Goal: Task Accomplishment & Management: Manage account settings

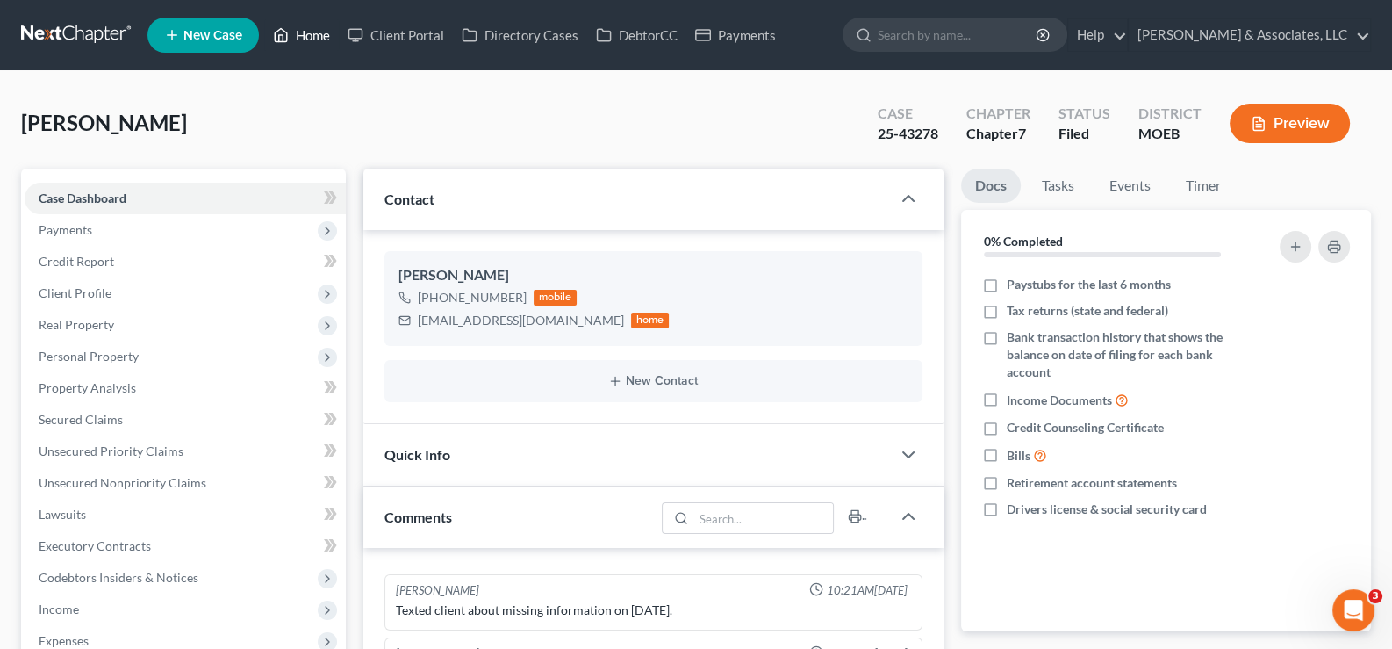
click at [310, 39] on link "Home" at bounding box center [301, 35] width 75 height 32
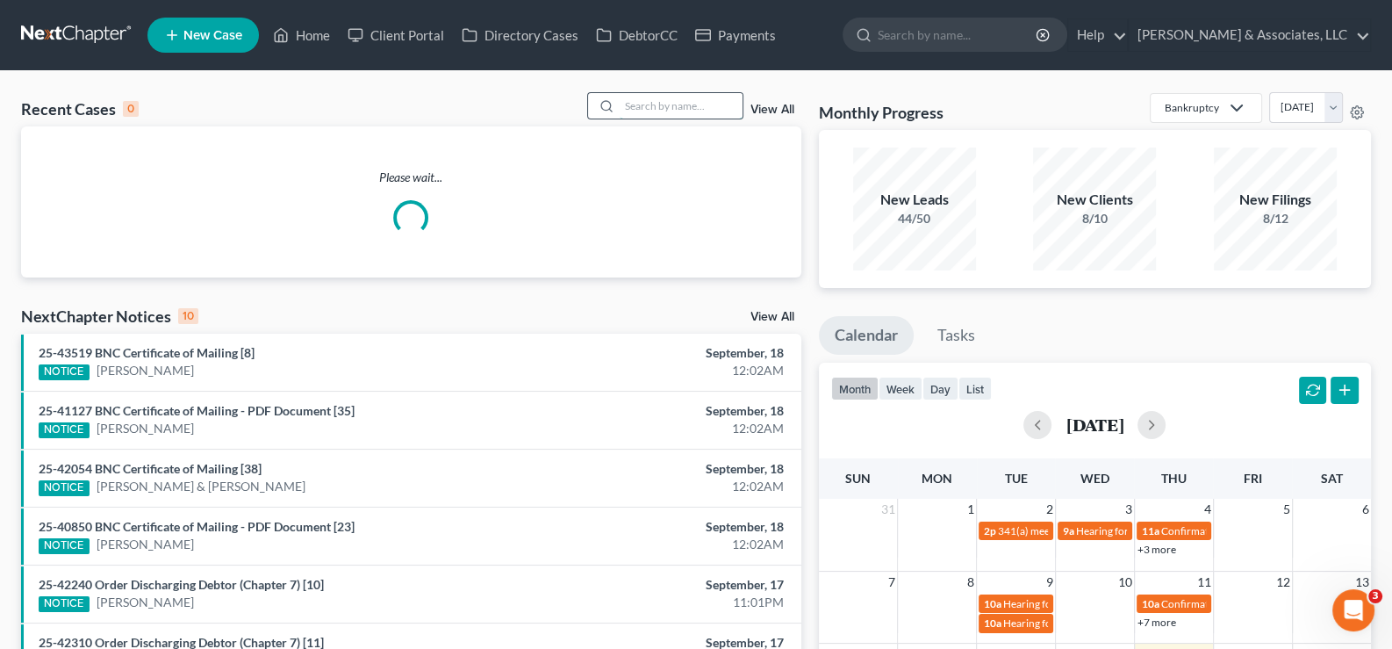
click at [677, 105] on input "search" at bounding box center [681, 105] width 123 height 25
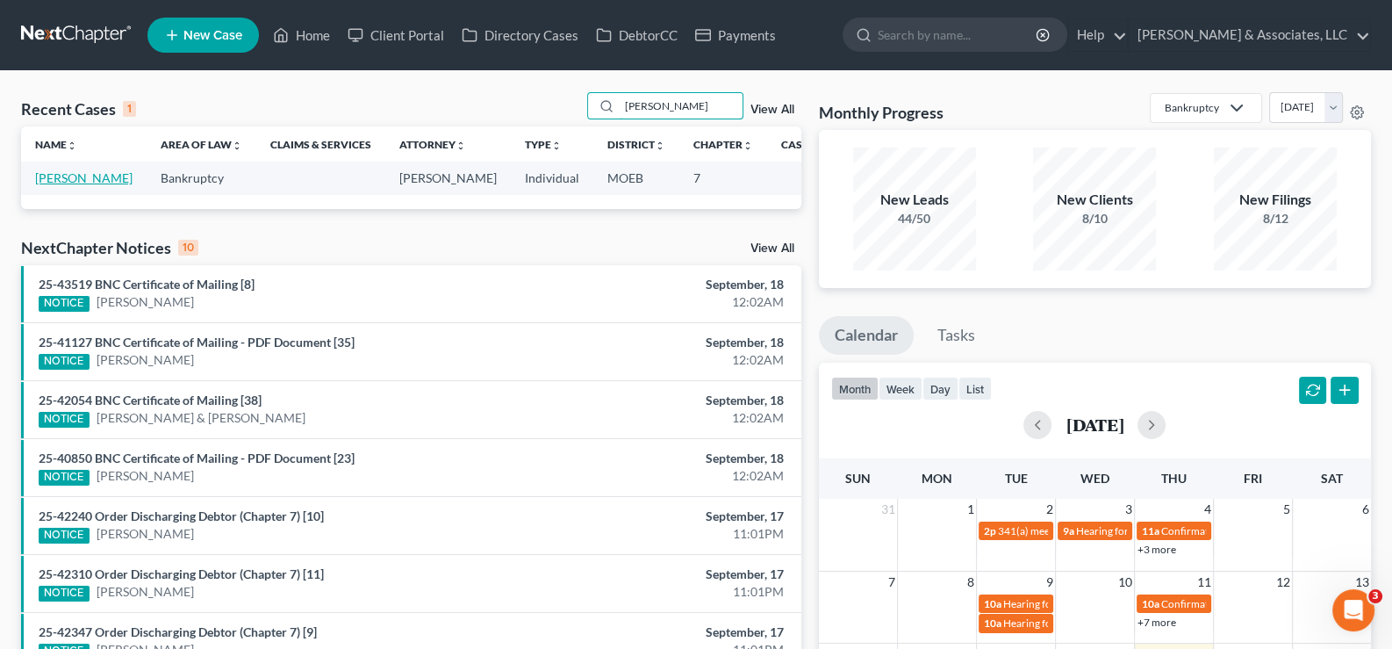
type input "gladney"
click at [67, 179] on link "Gladney, Leola" at bounding box center [83, 177] width 97 height 15
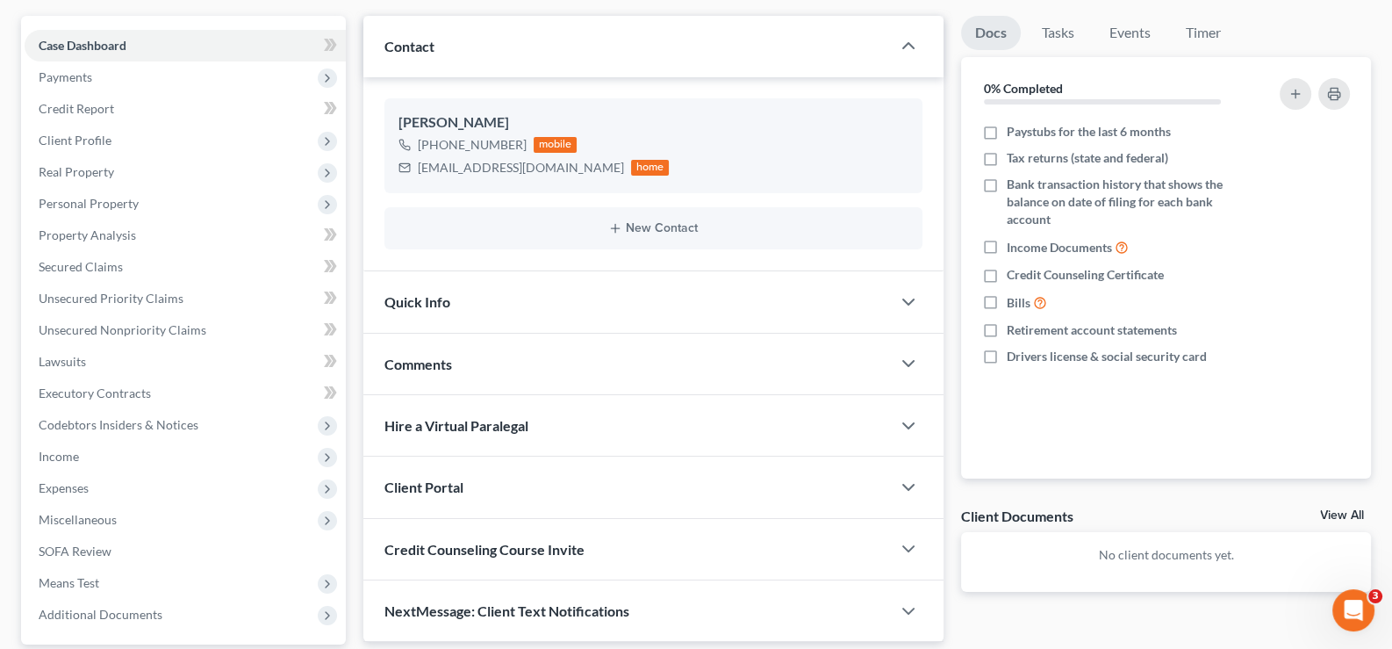
scroll to position [314, 0]
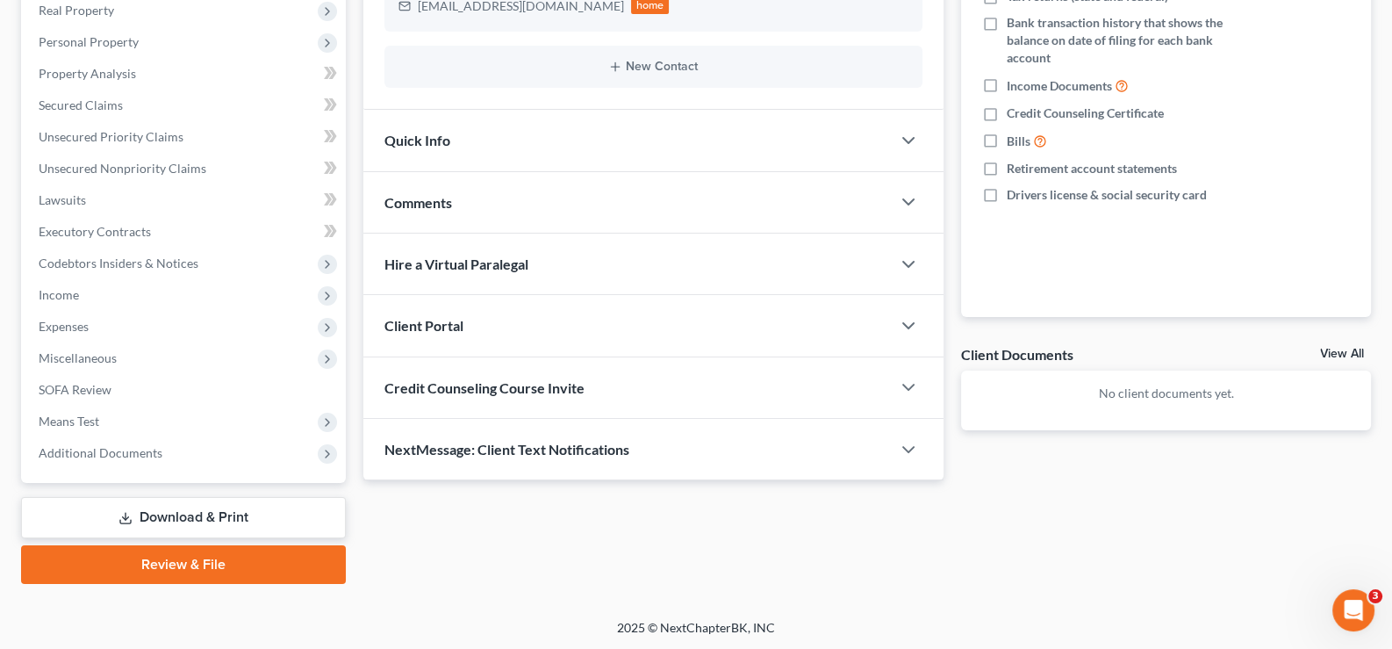
click at [448, 312] on div "Client Portal" at bounding box center [627, 325] width 528 height 61
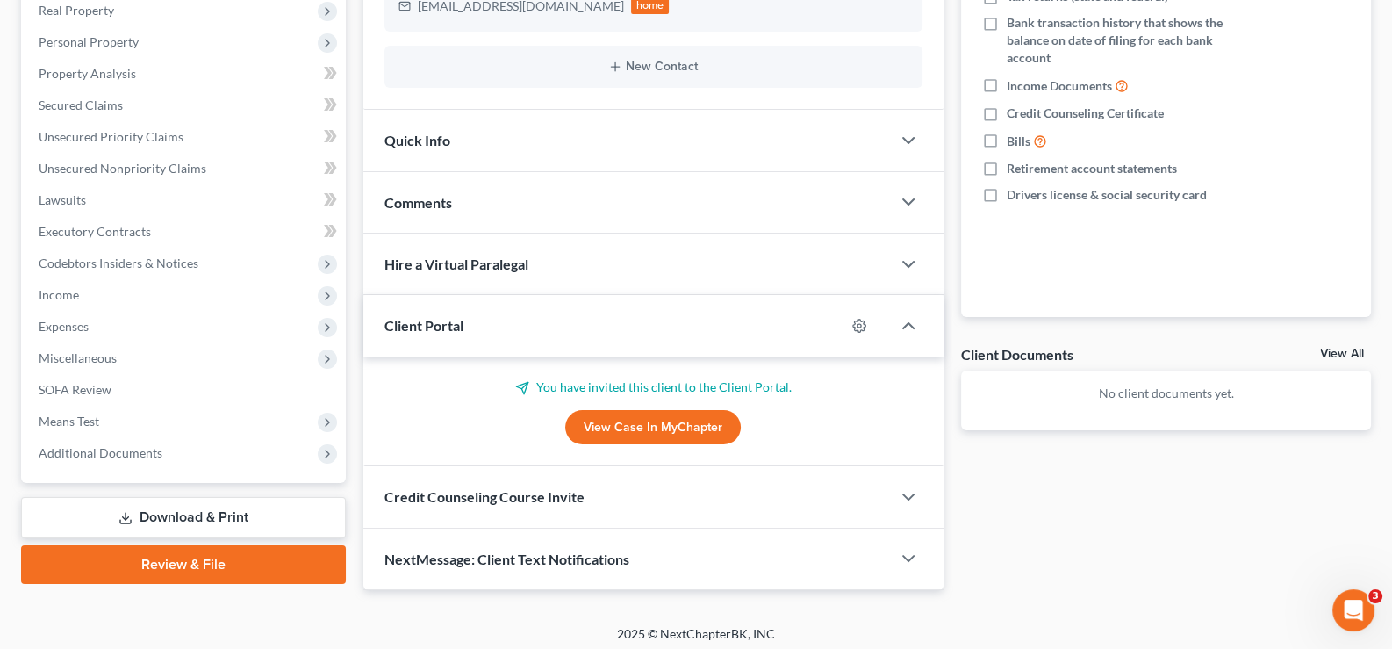
click at [613, 425] on link "View Case in MyChapter" at bounding box center [653, 427] width 176 height 35
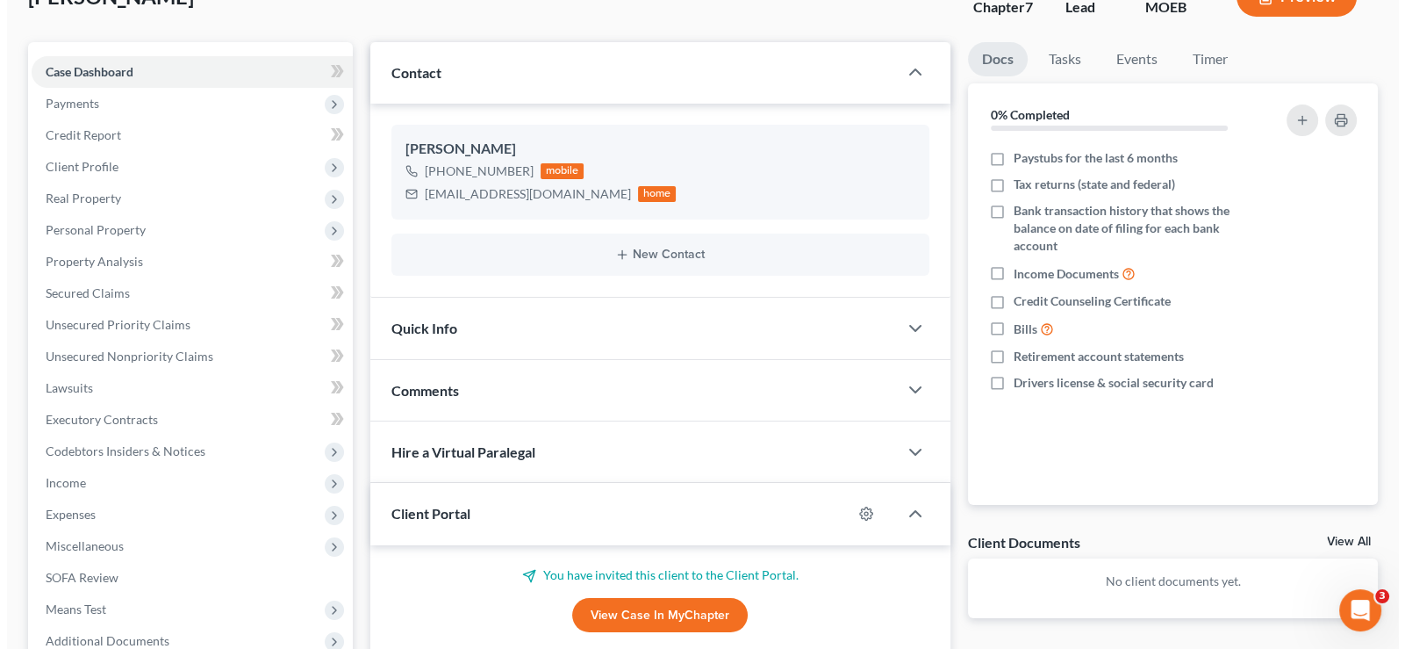
scroll to position [0, 0]
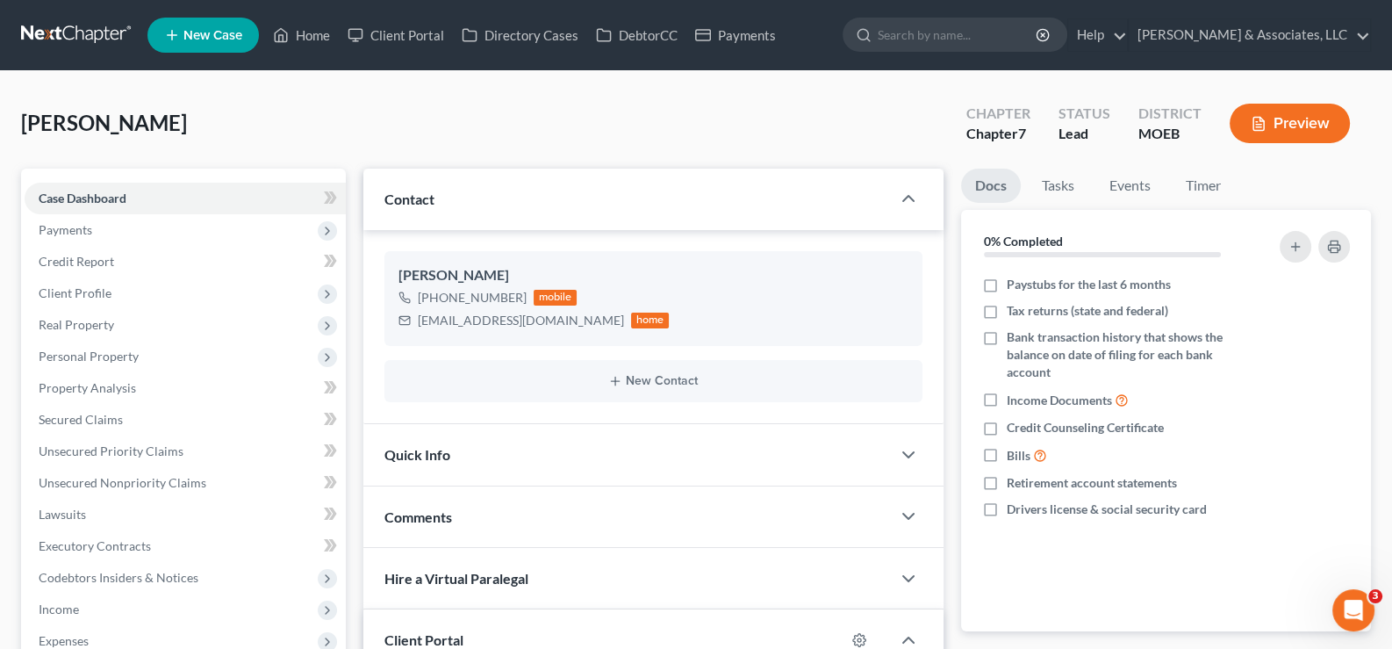
click at [198, 41] on span "New Case" at bounding box center [212, 35] width 59 height 13
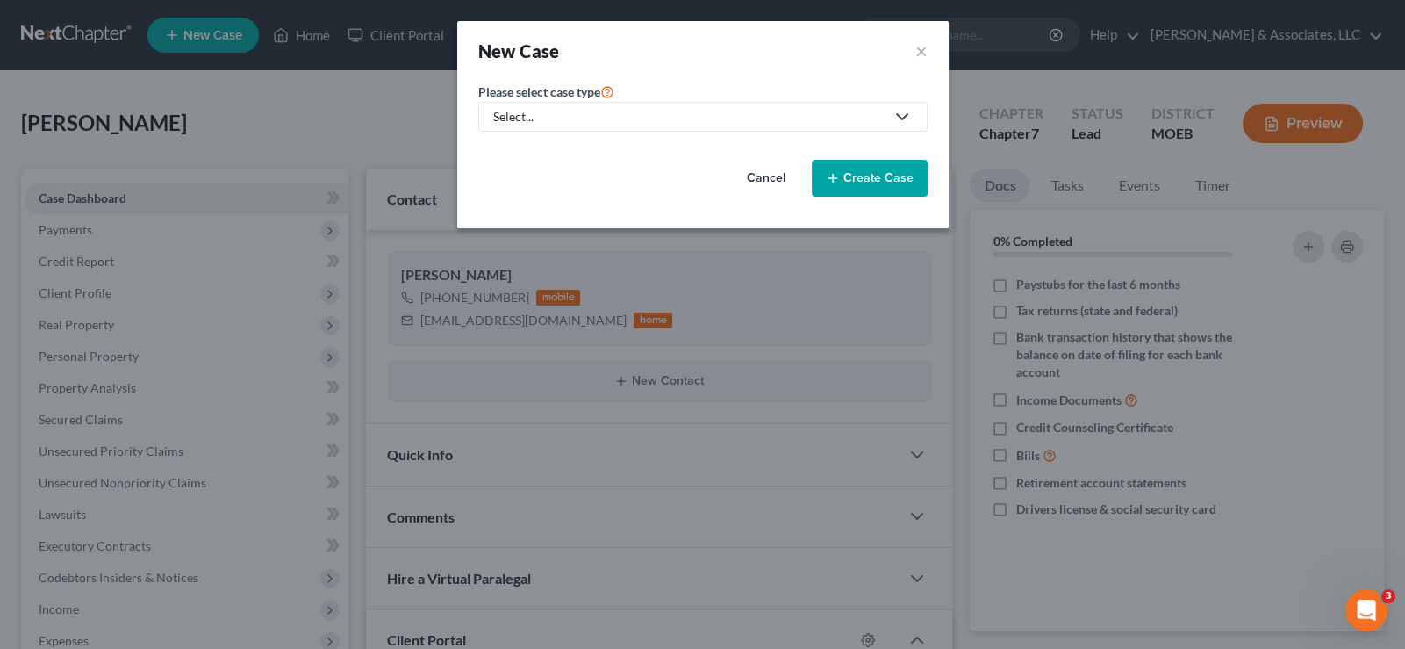
click at [596, 110] on div "Select..." at bounding box center [689, 117] width 392 height 18
click at [577, 148] on div "Bankruptcy" at bounding box center [572, 151] width 154 height 18
select select "45"
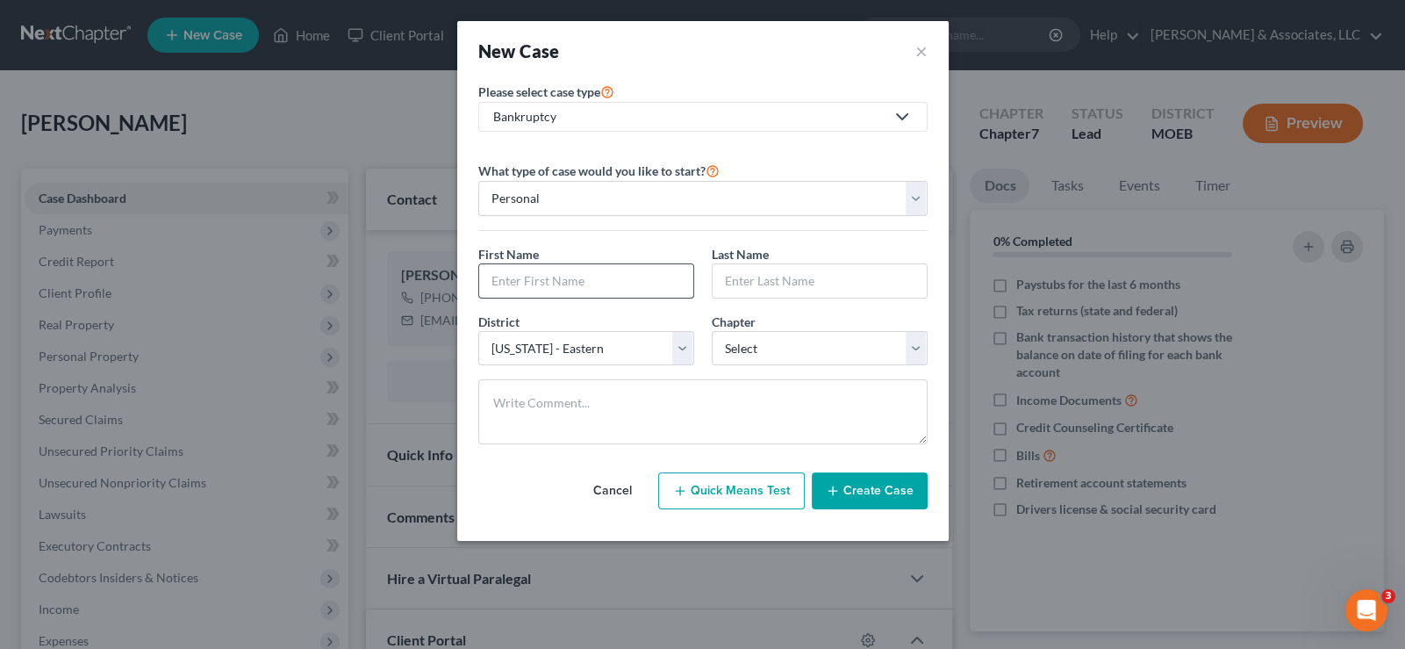
click at [630, 265] on input "text" at bounding box center [586, 280] width 214 height 33
type input "Phyllis"
type input "Jackson"
select select "0"
click at [878, 495] on button "Create Case" at bounding box center [870, 490] width 116 height 37
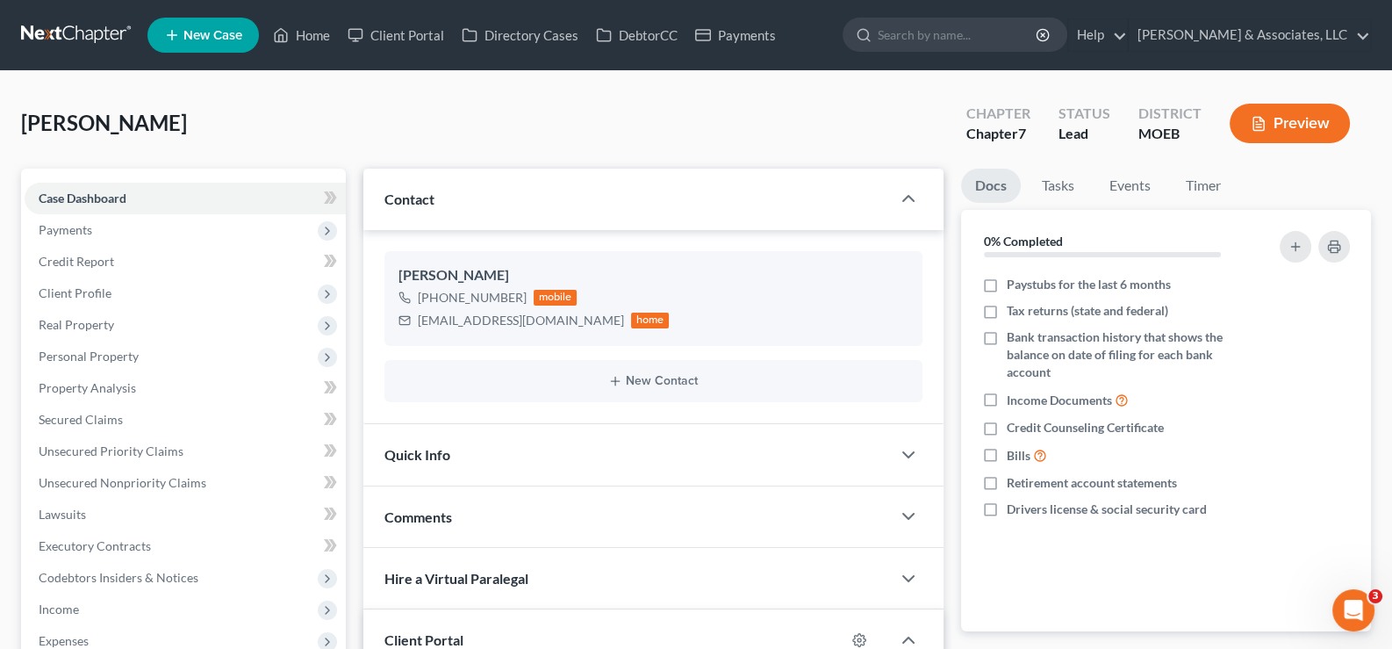
click at [411, 194] on div at bounding box center [696, 324] width 1392 height 649
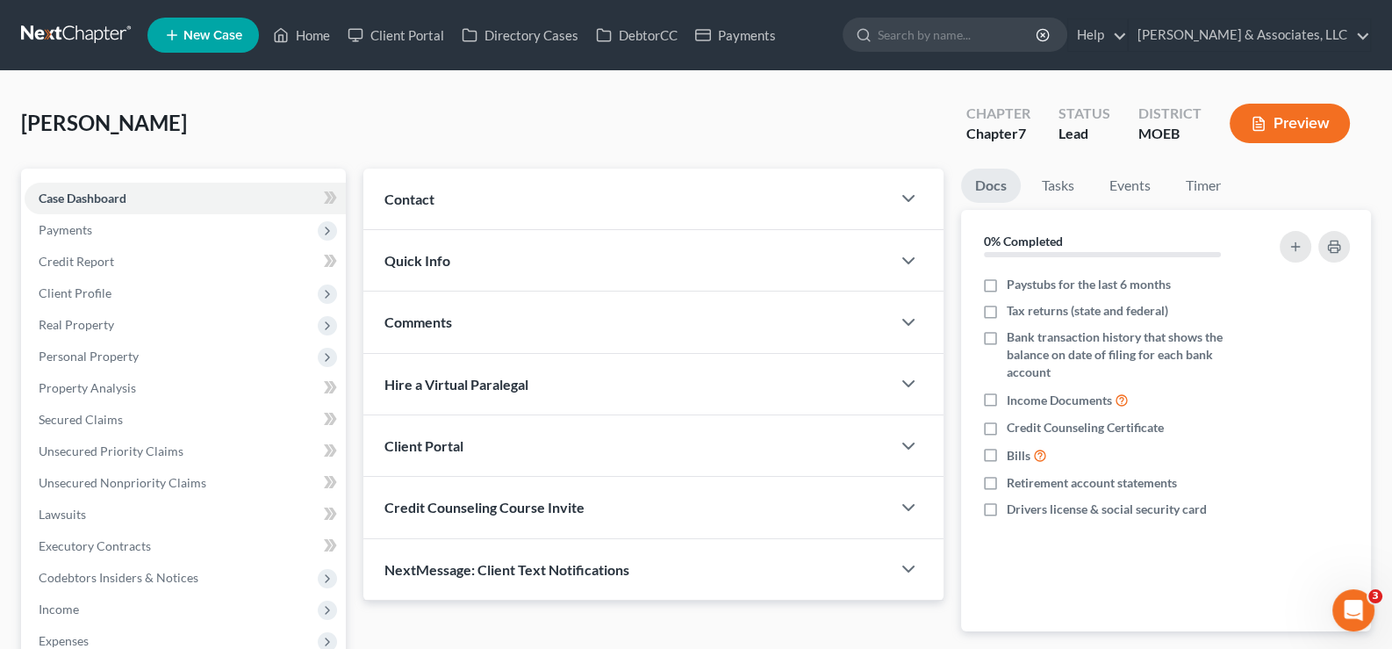
click at [430, 210] on div "Contact" at bounding box center [627, 199] width 528 height 61
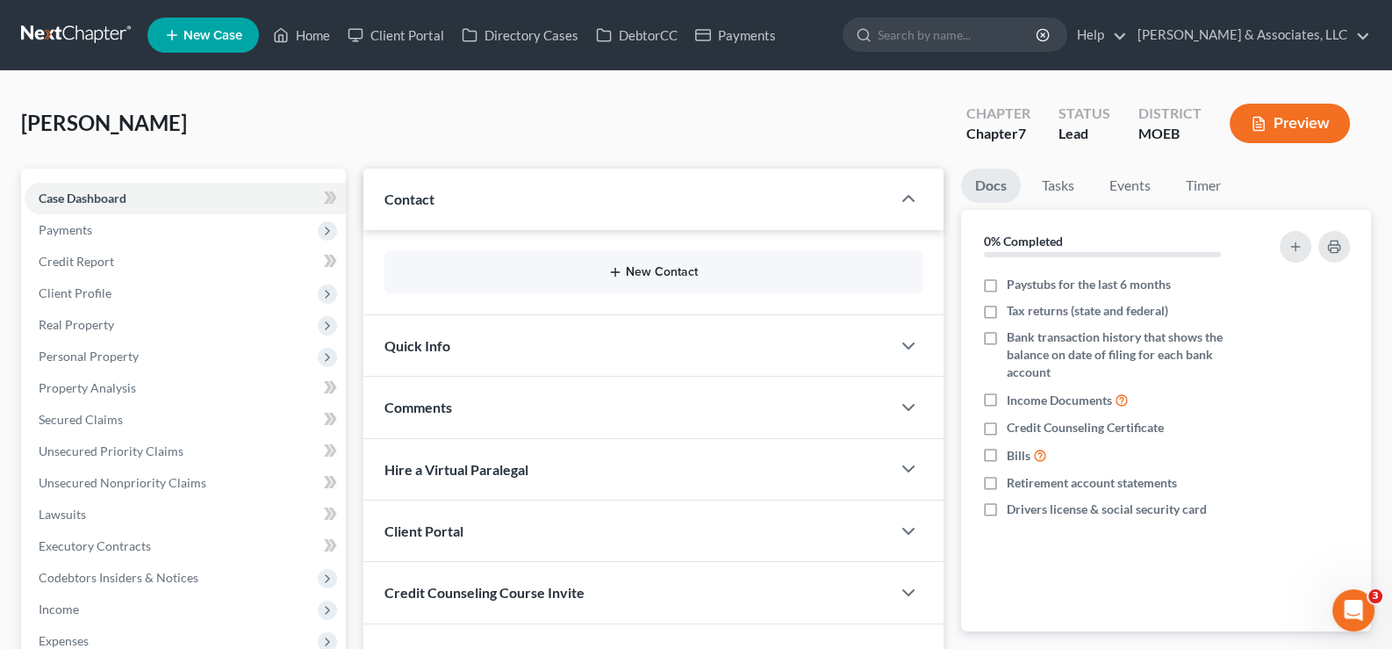
click at [654, 269] on button "New Contact" at bounding box center [654, 272] width 511 height 14
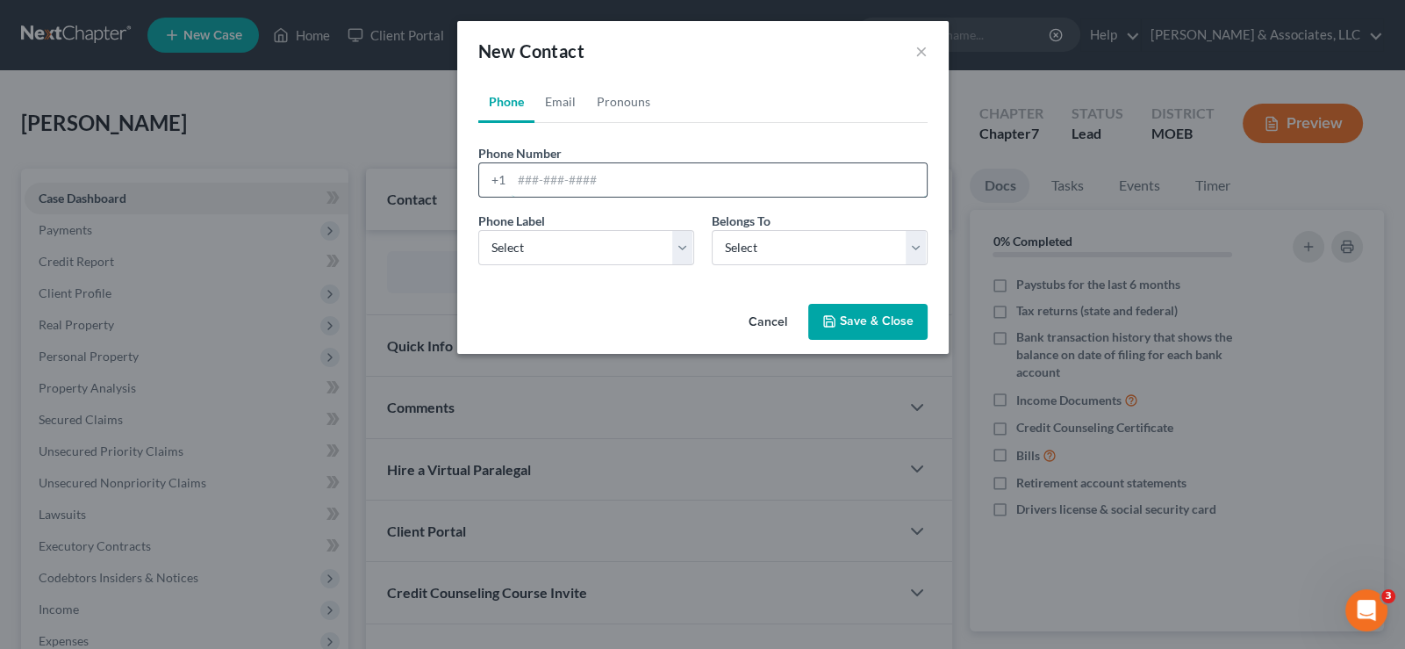
click at [551, 177] on input "tel" at bounding box center [719, 179] width 415 height 33
paste input "314-210-9183"
type input "314-210-9183"
drag, startPoint x: 544, startPoint y: 244, endPoint x: 543, endPoint y: 260, distance: 15.8
click at [544, 244] on select "Select Mobile Home Work Other" at bounding box center [586, 247] width 216 height 35
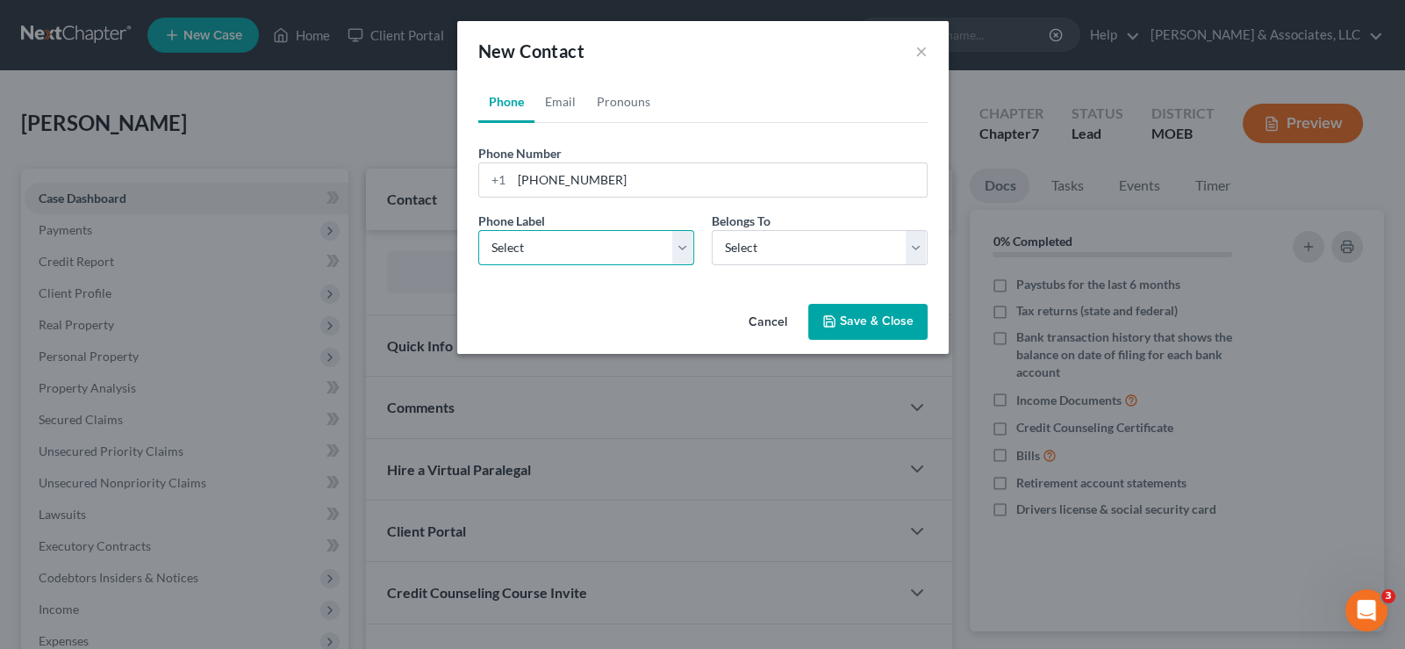
select select "0"
click at [478, 230] on select "Select Mobile Home Work Other" at bounding box center [586, 247] width 216 height 35
click at [730, 248] on select "Select Client Other" at bounding box center [820, 247] width 216 height 35
select select "0"
click at [712, 230] on select "Select Client Other" at bounding box center [820, 247] width 216 height 35
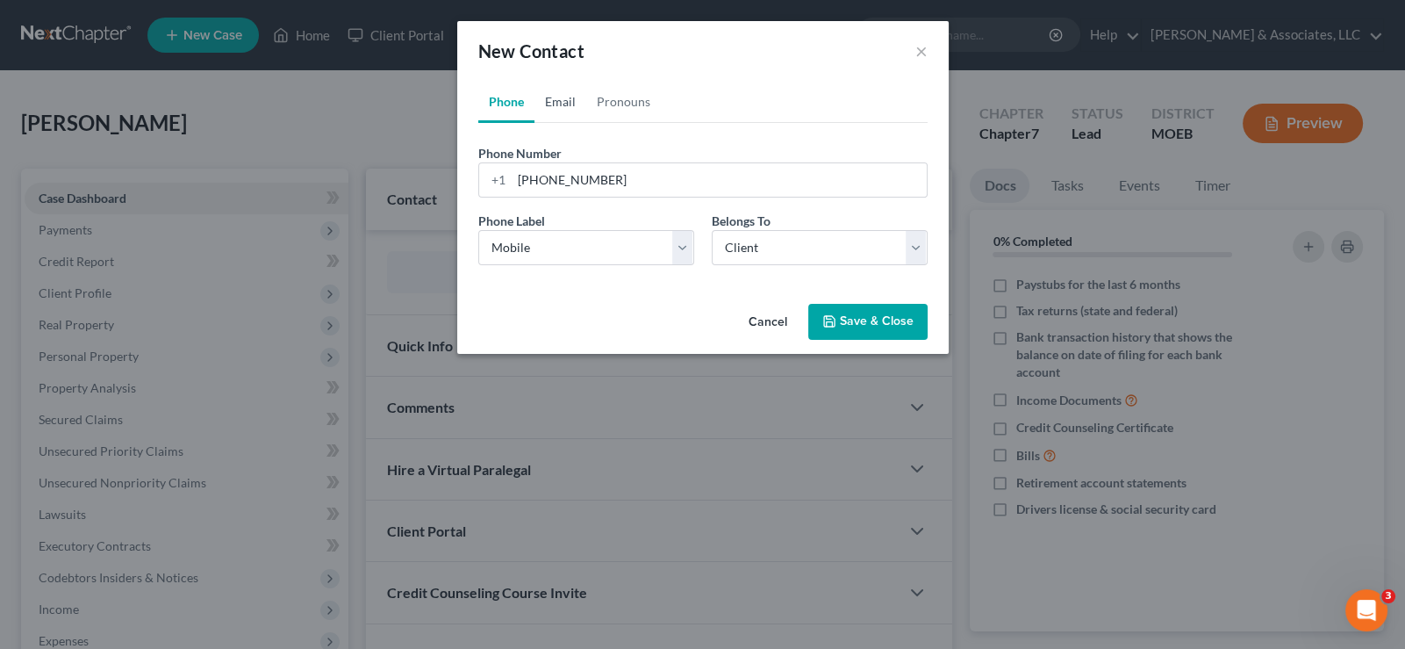
click at [566, 104] on link "Email" at bounding box center [561, 102] width 52 height 42
click at [593, 169] on input "email" at bounding box center [719, 179] width 415 height 33
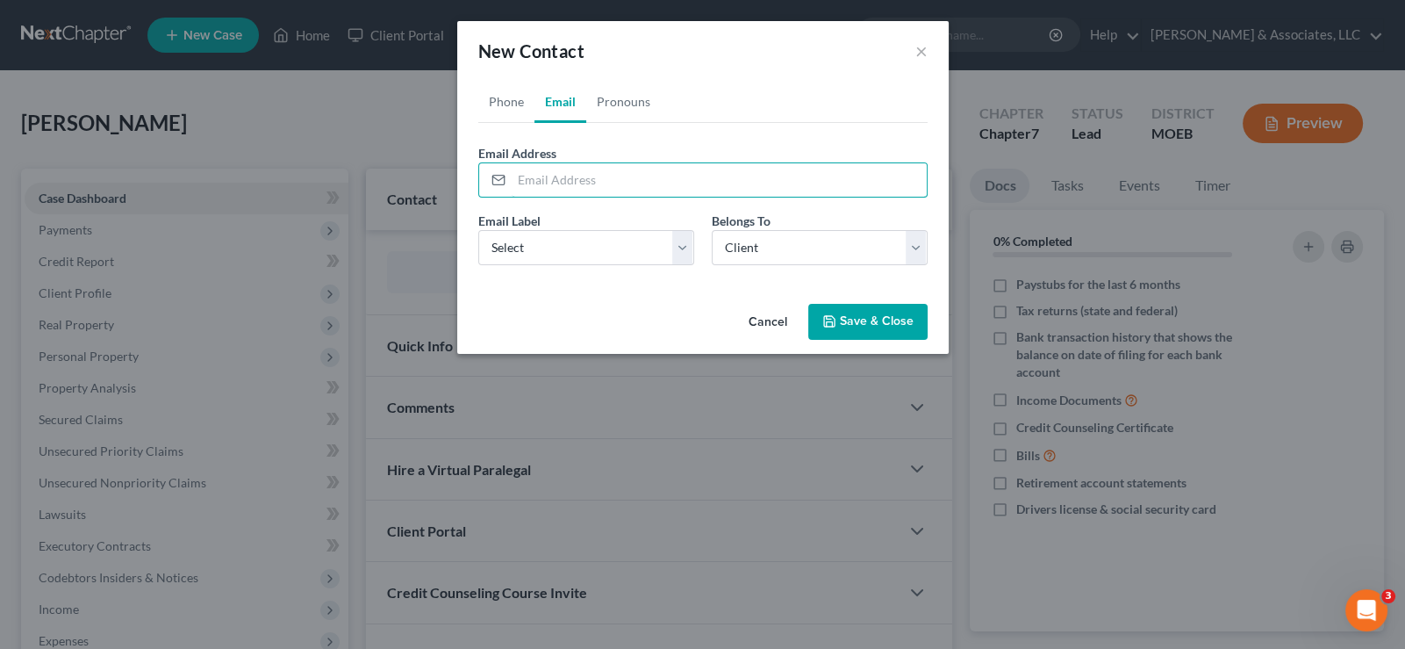
paste input "phyllisjackson0829@yahoo.com"
type input "phyllisjackson0829@yahoo.com"
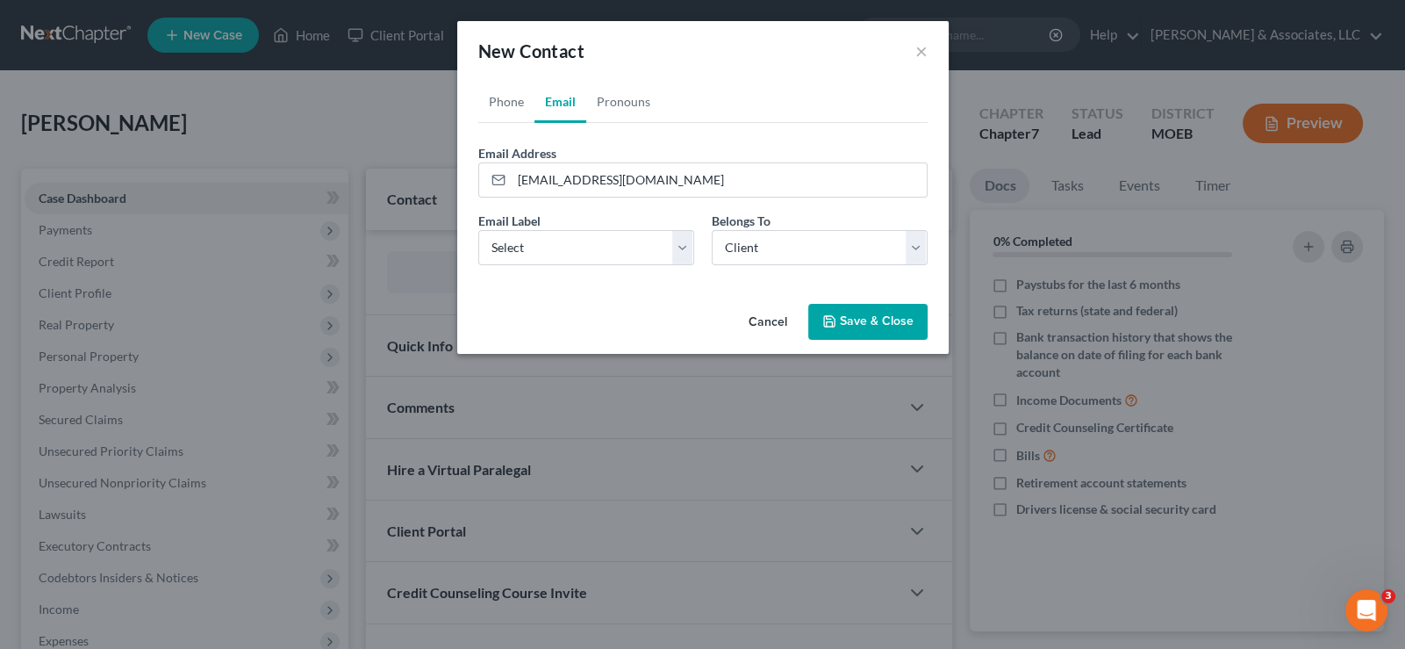
click at [555, 271] on div "Email Label Select Home Work Other Belongs To * Select Client Other" at bounding box center [703, 246] width 467 height 68
click at [552, 249] on select "Select Home Work Other" at bounding box center [586, 247] width 216 height 35
select select "0"
click at [478, 230] on select "Select Home Work Other" at bounding box center [586, 247] width 216 height 35
click at [861, 326] on button "Save & Close" at bounding box center [867, 322] width 119 height 37
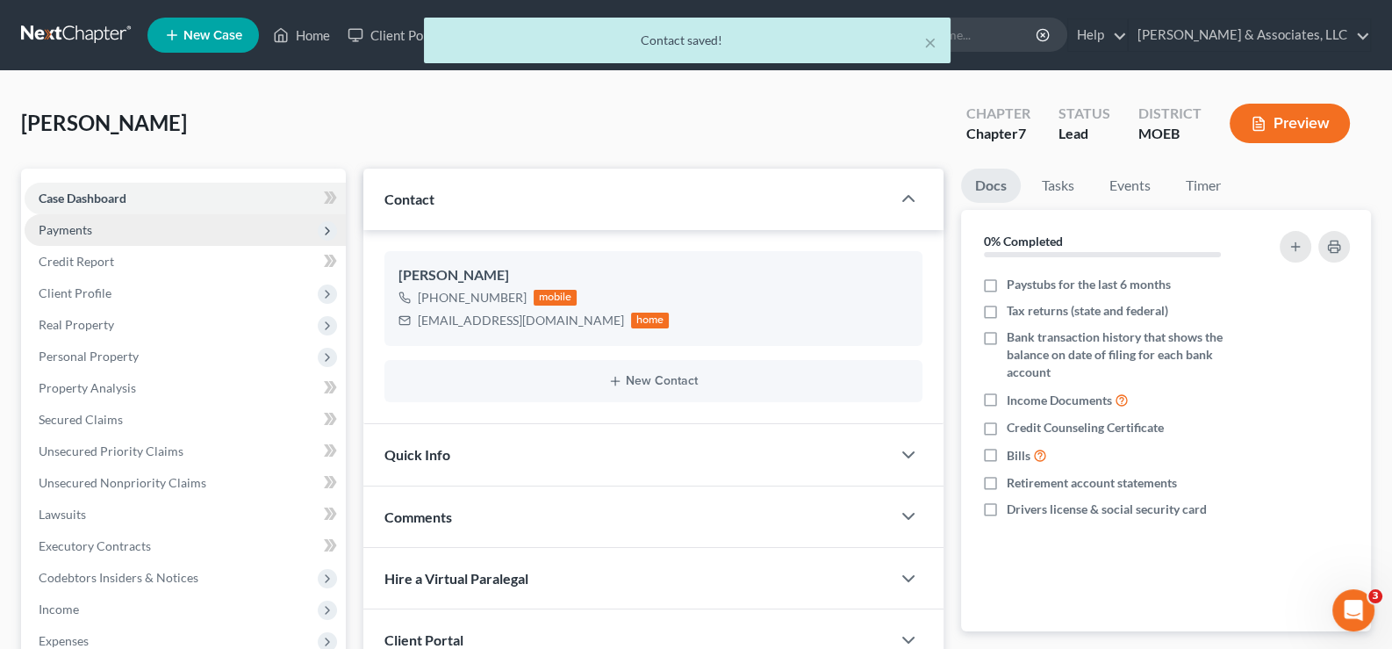
click at [68, 223] on span "Payments" at bounding box center [66, 229] width 54 height 15
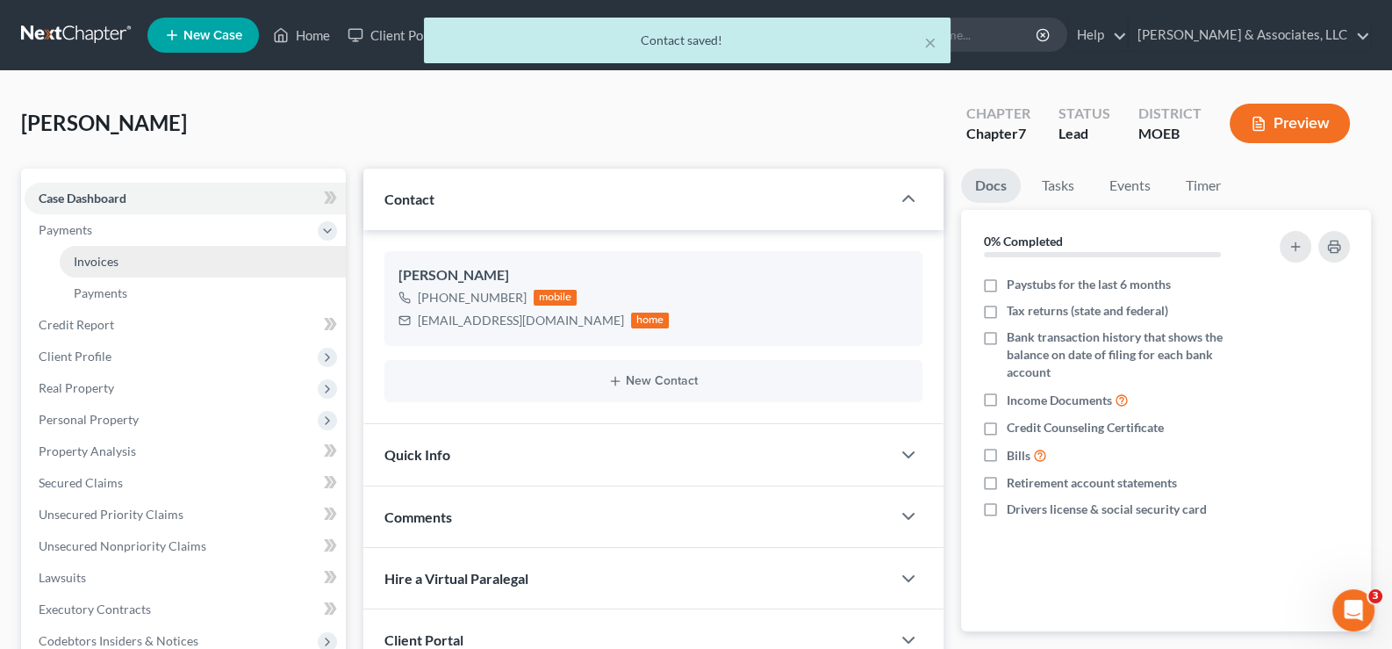
click at [83, 258] on span "Invoices" at bounding box center [96, 261] width 45 height 15
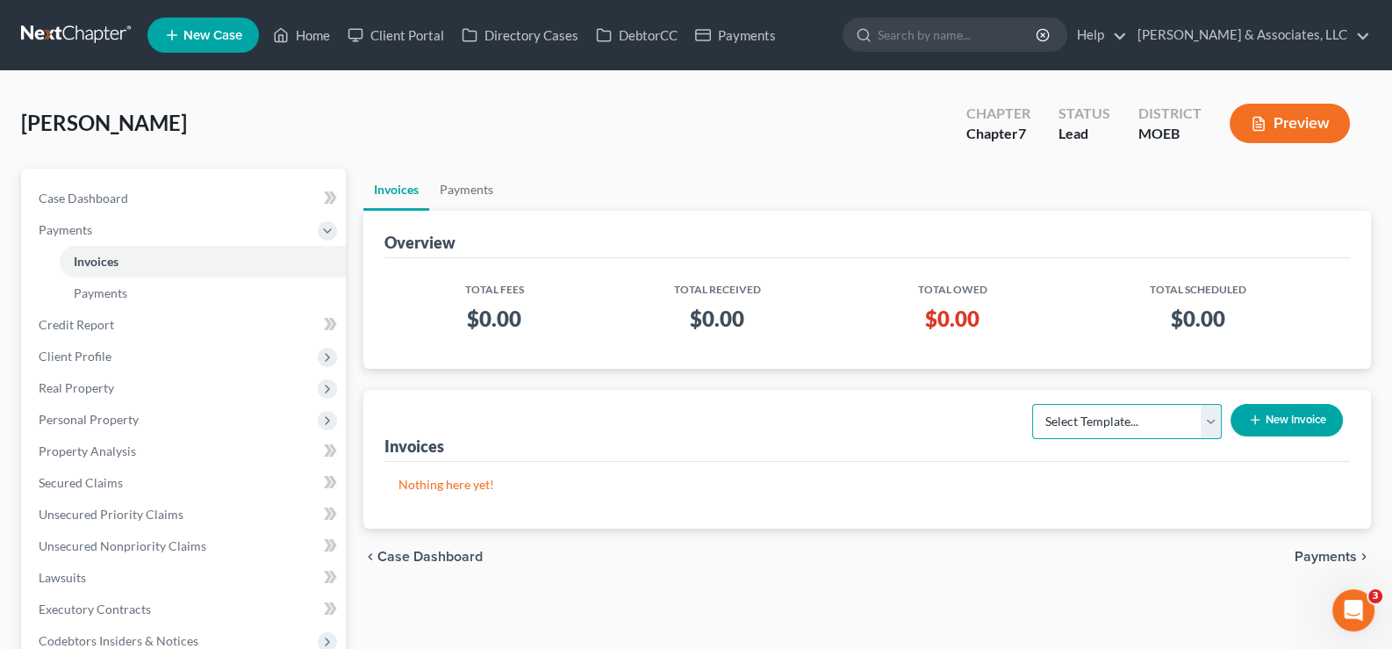
click at [1139, 428] on select "Select Template... Chapter 7 Template Chapter 13 Template Chapter 7 with legal …" at bounding box center [1127, 421] width 190 height 35
select select "0"
click at [1032, 404] on select "Select Template... Chapter 7 Template Chapter 13 Template Chapter 7 with legal …" at bounding box center [1127, 421] width 190 height 35
click at [1268, 416] on button "New Invoice" at bounding box center [1287, 420] width 112 height 32
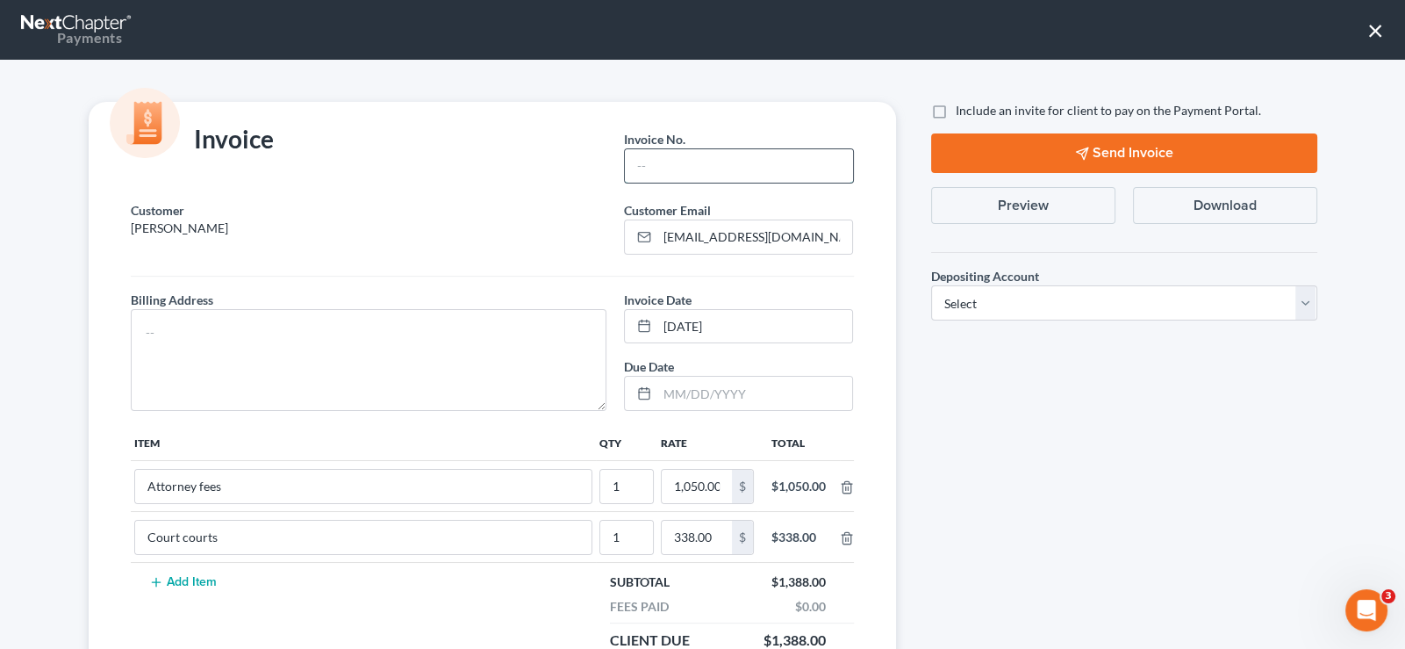
click at [672, 170] on input "text" at bounding box center [738, 165] width 227 height 33
type input "759"
drag, startPoint x: 442, startPoint y: 325, endPoint x: 452, endPoint y: 317, distance: 12.5
click at [449, 320] on textarea at bounding box center [369, 360] width 477 height 102
type textarea "na"
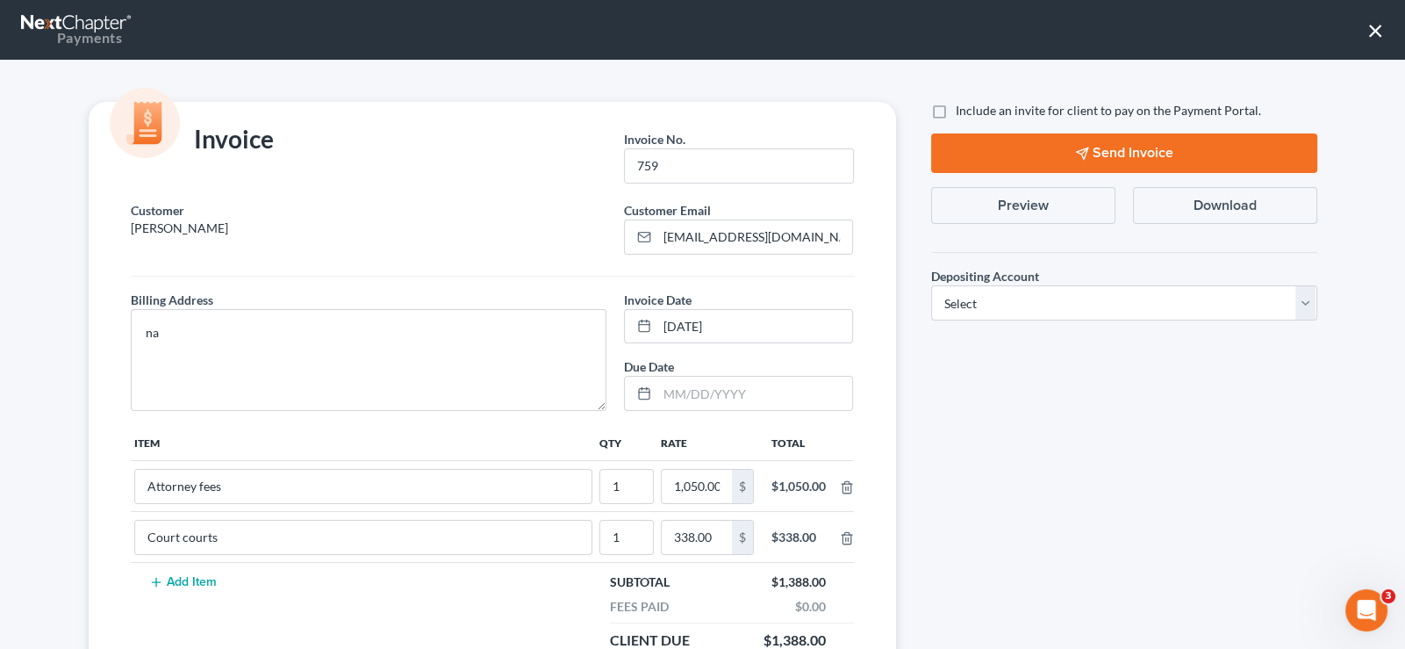
click at [956, 107] on label "Include an invite for client to pay on the Payment Portal." at bounding box center [1108, 111] width 305 height 18
click at [963, 107] on input "Include an invite for client to pay on the Payment Portal." at bounding box center [968, 107] width 11 height 11
checkbox input "true"
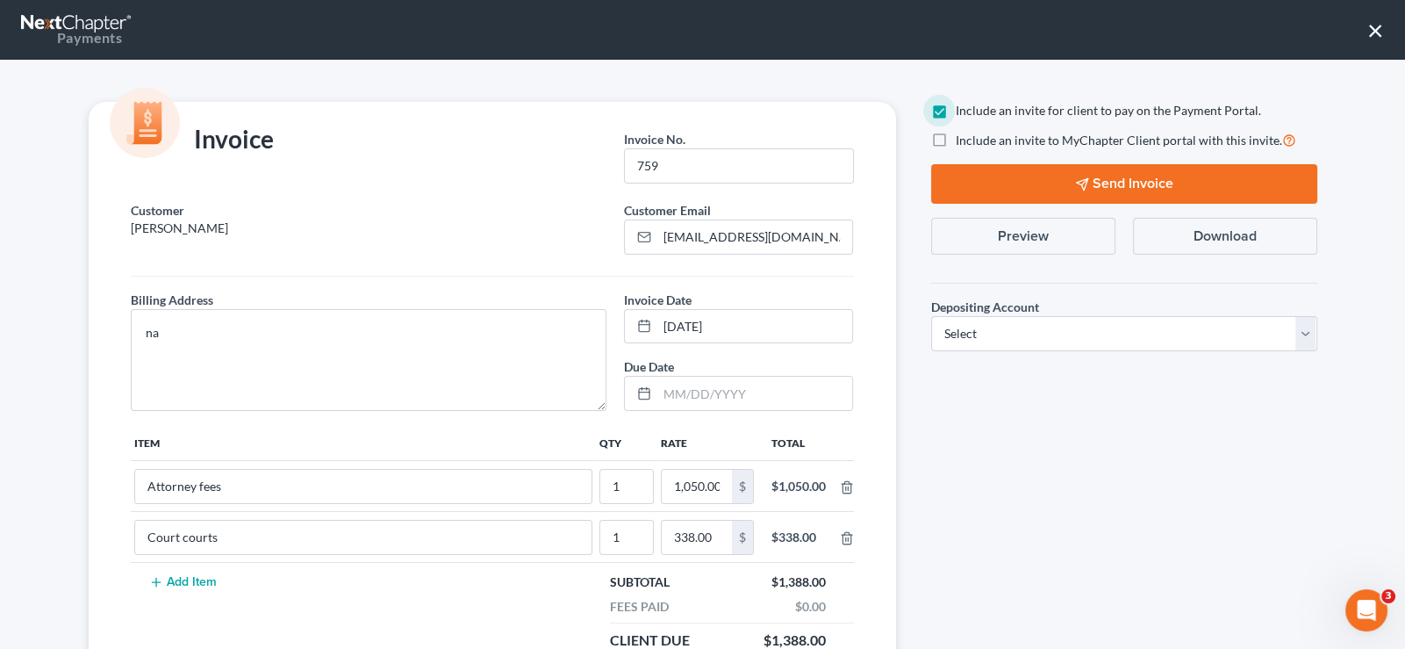
click at [956, 141] on label "Include an invite to MyChapter Client portal with this invite." at bounding box center [1126, 140] width 341 height 20
click at [963, 141] on input "Include an invite to MyChapter Client portal with this invite." at bounding box center [968, 135] width 11 height 11
checkbox input "true"
click at [1002, 337] on select "Select Operation Trust" at bounding box center [1124, 333] width 386 height 35
select select "1"
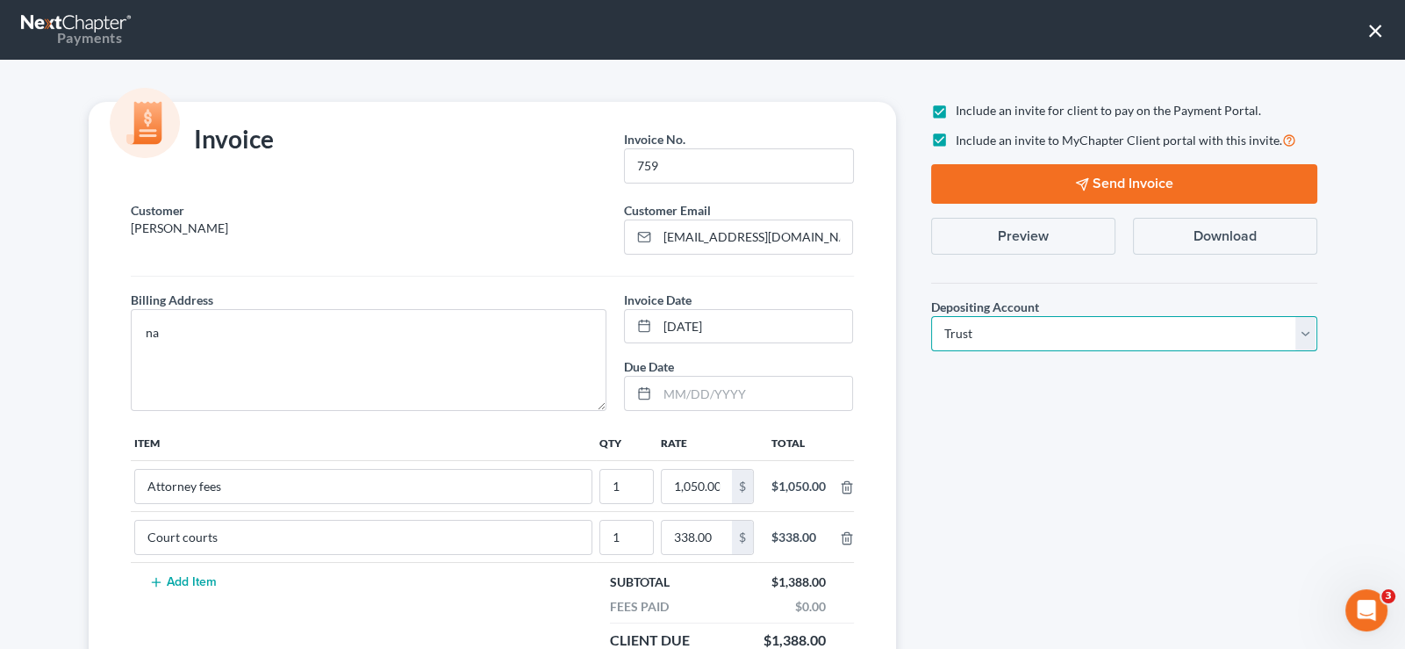
click at [931, 316] on select "Select Operation Trust" at bounding box center [1124, 333] width 386 height 35
click at [1054, 179] on button "Send Invoice" at bounding box center [1124, 184] width 386 height 40
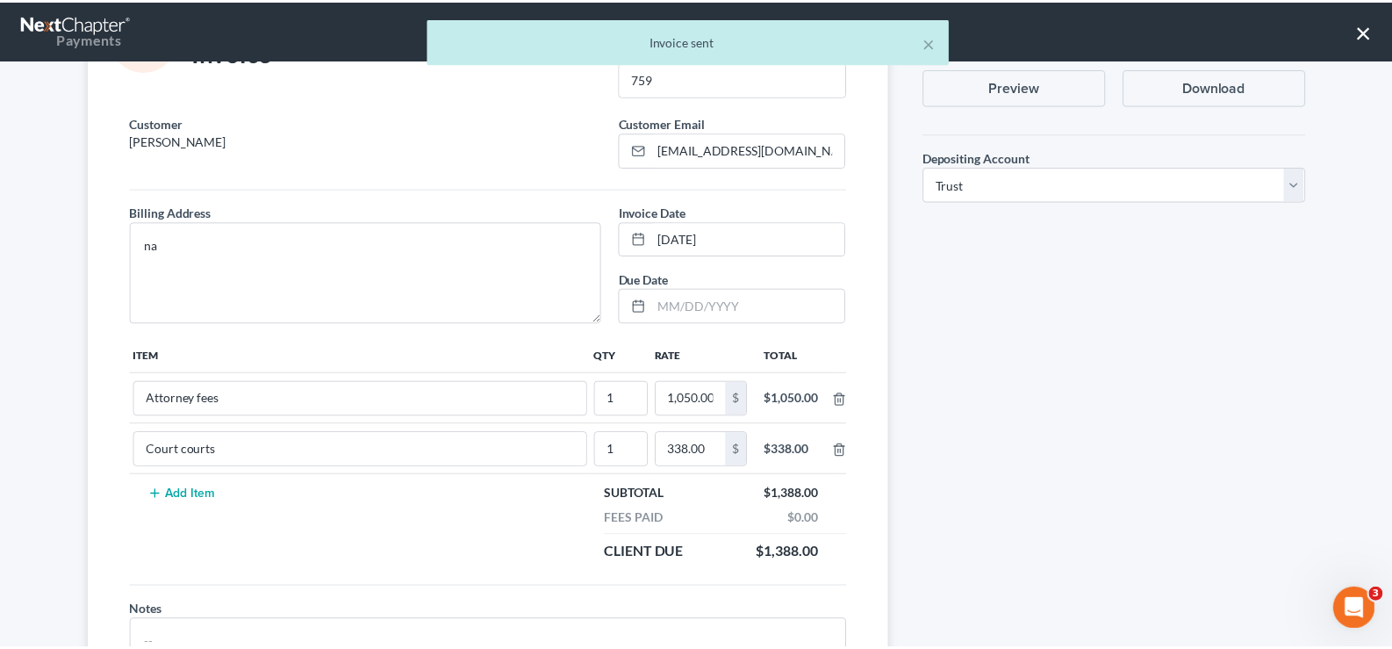
scroll to position [198, 0]
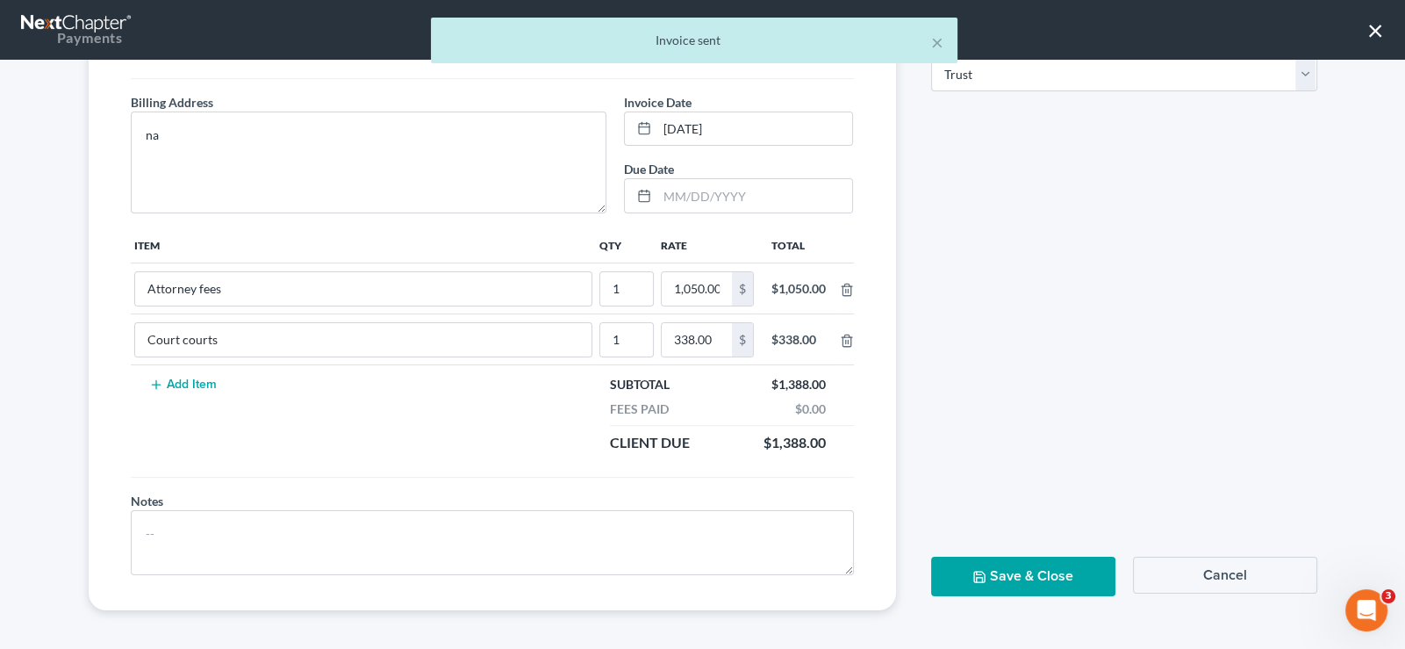
click at [993, 559] on button "Save & Close" at bounding box center [1023, 577] width 184 height 40
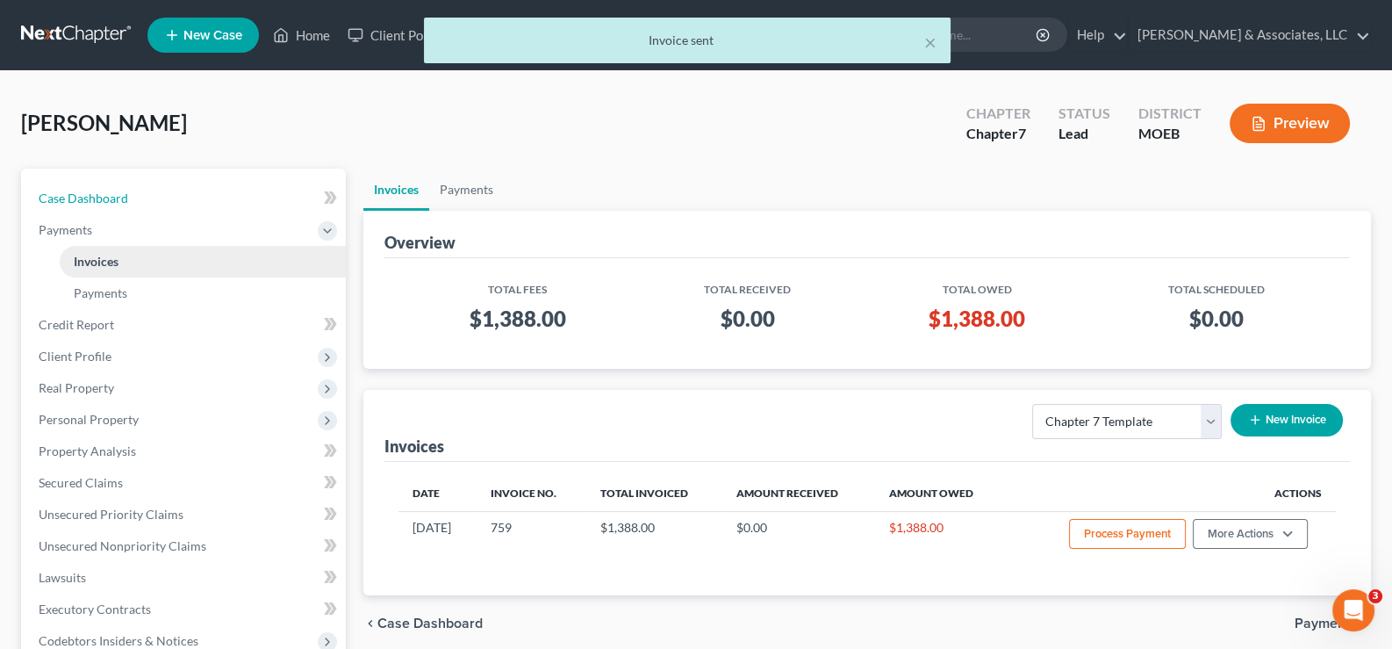
drag, startPoint x: 87, startPoint y: 186, endPoint x: 341, endPoint y: 249, distance: 262.3
click at [87, 186] on link "Case Dashboard" at bounding box center [185, 199] width 321 height 32
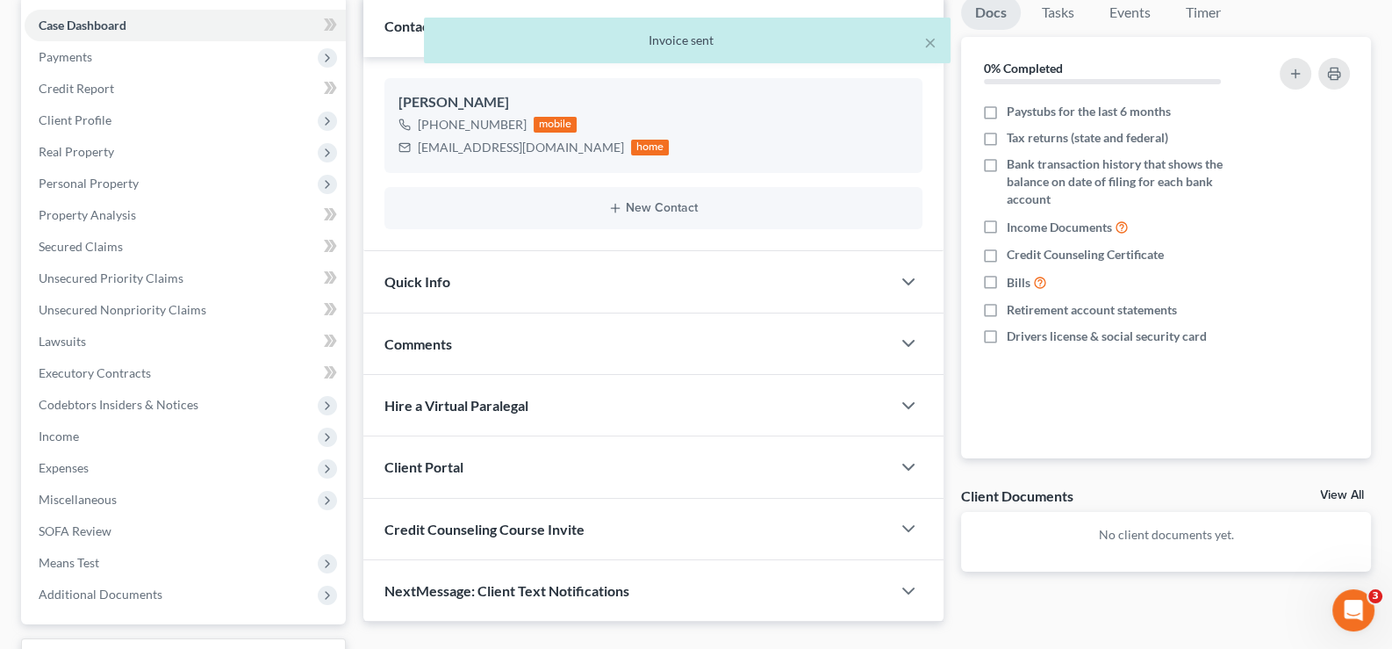
scroll to position [175, 0]
click at [446, 451] on div "Client Portal" at bounding box center [627, 465] width 528 height 61
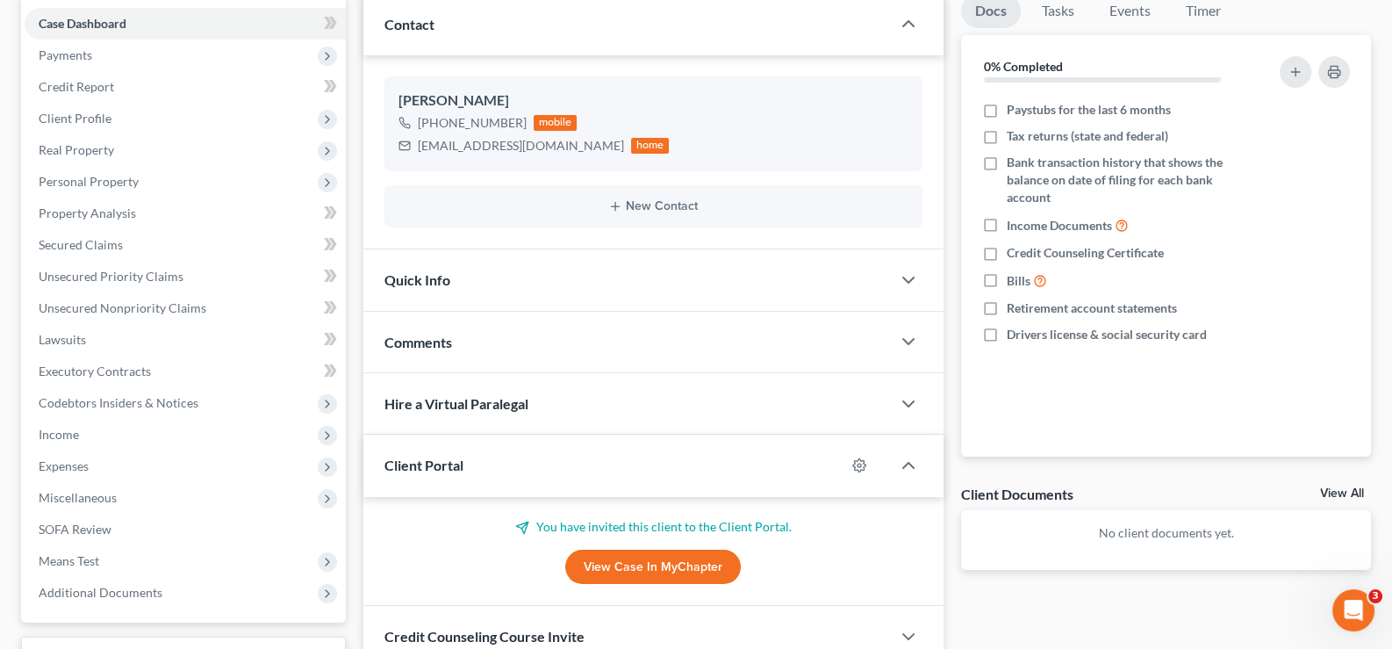
click at [446, 451] on div "Client Portal" at bounding box center [604, 465] width 483 height 61
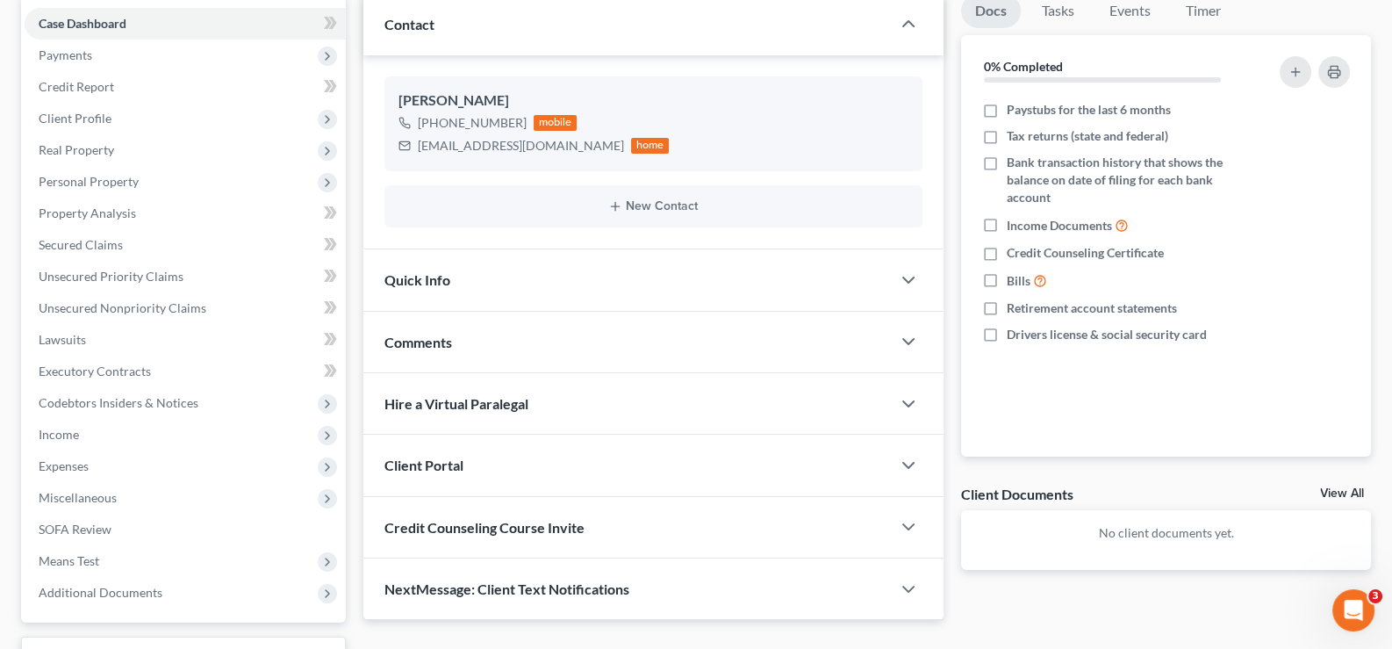
click at [446, 513] on div "Credit Counseling Course Invite" at bounding box center [627, 527] width 528 height 61
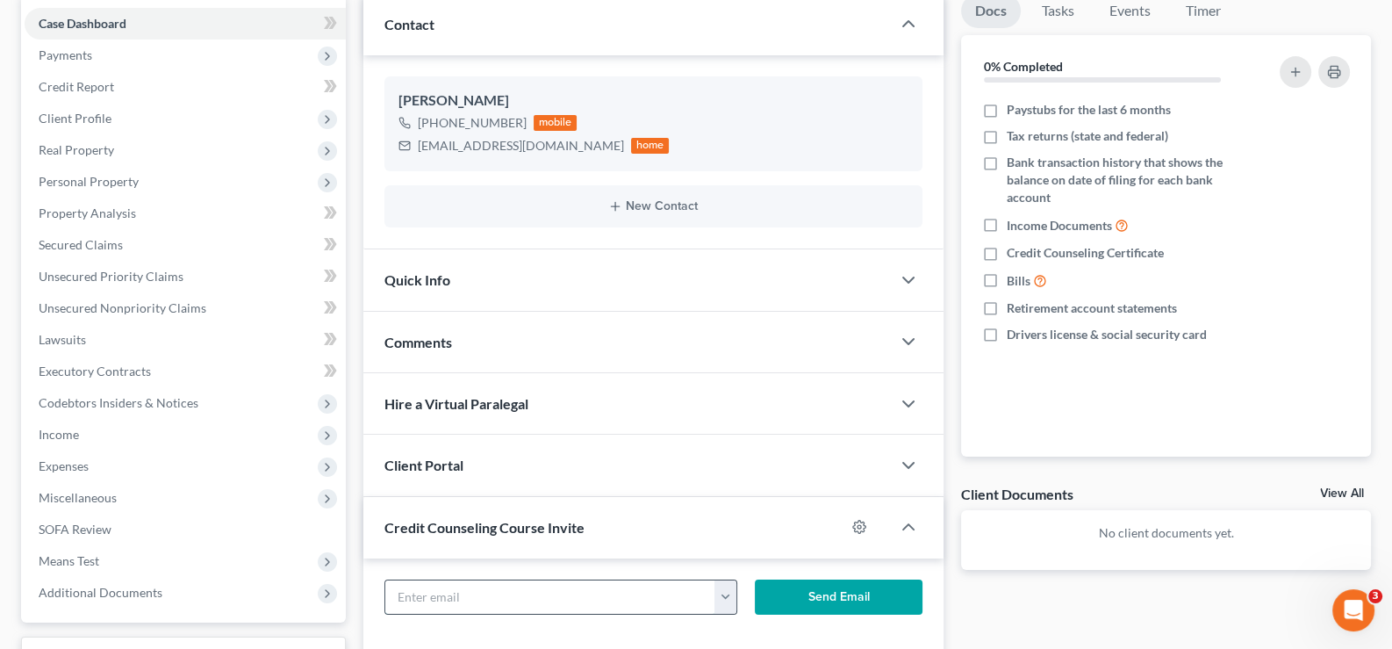
click at [535, 591] on input "text" at bounding box center [550, 596] width 331 height 33
paste input "phyllisjackson0829@yahoo.com"
type input "phyllisjackson0829@yahoo.com"
click at [823, 591] on button "Send Email" at bounding box center [839, 596] width 168 height 35
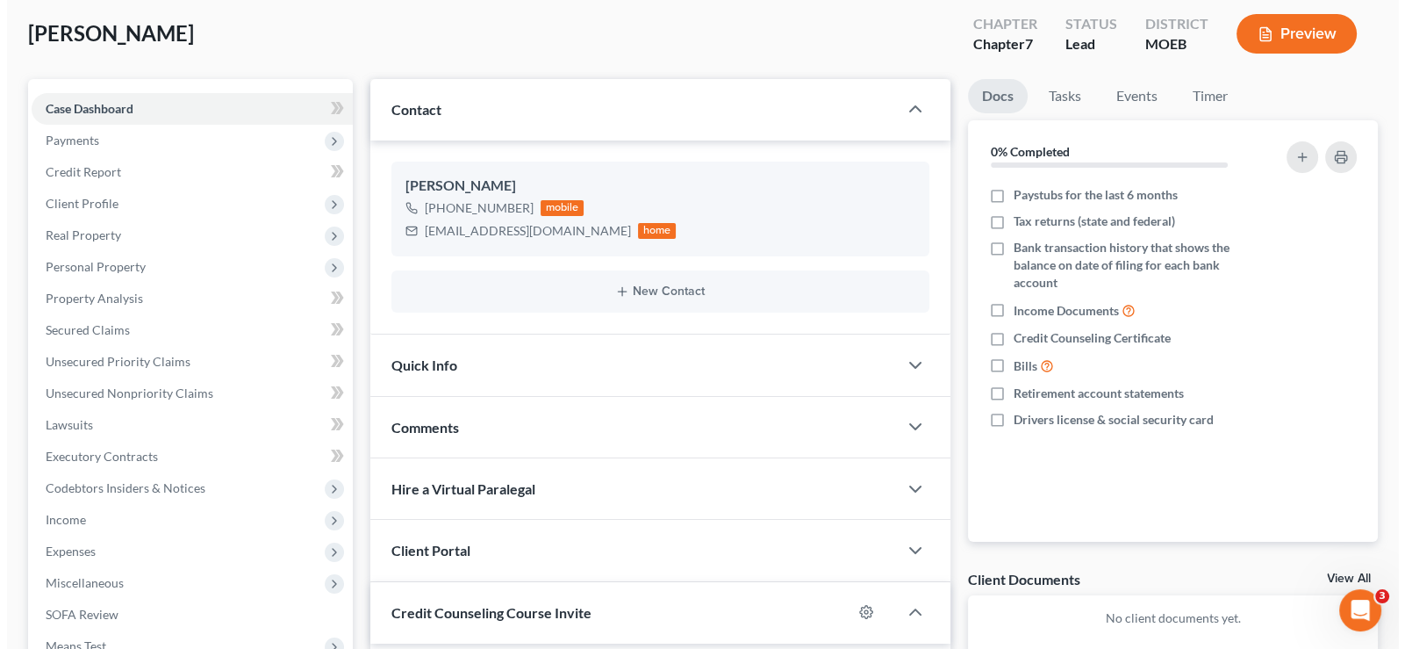
scroll to position [0, 0]
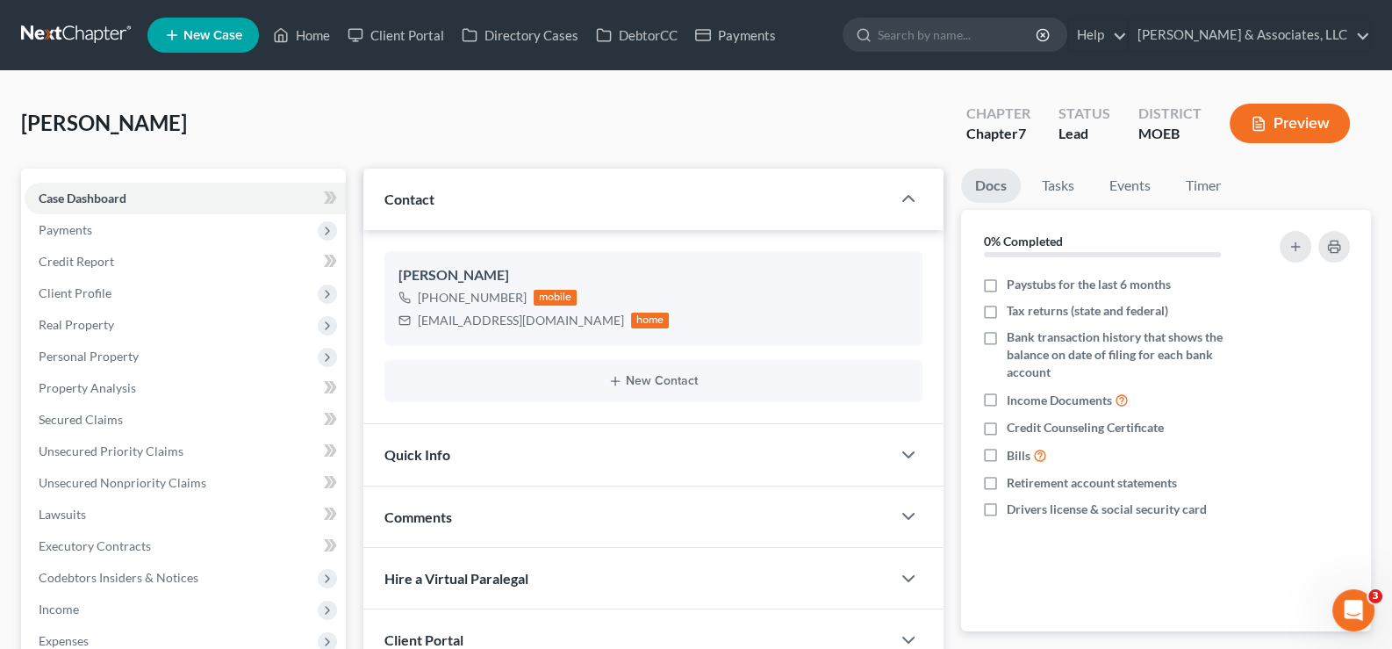
click at [202, 33] on span "New Case" at bounding box center [212, 35] width 59 height 13
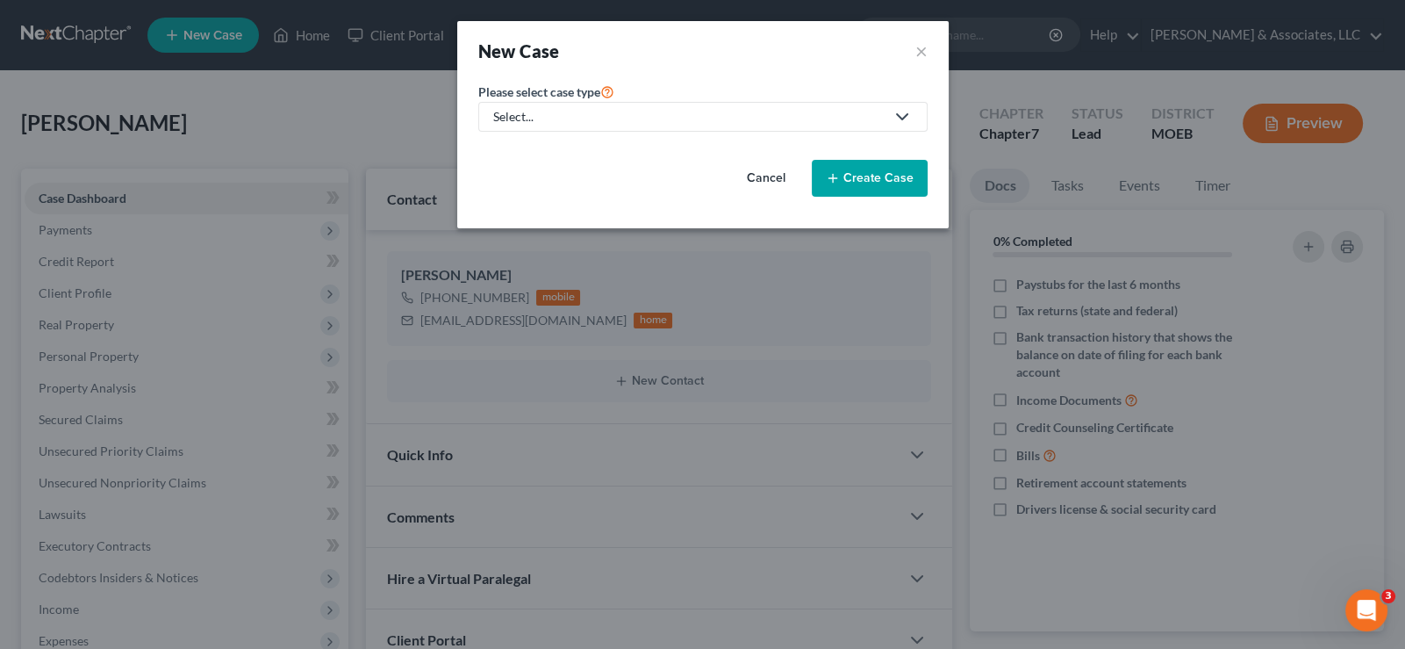
click at [593, 126] on link "Select..." at bounding box center [702, 117] width 449 height 30
click at [583, 147] on div "Bankruptcy" at bounding box center [572, 151] width 154 height 18
select select "45"
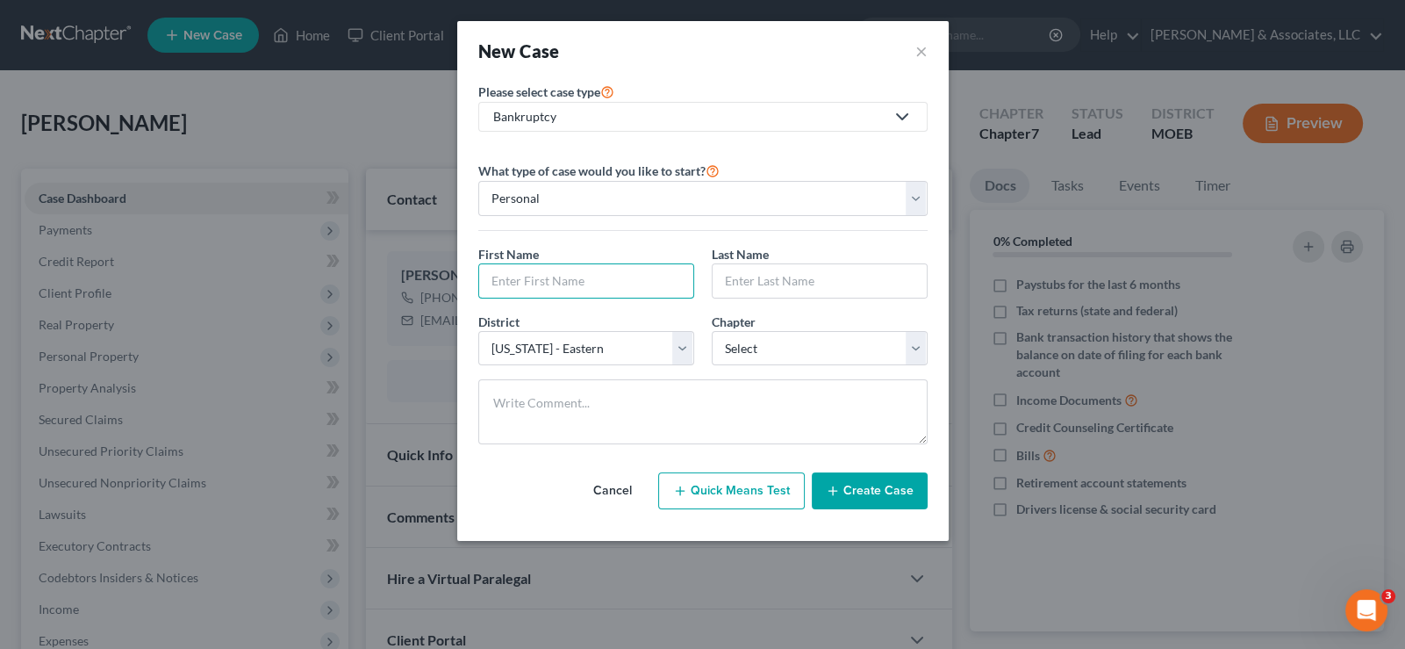
drag, startPoint x: 586, startPoint y: 285, endPoint x: 750, endPoint y: 316, distance: 167.0
click at [586, 285] on input "text" at bounding box center [586, 280] width 214 height 33
type input "Melissa"
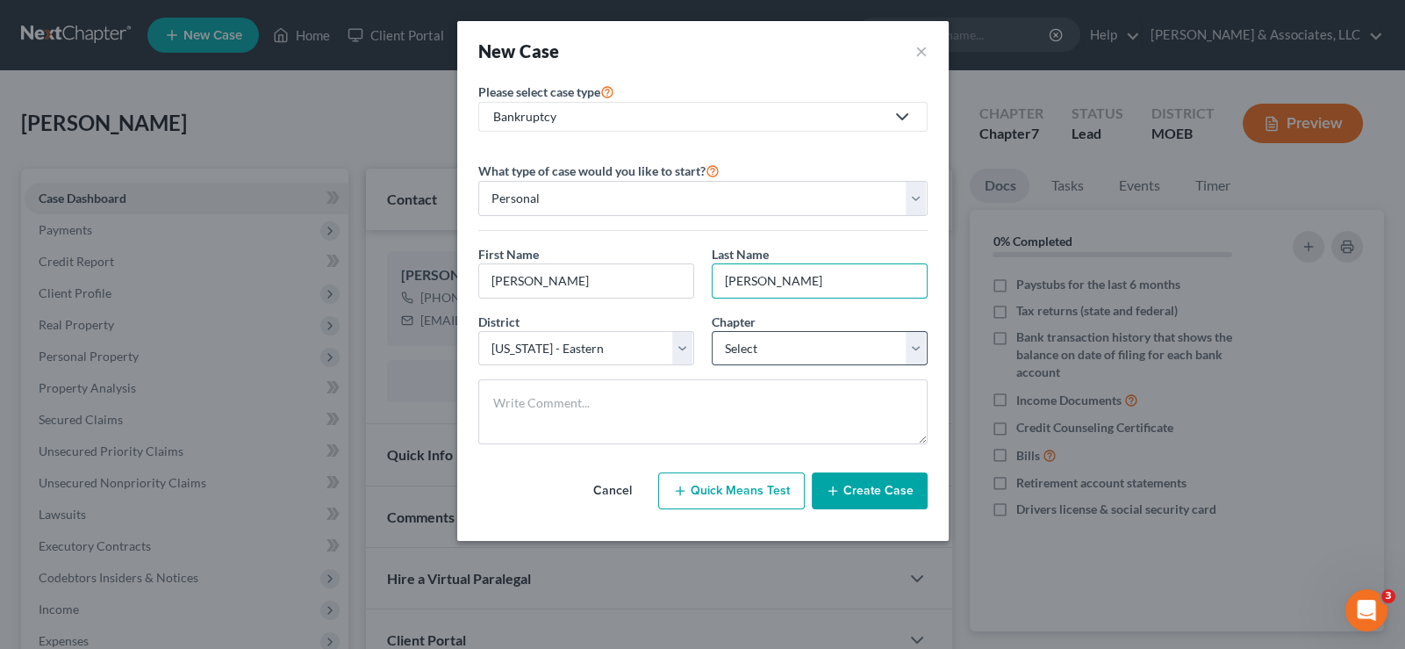
type input "Miller"
click at [746, 348] on select "Select 7 11 12 13" at bounding box center [820, 348] width 216 height 35
select select "0"
click at [712, 331] on select "Select 7 11 12 13" at bounding box center [820, 348] width 216 height 35
click at [834, 484] on icon "button" at bounding box center [833, 491] width 14 height 14
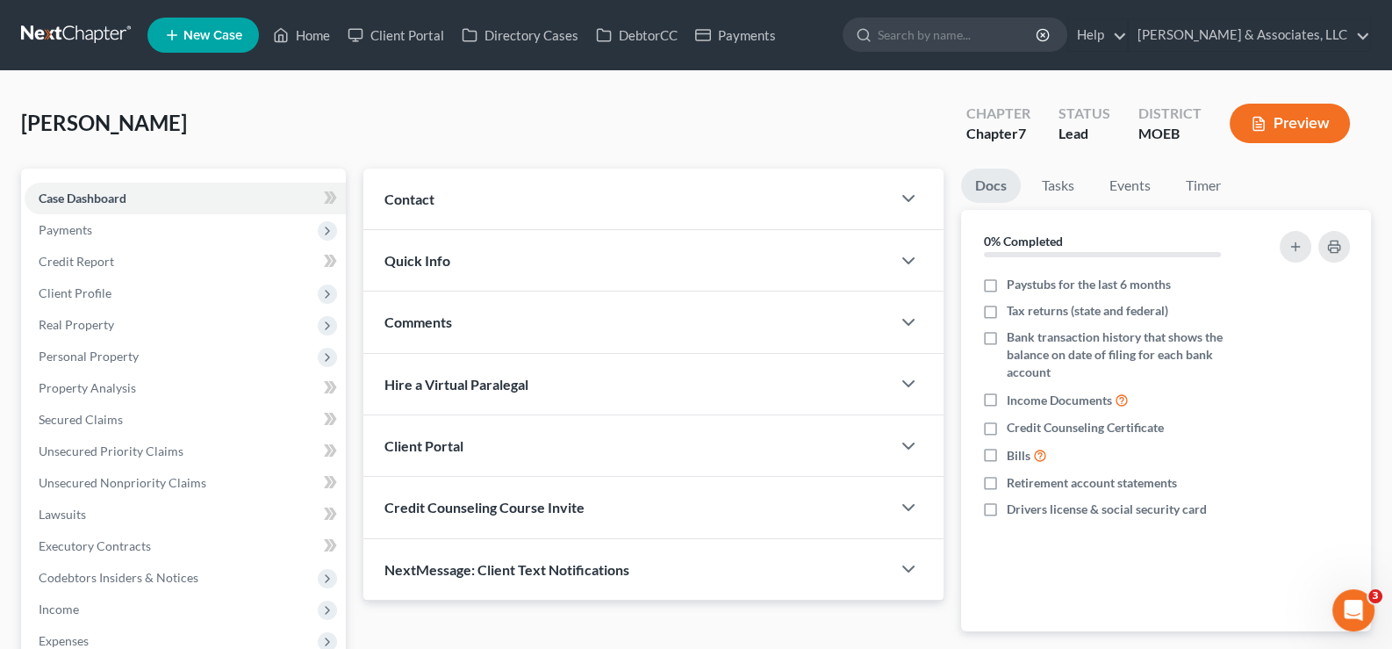
click at [427, 205] on span "Contact" at bounding box center [409, 198] width 50 height 17
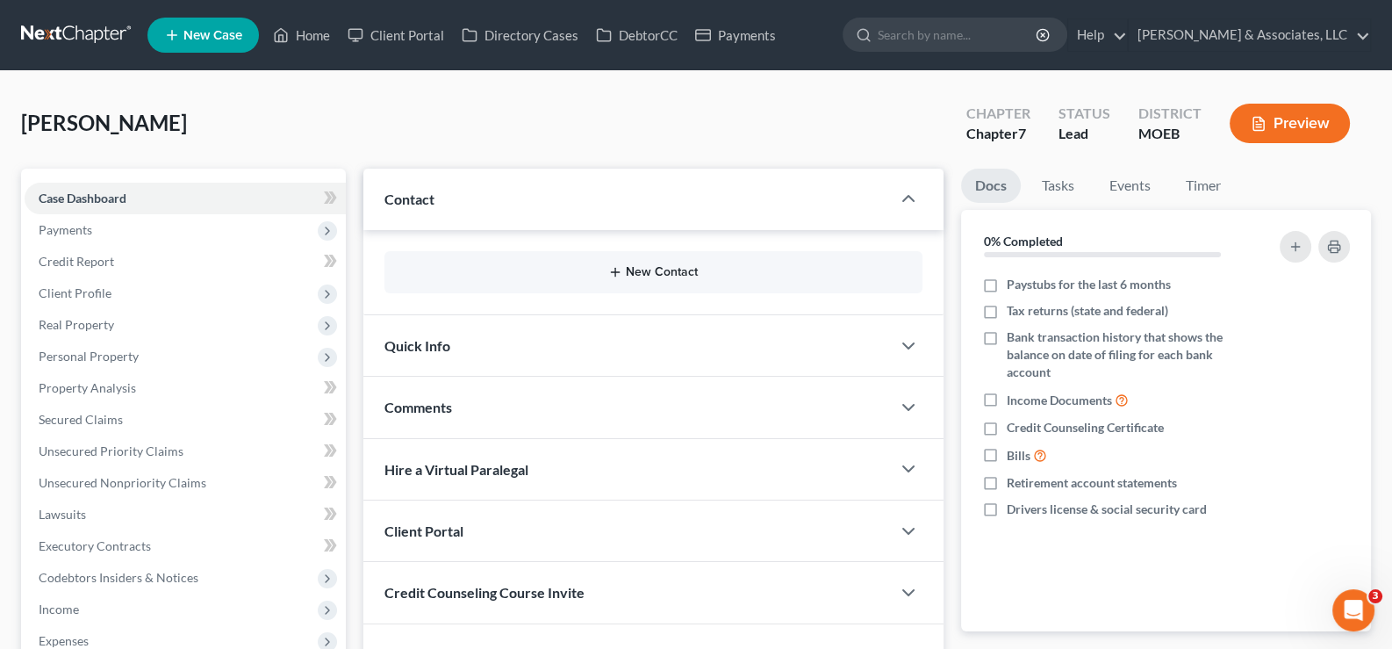
click at [573, 270] on button "New Contact" at bounding box center [654, 272] width 511 height 14
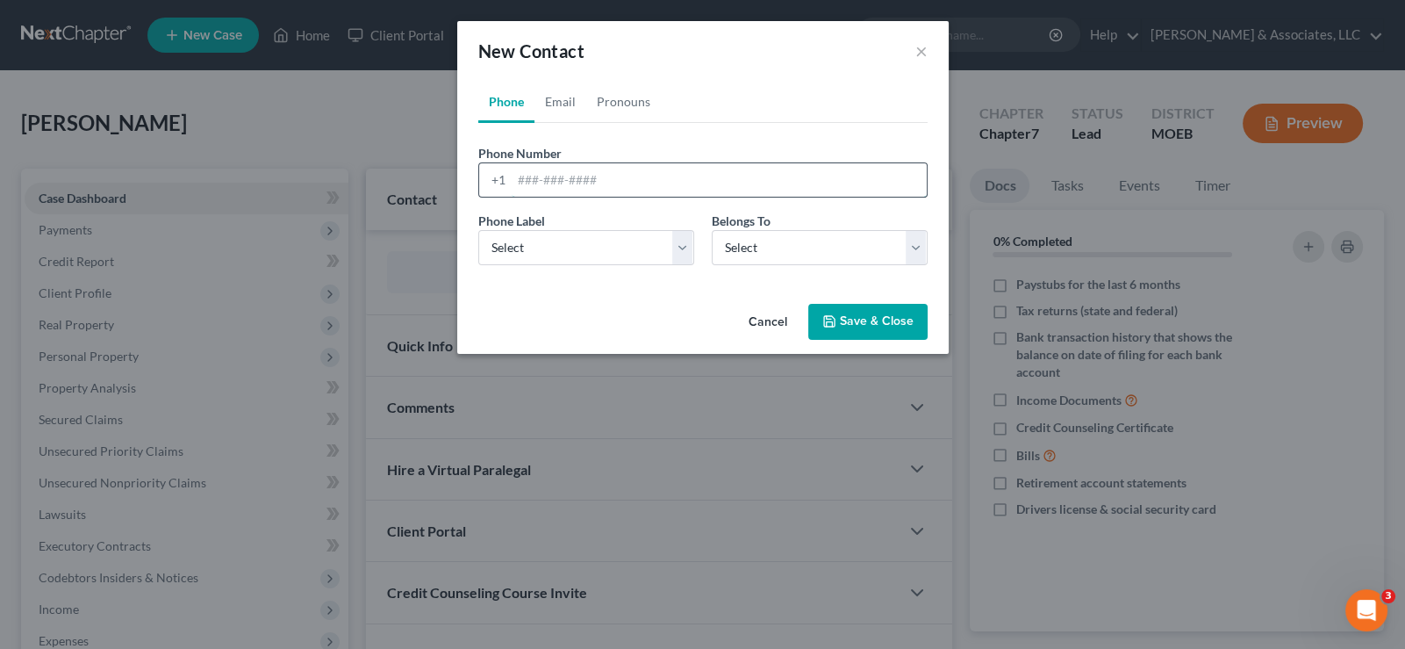
click at [567, 186] on input "tel" at bounding box center [719, 179] width 415 height 33
paste input "314-313-2391"
type input "314-313-2391"
drag, startPoint x: 554, startPoint y: 252, endPoint x: 553, endPoint y: 262, distance: 10.6
click at [554, 252] on select "Select Mobile Home Work Other" at bounding box center [586, 247] width 216 height 35
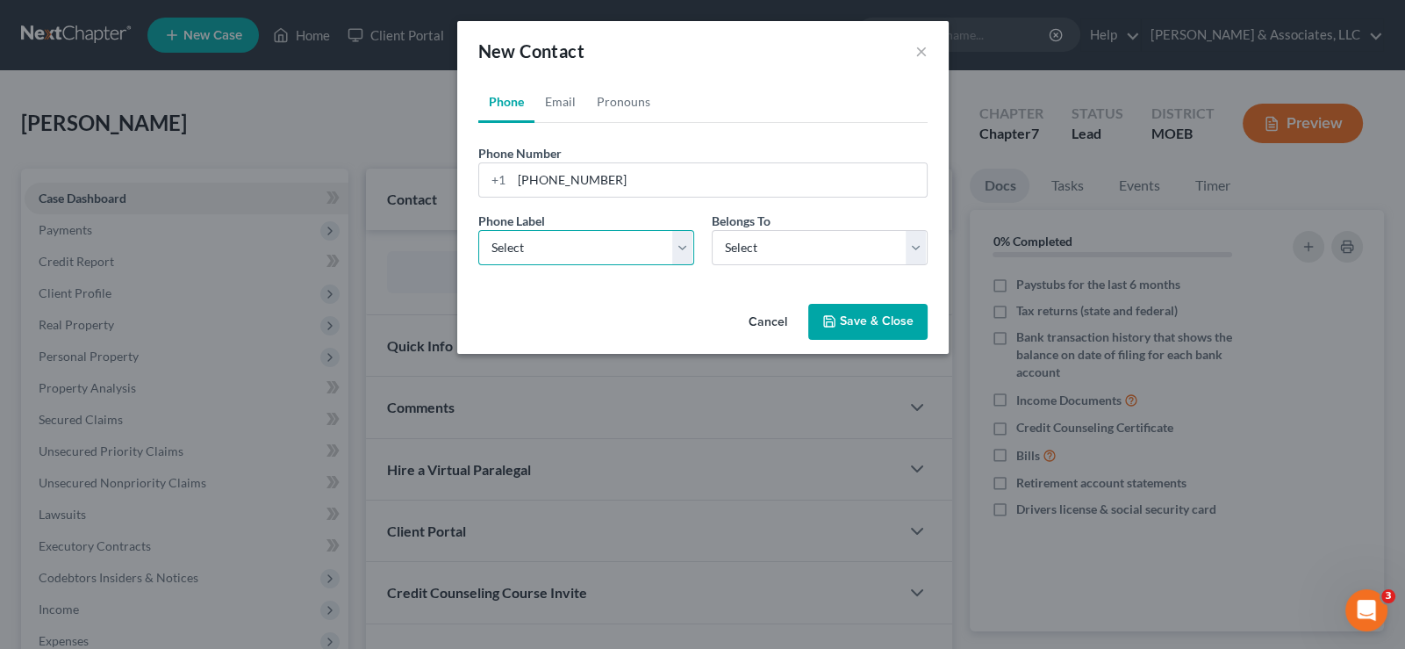
select select "0"
click at [478, 230] on select "Select Mobile Home Work Other" at bounding box center [586, 247] width 216 height 35
drag, startPoint x: 766, startPoint y: 244, endPoint x: 766, endPoint y: 255, distance: 10.5
click at [766, 244] on select "Select Client Other" at bounding box center [820, 247] width 216 height 35
select select "0"
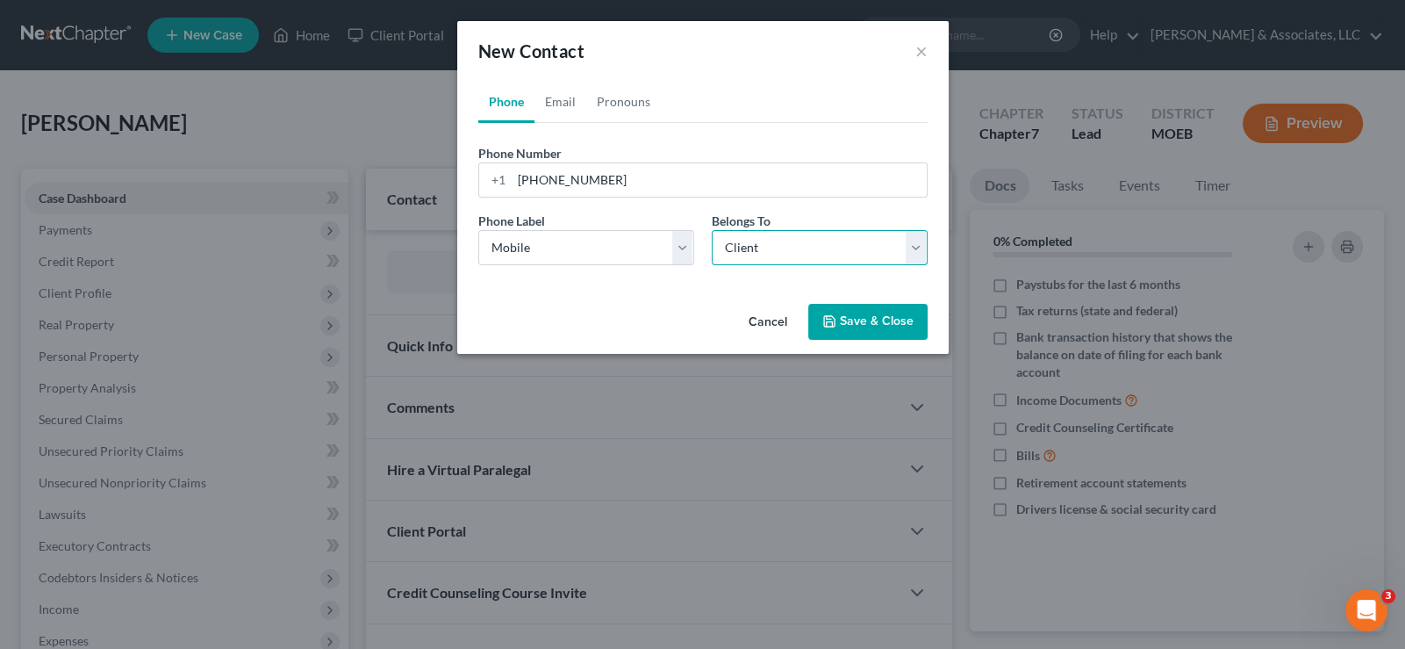
click at [712, 230] on select "Select Client Other" at bounding box center [820, 247] width 216 height 35
select select "0"
click at [566, 107] on link "Email" at bounding box center [561, 102] width 52 height 42
drag, startPoint x: 562, startPoint y: 175, endPoint x: 586, endPoint y: 117, distance: 62.6
click at [562, 174] on input "email" at bounding box center [719, 179] width 415 height 33
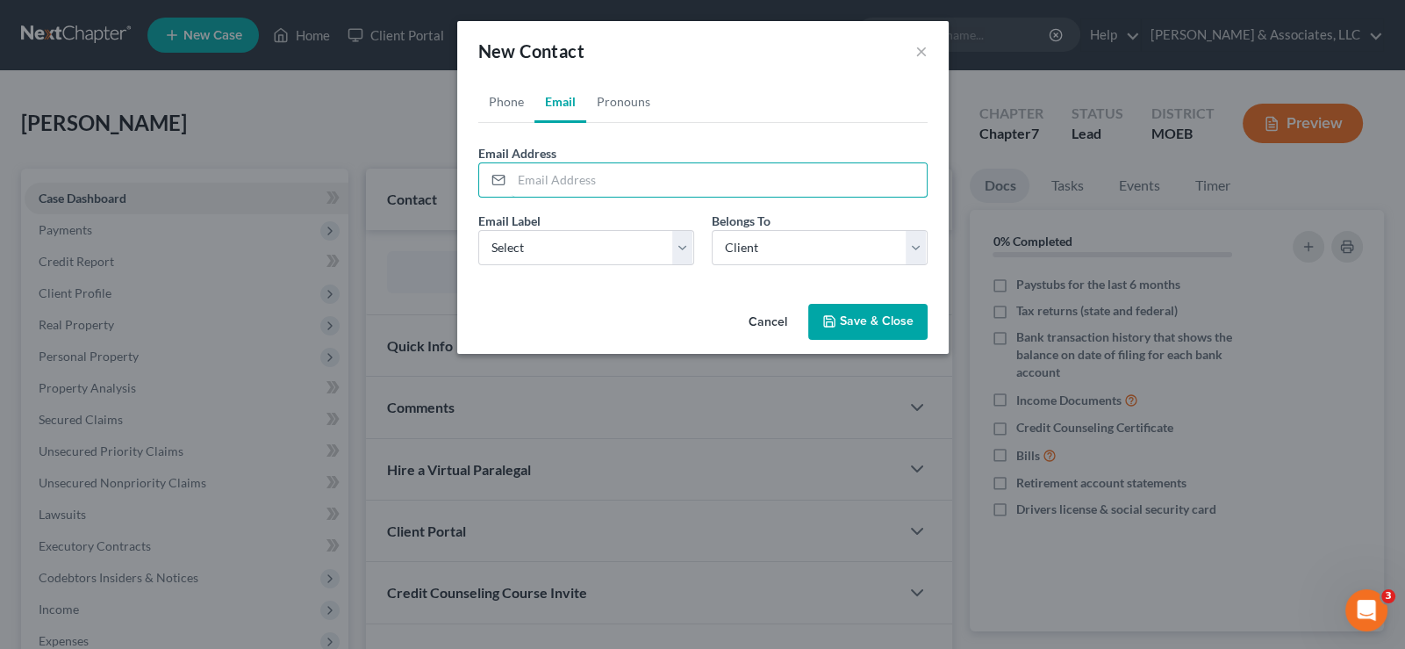
paste input "melissaamiller75@gmail.com"
type input "melissaamiller75@gmail.com"
click at [527, 249] on select "Select Home Work Other" at bounding box center [586, 247] width 216 height 35
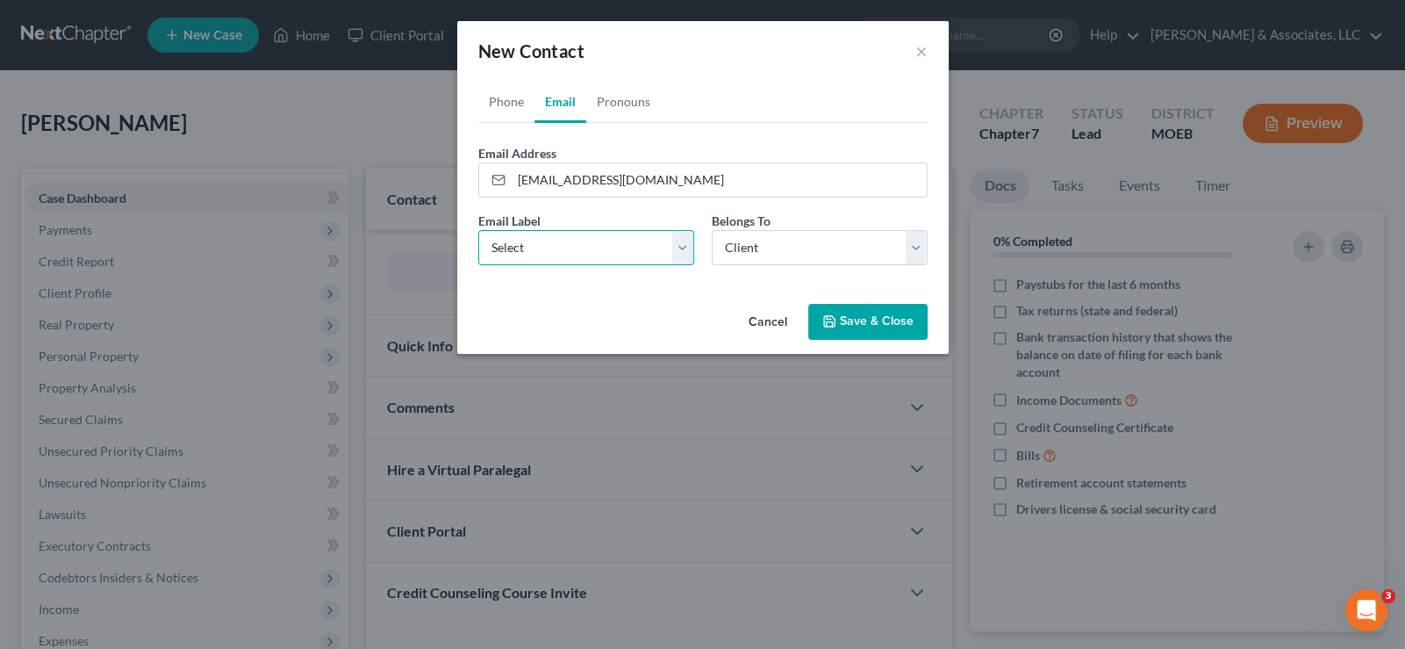
select select "0"
click at [478, 230] on select "Select Home Work Other" at bounding box center [586, 247] width 216 height 35
click at [861, 320] on button "Save & Close" at bounding box center [867, 322] width 119 height 37
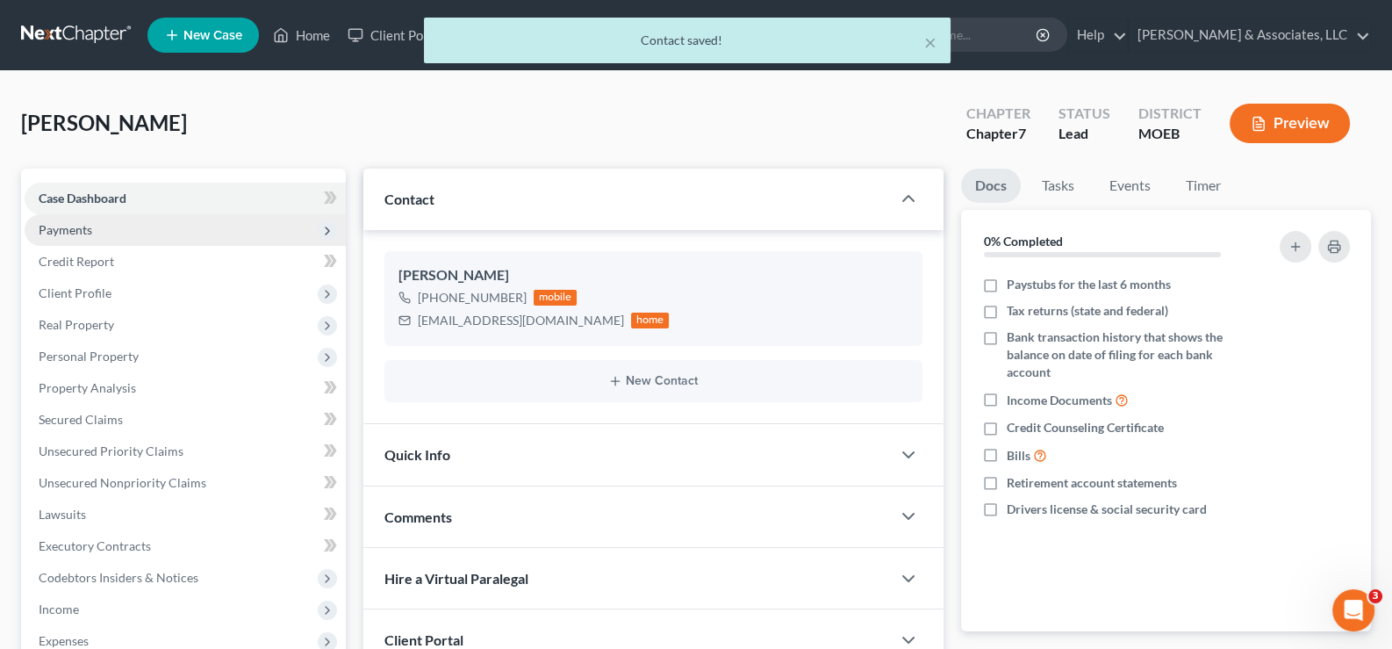
click at [61, 233] on span "Payments" at bounding box center [66, 229] width 54 height 15
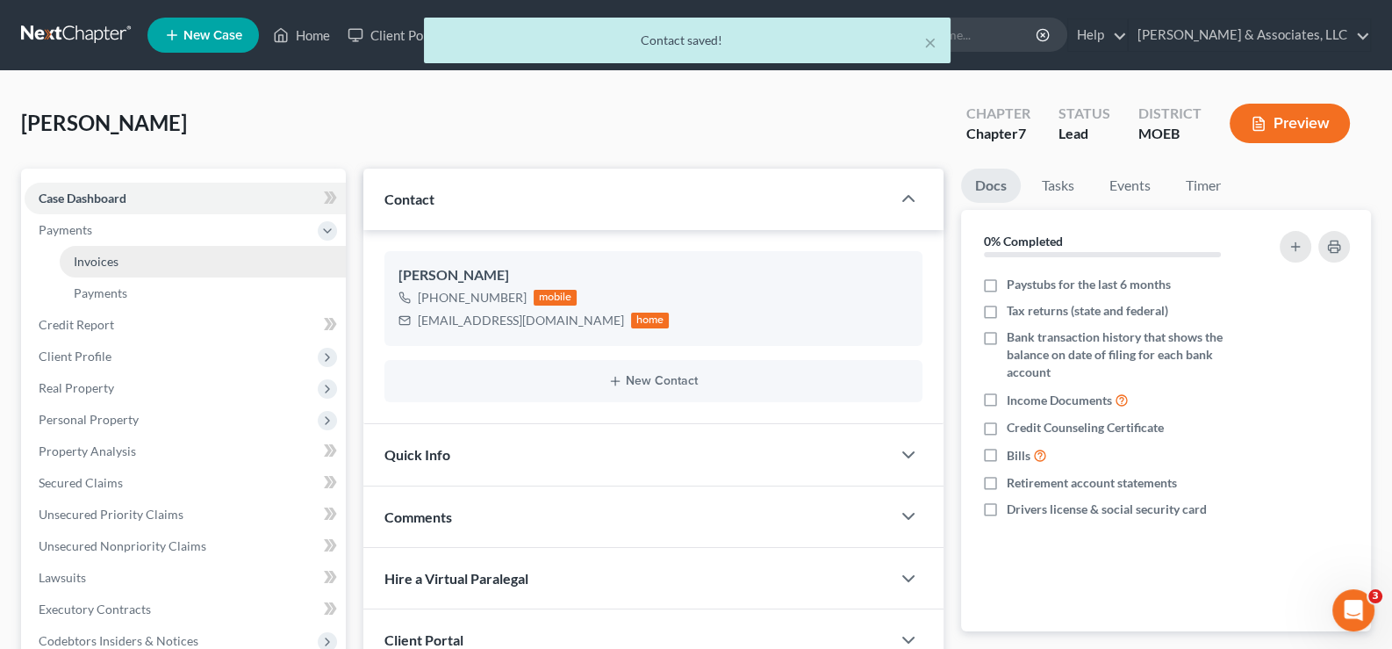
click at [75, 260] on span "Invoices" at bounding box center [96, 261] width 45 height 15
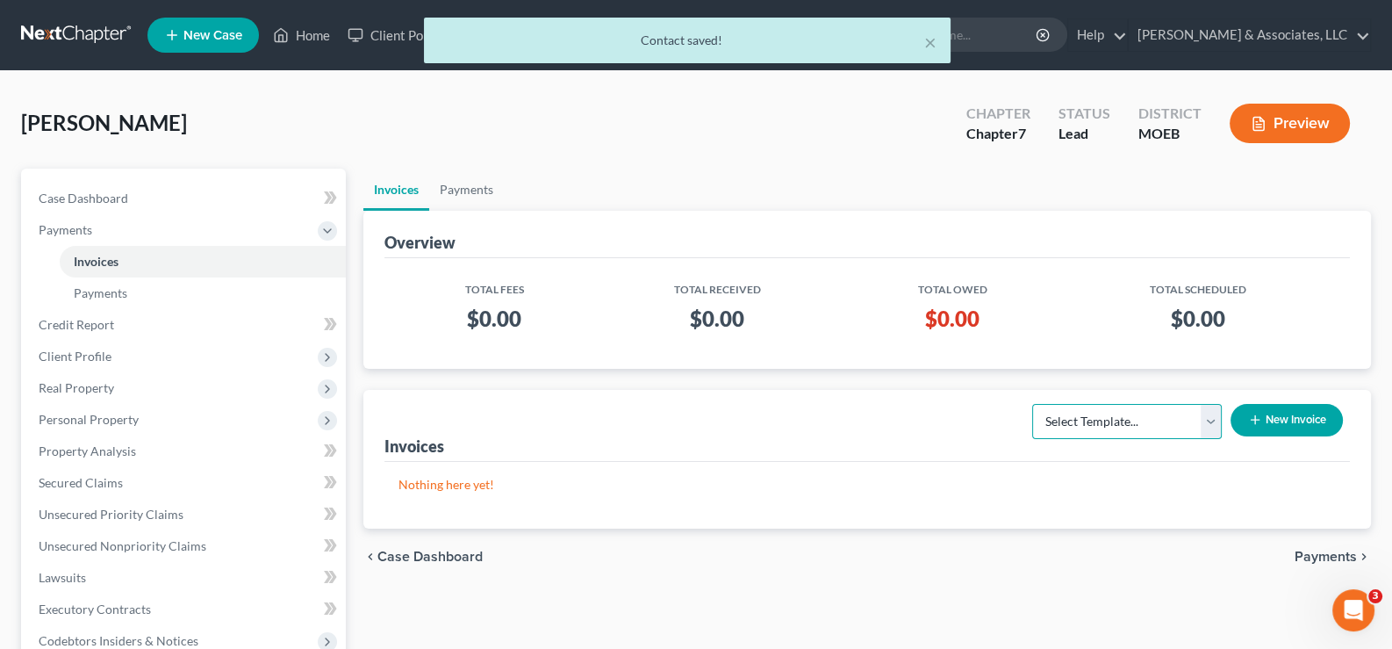
click at [1139, 424] on select "Select Template... Chapter 7 Template Chapter 13 Template Chapter 7 with legal …" at bounding box center [1127, 421] width 190 height 35
select select "0"
click at [1032, 404] on select "Select Template... Chapter 7 Template Chapter 13 Template Chapter 7 with legal …" at bounding box center [1127, 421] width 190 height 35
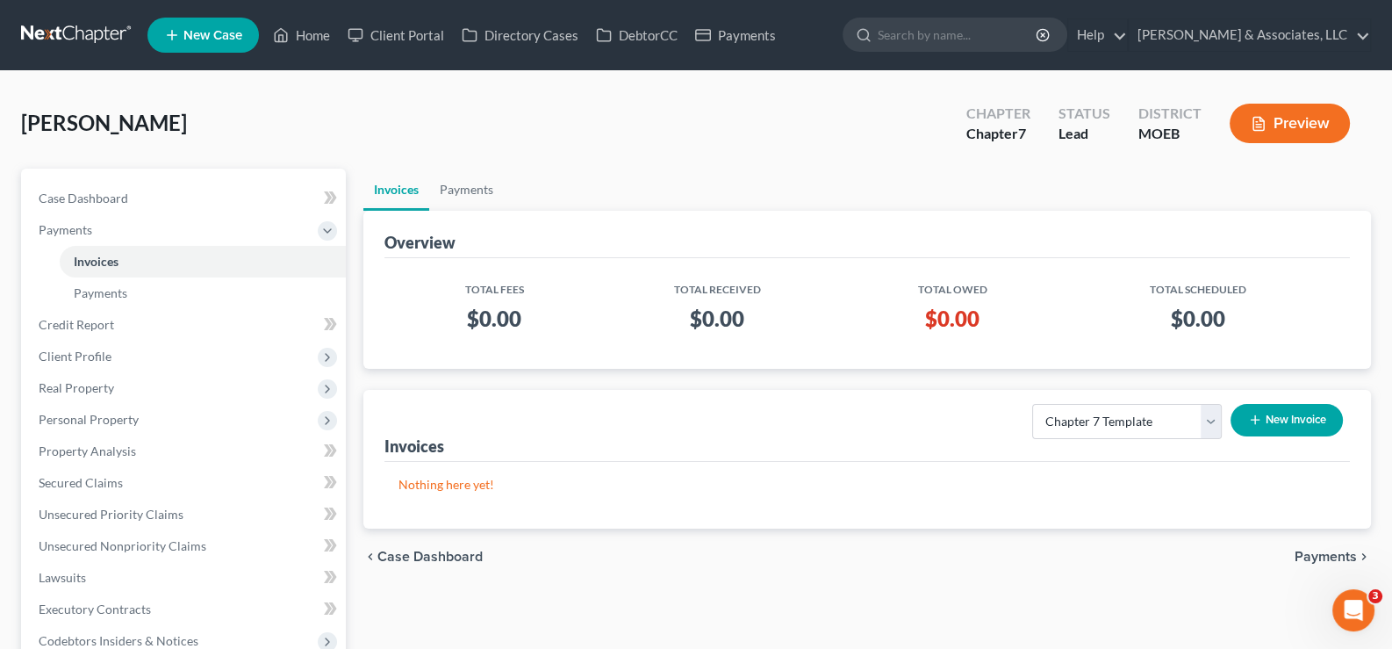
click at [1265, 420] on button "New Invoice" at bounding box center [1287, 420] width 112 height 32
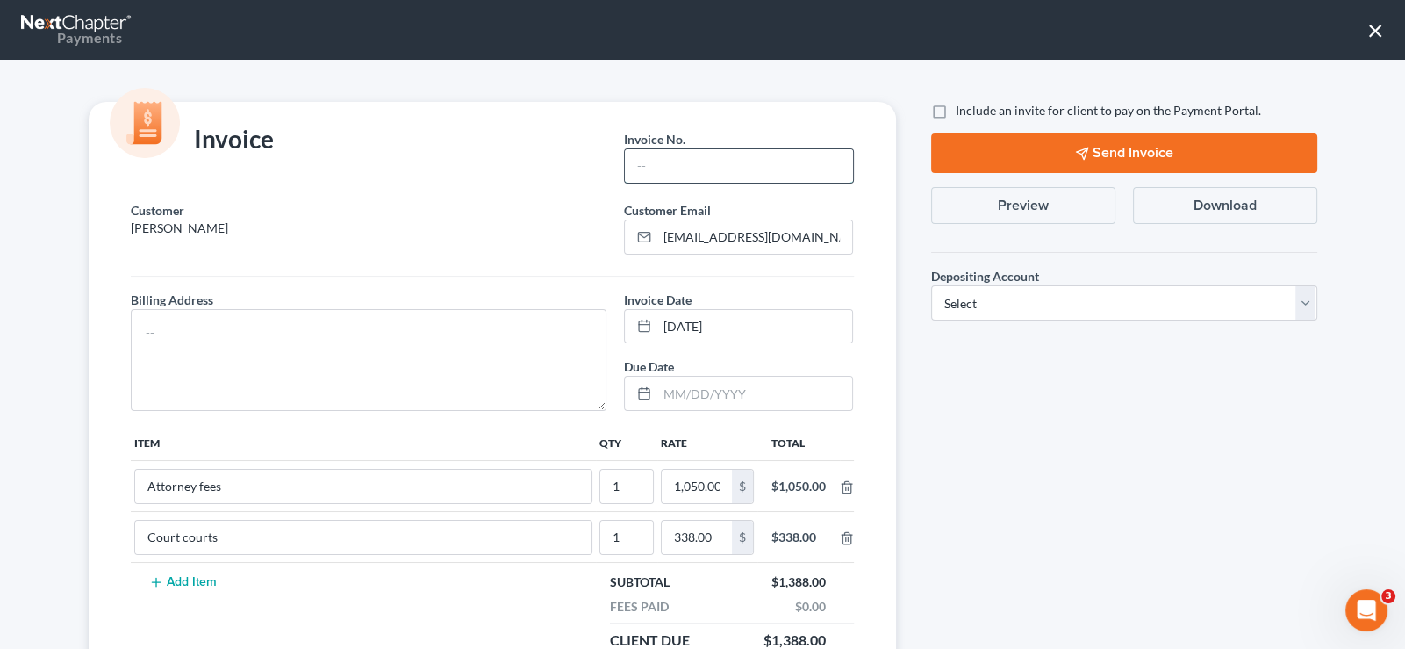
click at [684, 153] on input "text" at bounding box center [738, 165] width 227 height 33
type input "760"
click at [435, 332] on textarea at bounding box center [369, 360] width 477 height 102
type textarea "na"
click at [956, 115] on label "Include an invite for client to pay on the Payment Portal." at bounding box center [1108, 111] width 305 height 18
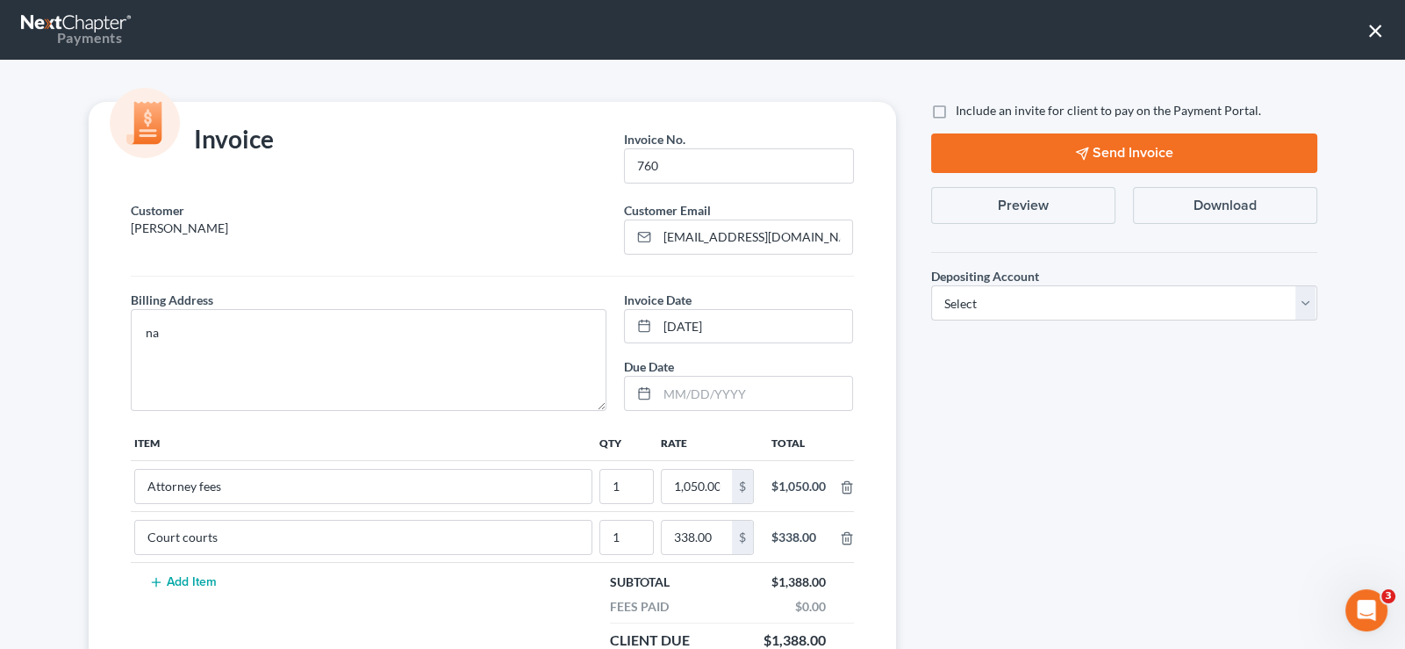
click at [963, 113] on input "Include an invite for client to pay on the Payment Portal." at bounding box center [968, 107] width 11 height 11
checkbox input "true"
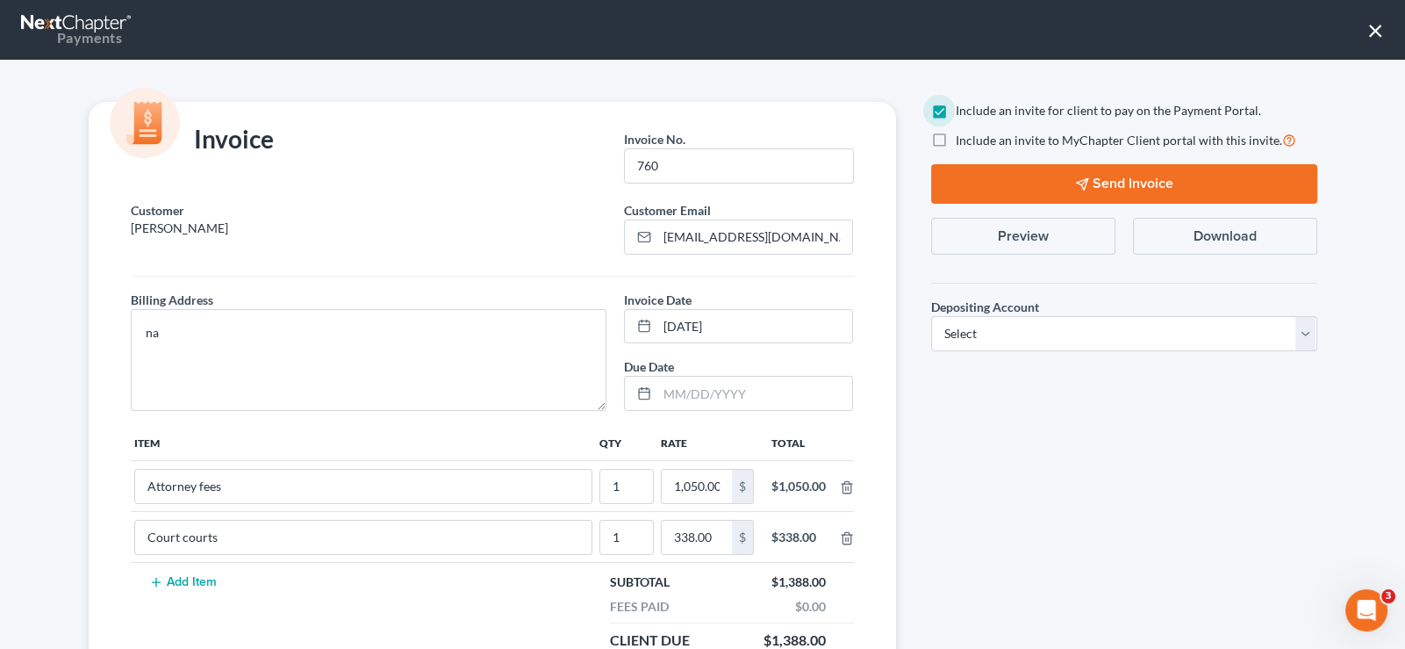
click at [956, 140] on label "Include an invite to MyChapter Client portal with this invite." at bounding box center [1126, 140] width 341 height 20
click at [963, 140] on input "Include an invite to MyChapter Client portal with this invite." at bounding box center [968, 135] width 11 height 11
checkbox input "true"
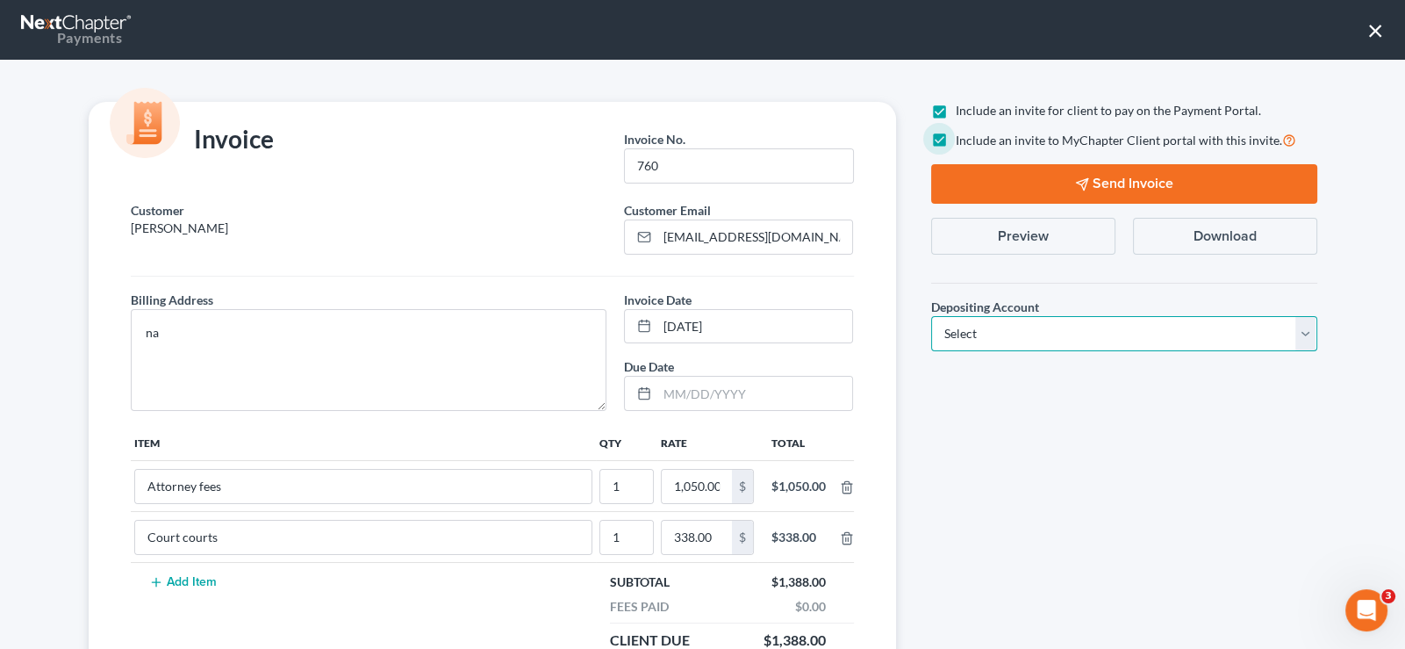
click at [966, 334] on select "Select Operation Trust" at bounding box center [1124, 333] width 386 height 35
select select "1"
click at [931, 316] on select "Select Operation Trust" at bounding box center [1124, 333] width 386 height 35
click at [1061, 193] on button "Send Invoice" at bounding box center [1124, 184] width 386 height 40
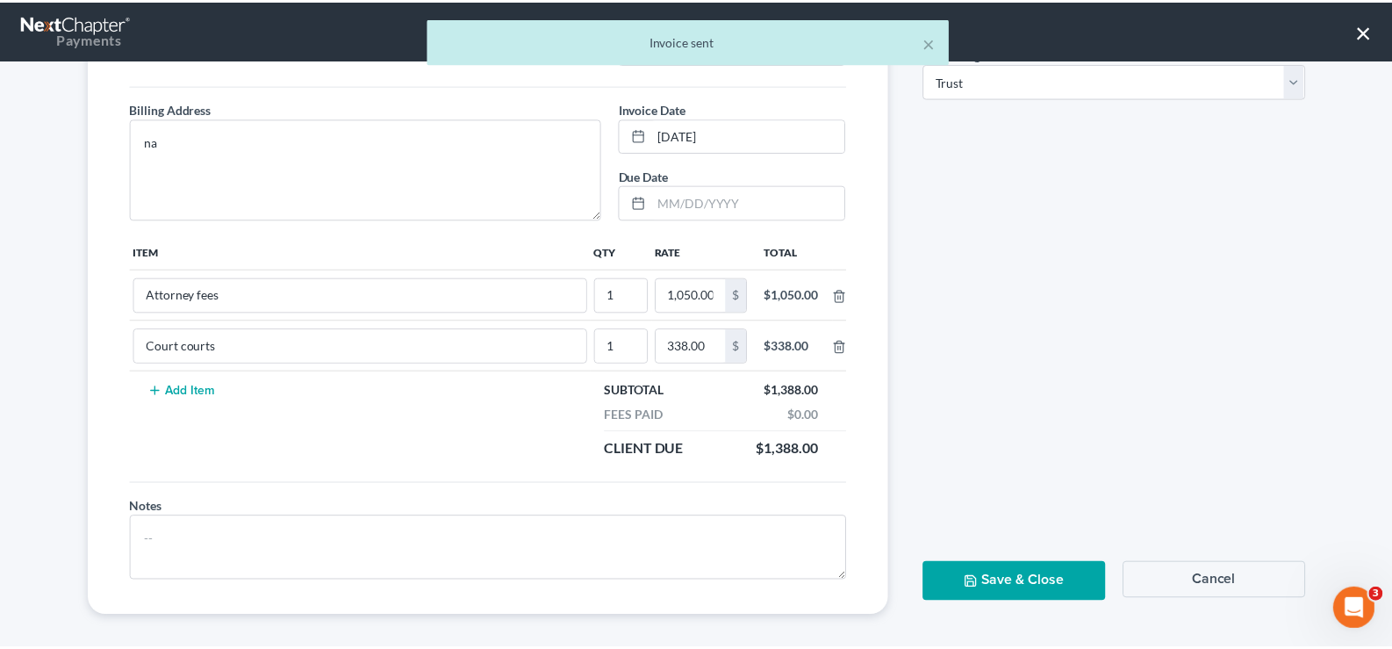
scroll to position [198, 0]
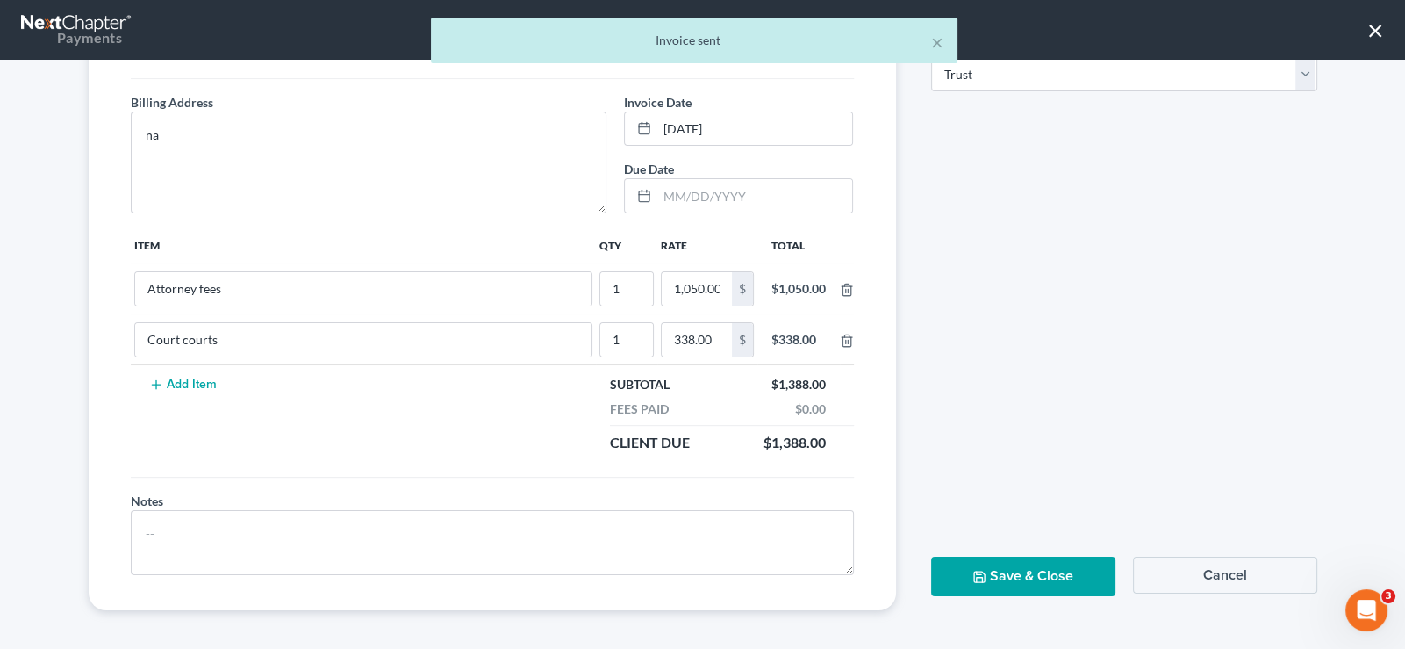
click at [1055, 578] on button "Save & Close" at bounding box center [1023, 577] width 184 height 40
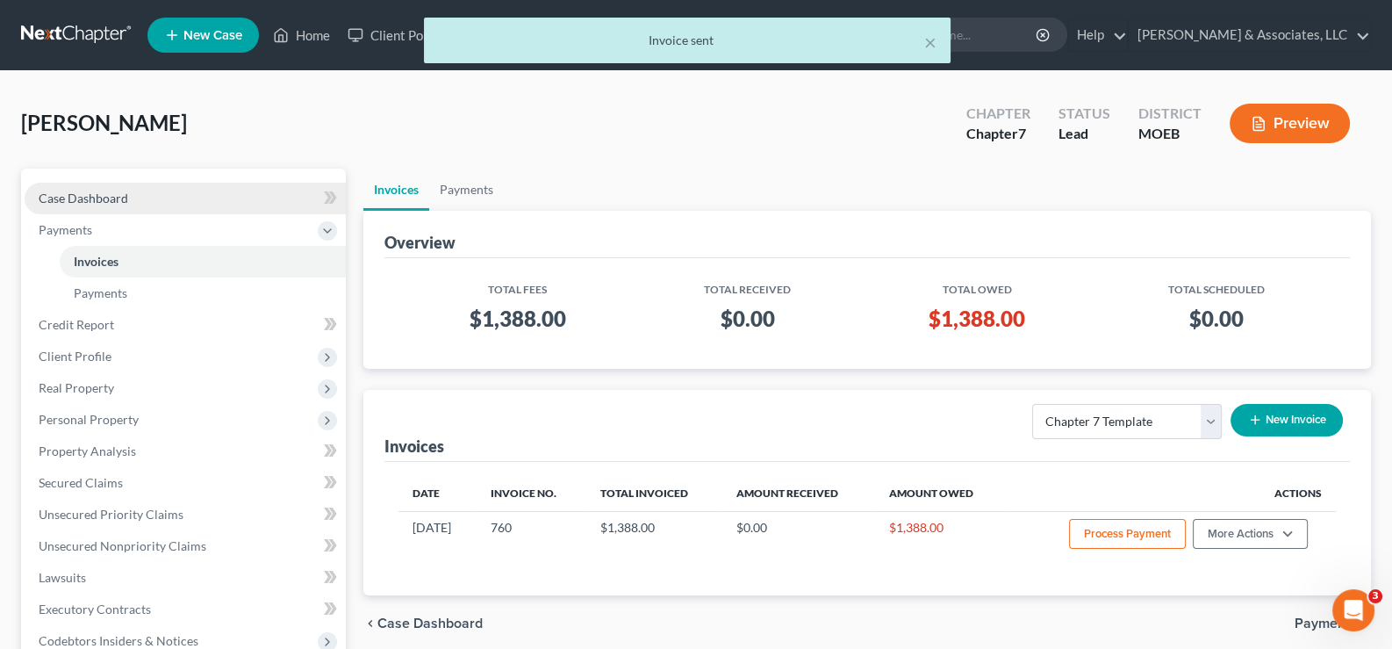
click at [90, 190] on span "Case Dashboard" at bounding box center [84, 197] width 90 height 15
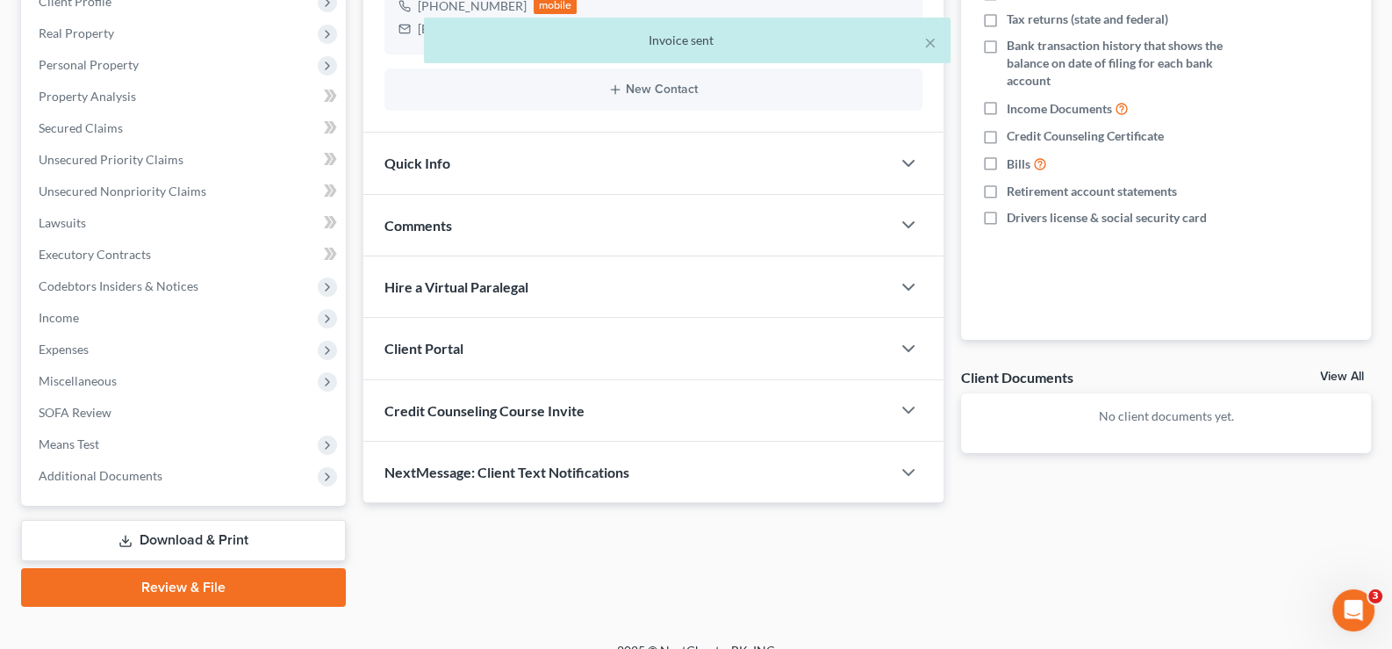
scroll to position [314, 0]
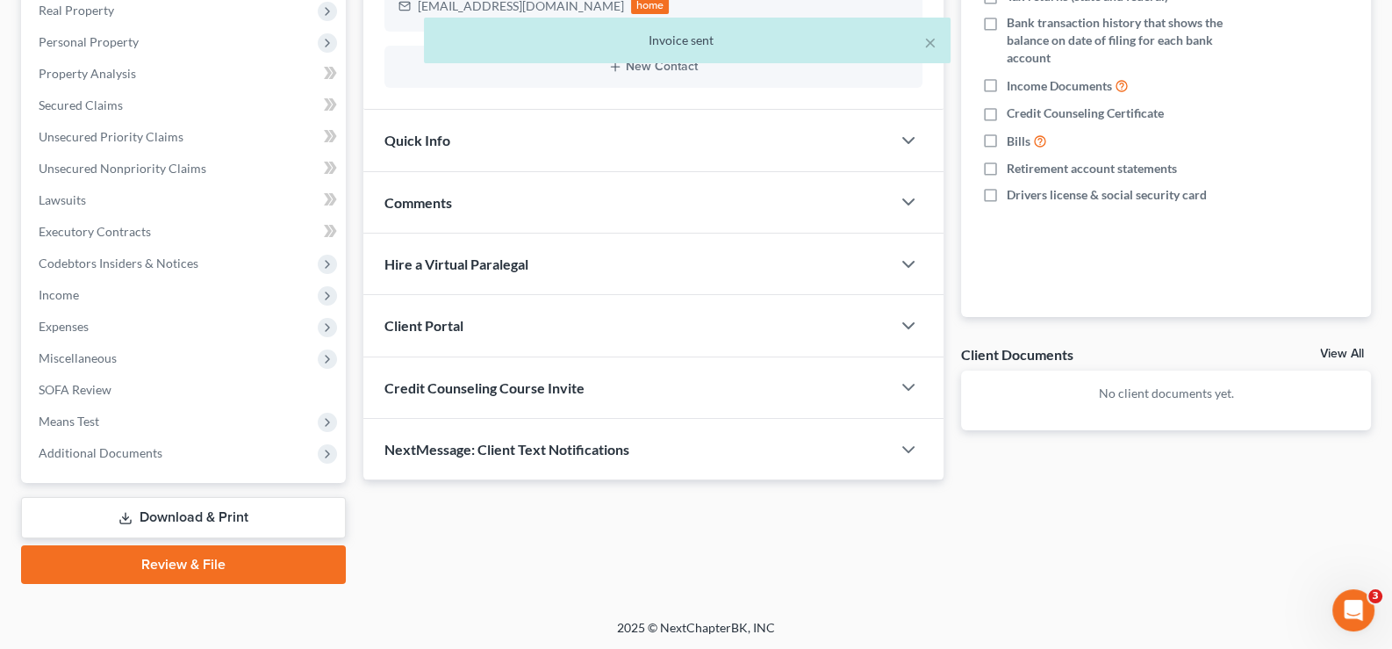
click at [404, 317] on span "Client Portal" at bounding box center [423, 325] width 79 height 17
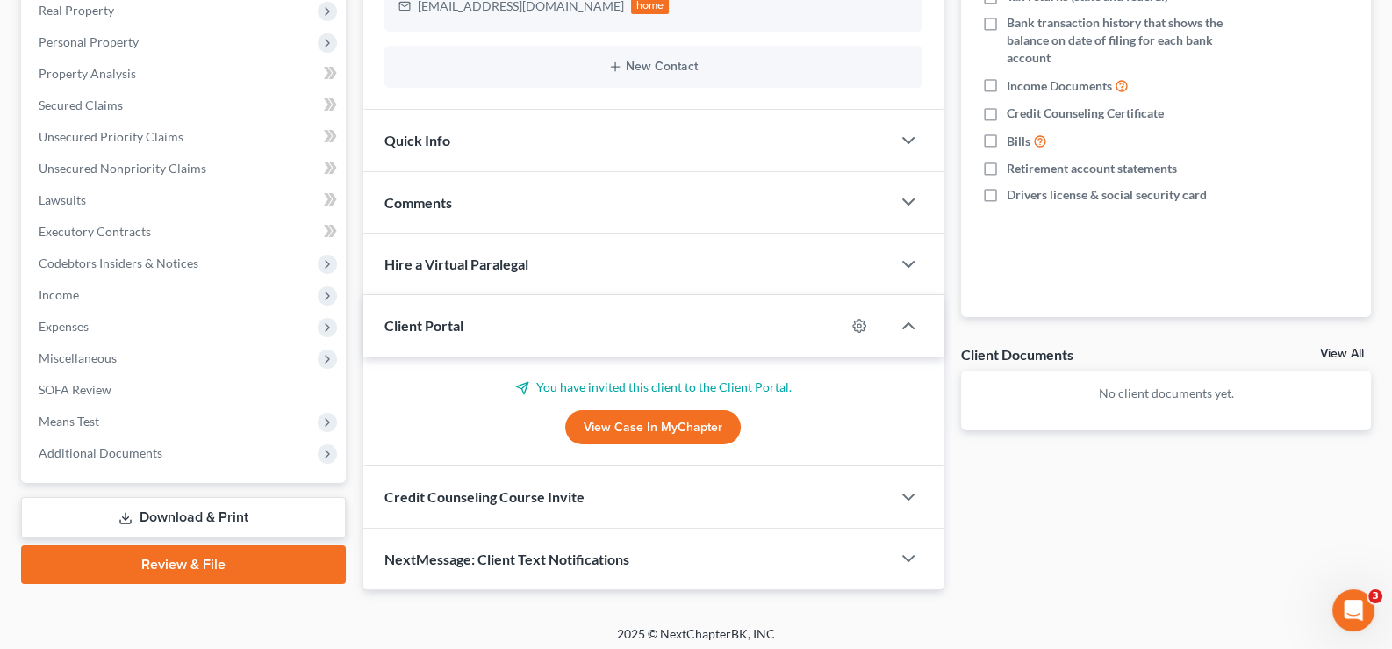
click at [404, 317] on span "Client Portal" at bounding box center [423, 325] width 79 height 17
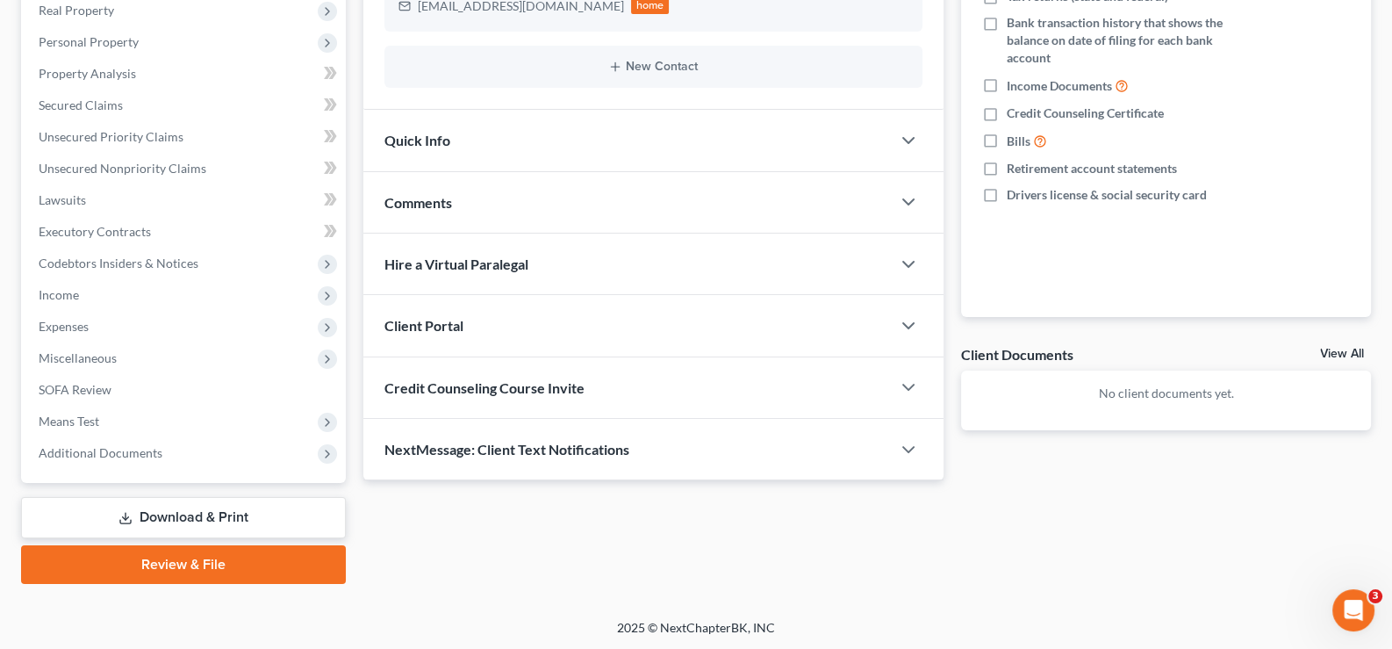
click at [452, 391] on span "Credit Counseling Course Invite" at bounding box center [484, 387] width 200 height 17
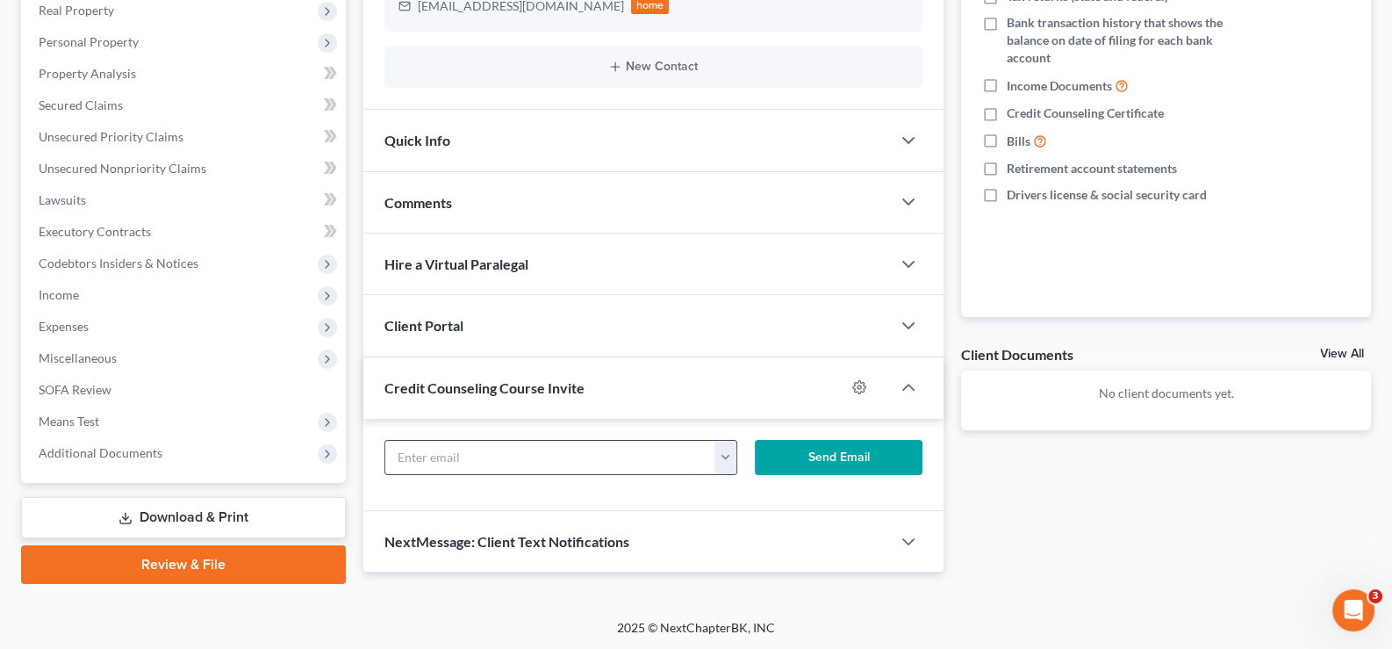
click at [461, 449] on input "text" at bounding box center [550, 457] width 331 height 33
paste input "melissaamiller75@gmail.com"
type input "melissaamiller75@gmail.com"
click at [820, 458] on button "Send Email" at bounding box center [839, 457] width 168 height 35
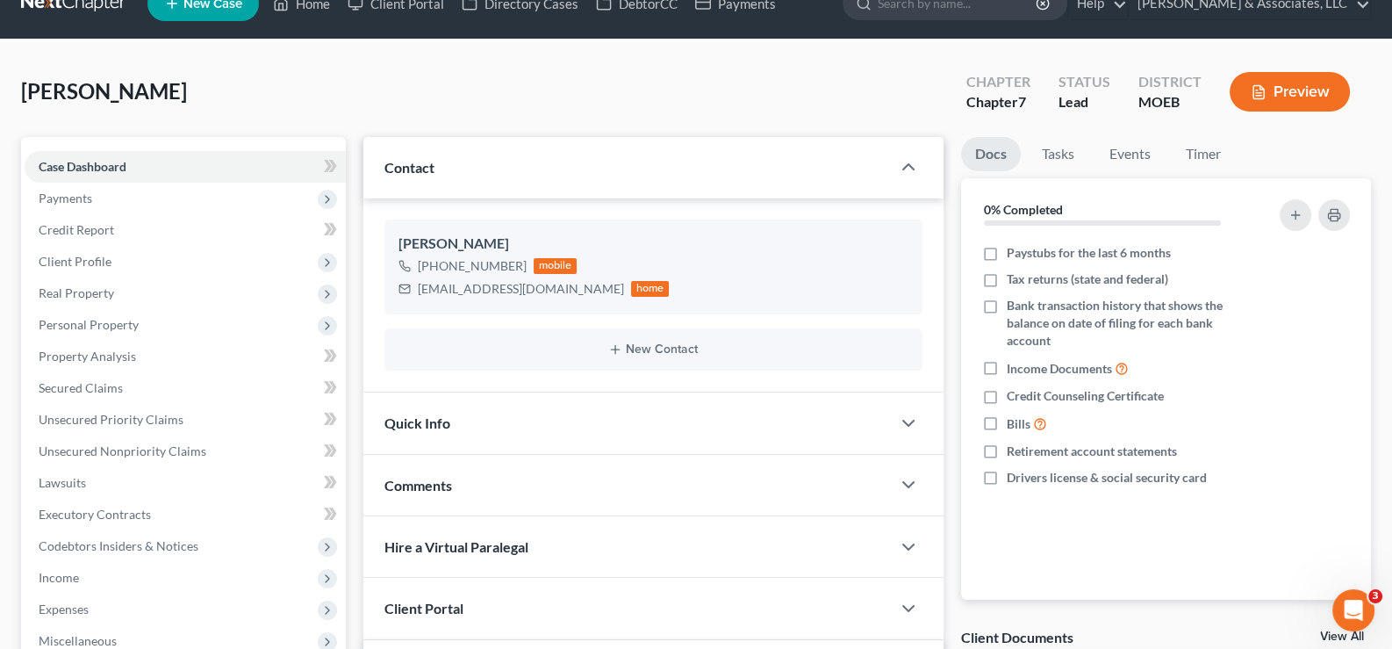
scroll to position [0, 0]
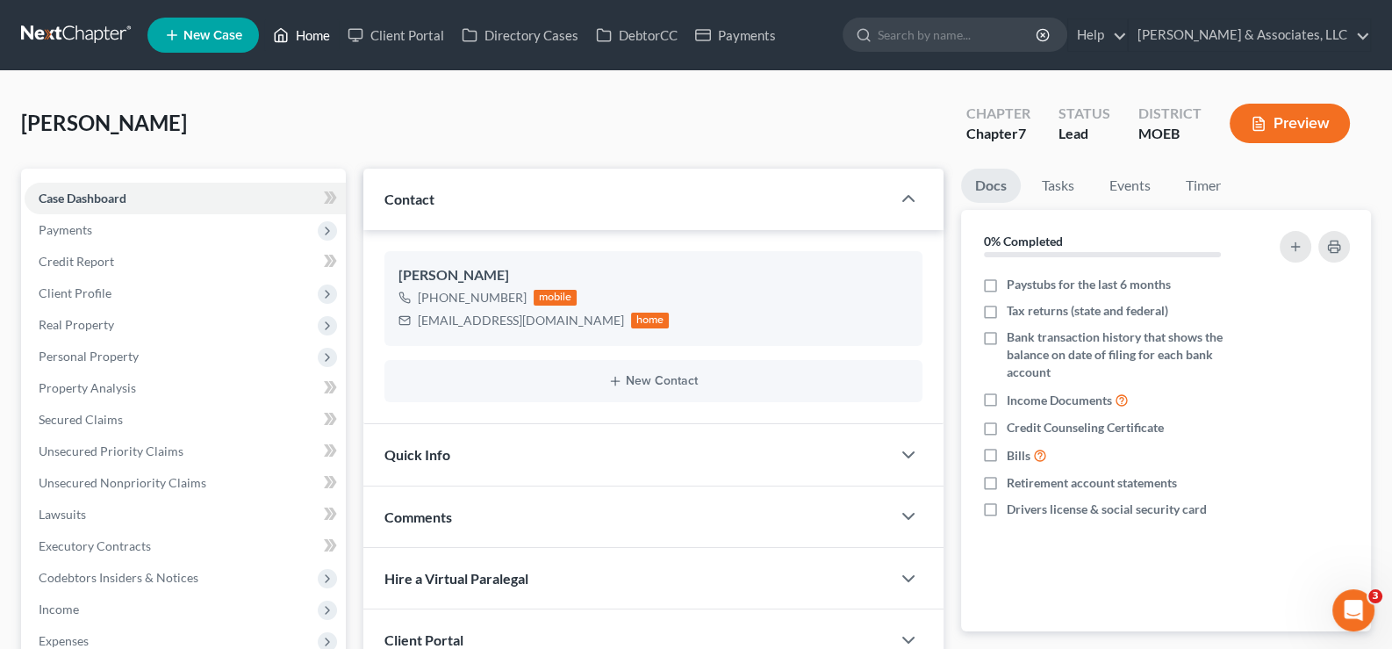
click at [301, 30] on link "Home" at bounding box center [301, 35] width 75 height 32
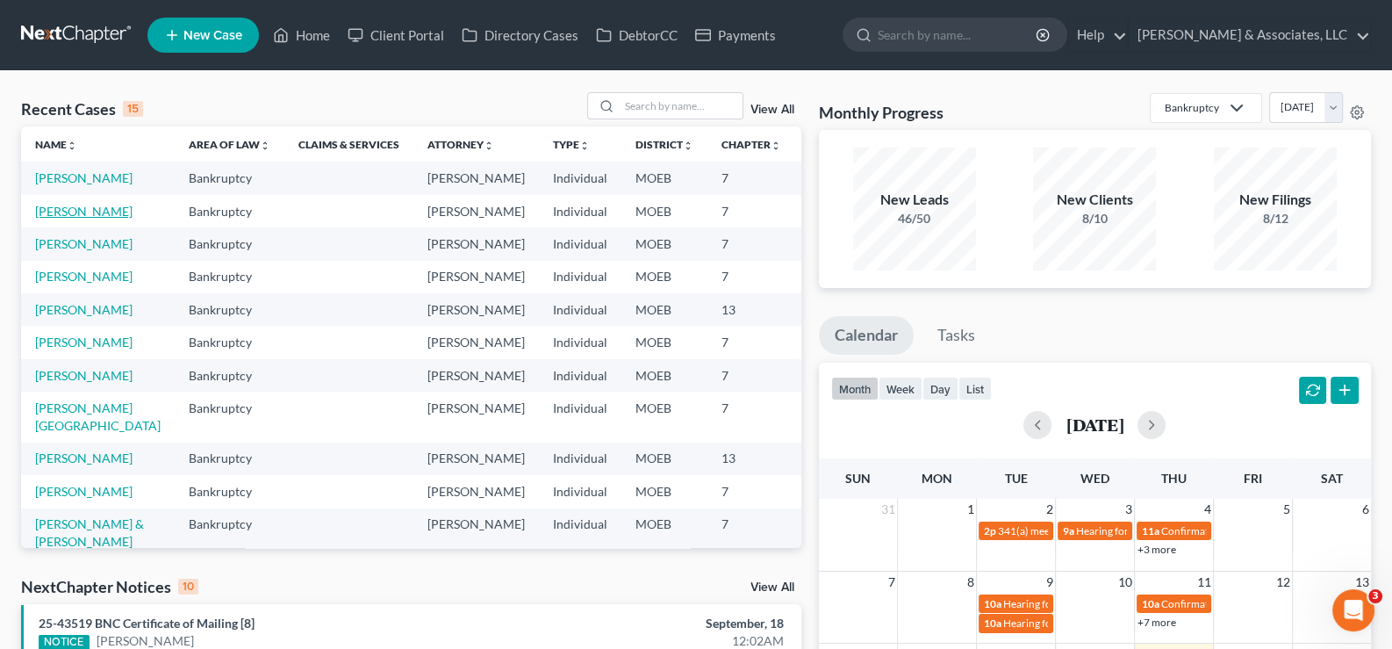
click at [58, 219] on link "Jackson, Phyllis" at bounding box center [83, 211] width 97 height 15
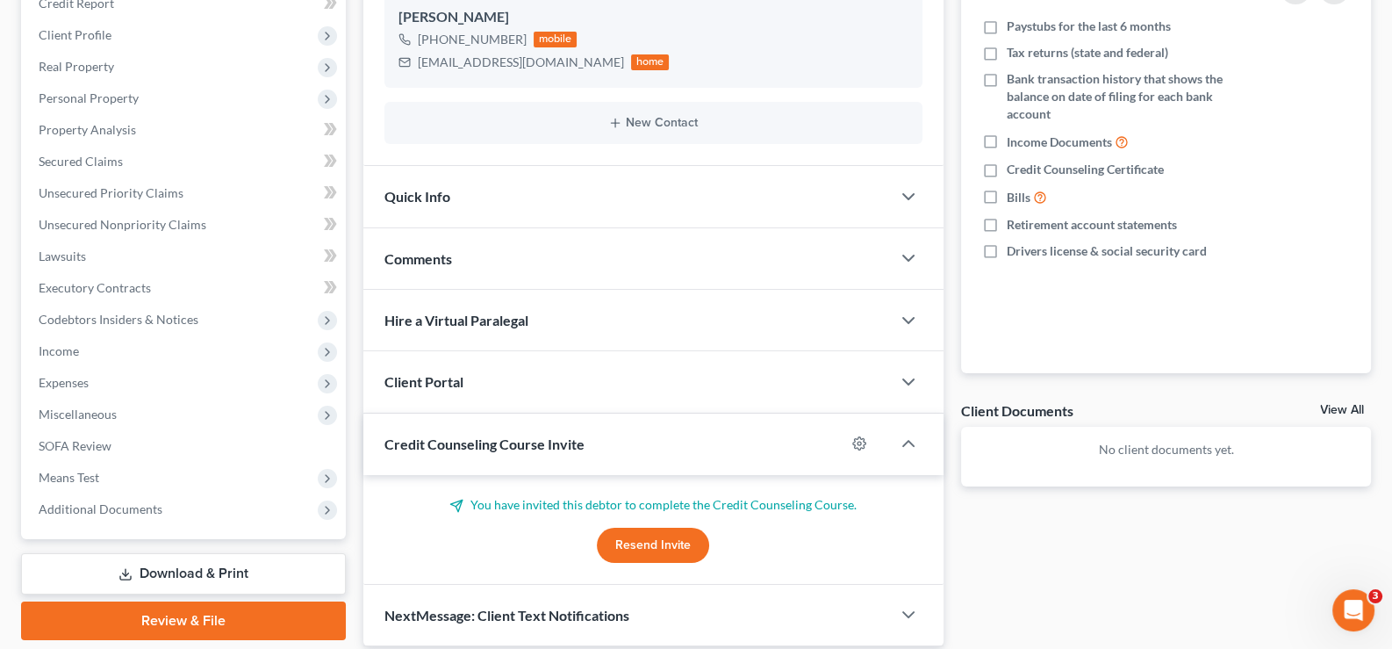
scroll to position [320, 0]
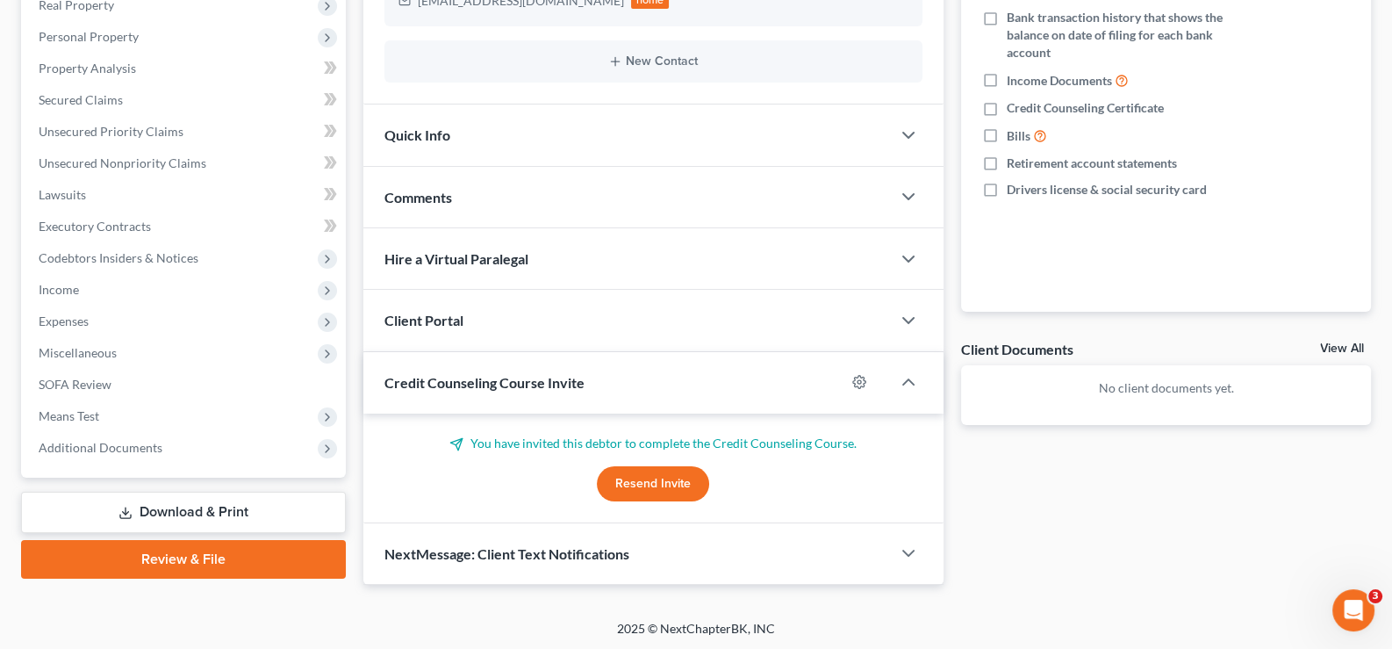
click at [553, 380] on span "Credit Counseling Course Invite" at bounding box center [484, 382] width 200 height 17
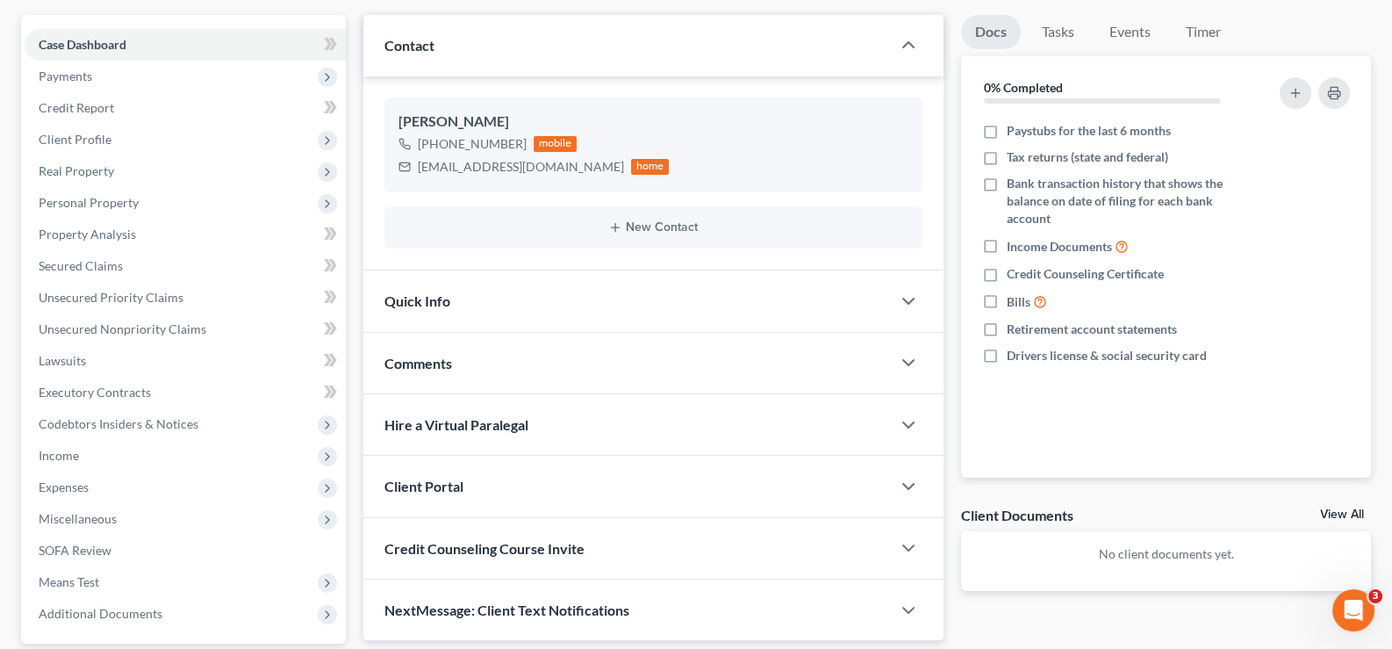
scroll to position [0, 0]
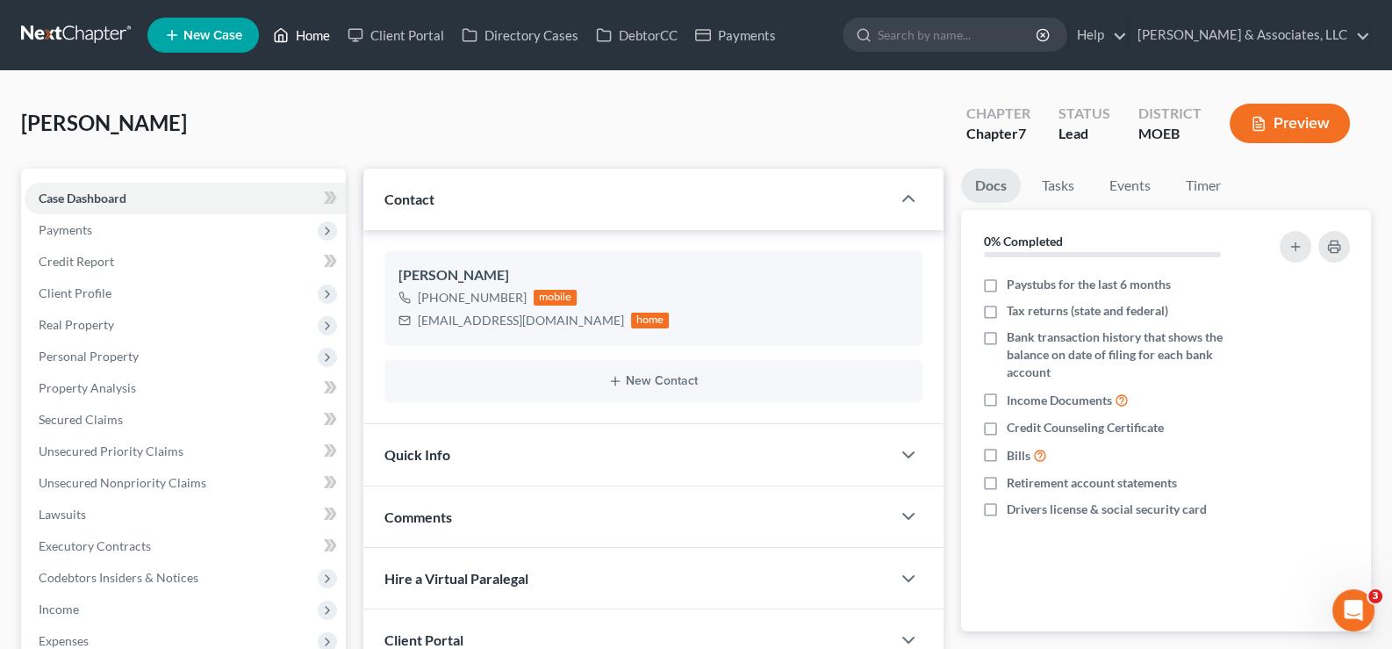
click at [301, 34] on link "Home" at bounding box center [301, 35] width 75 height 32
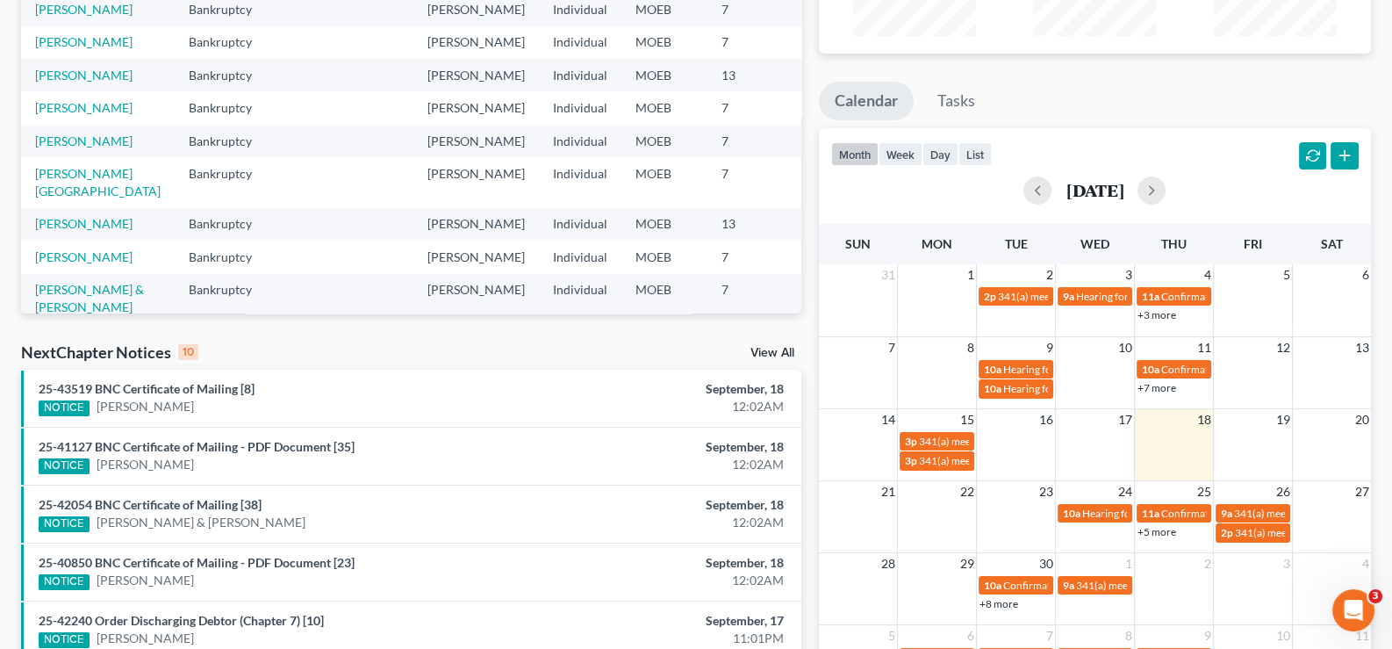
scroll to position [263, 0]
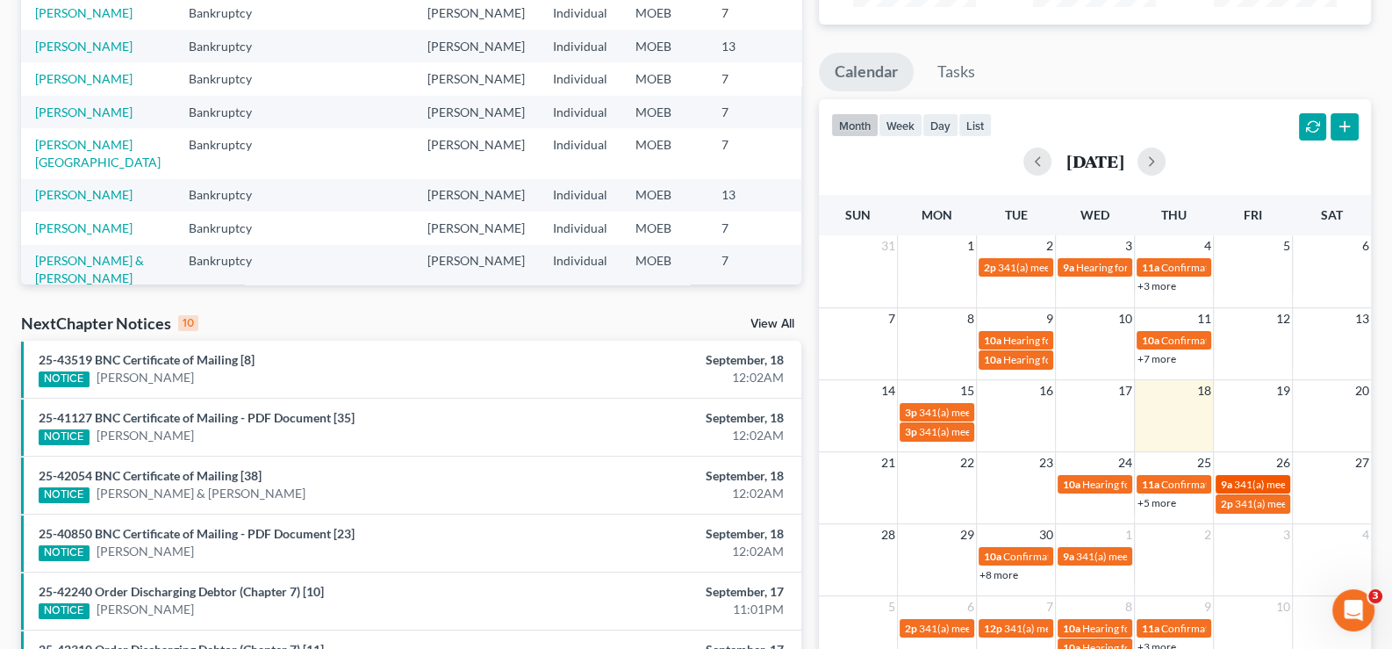
click at [1237, 483] on span "341(a) meeting for Laura Wombacher" at bounding box center [1318, 484] width 169 height 13
select select "Days"
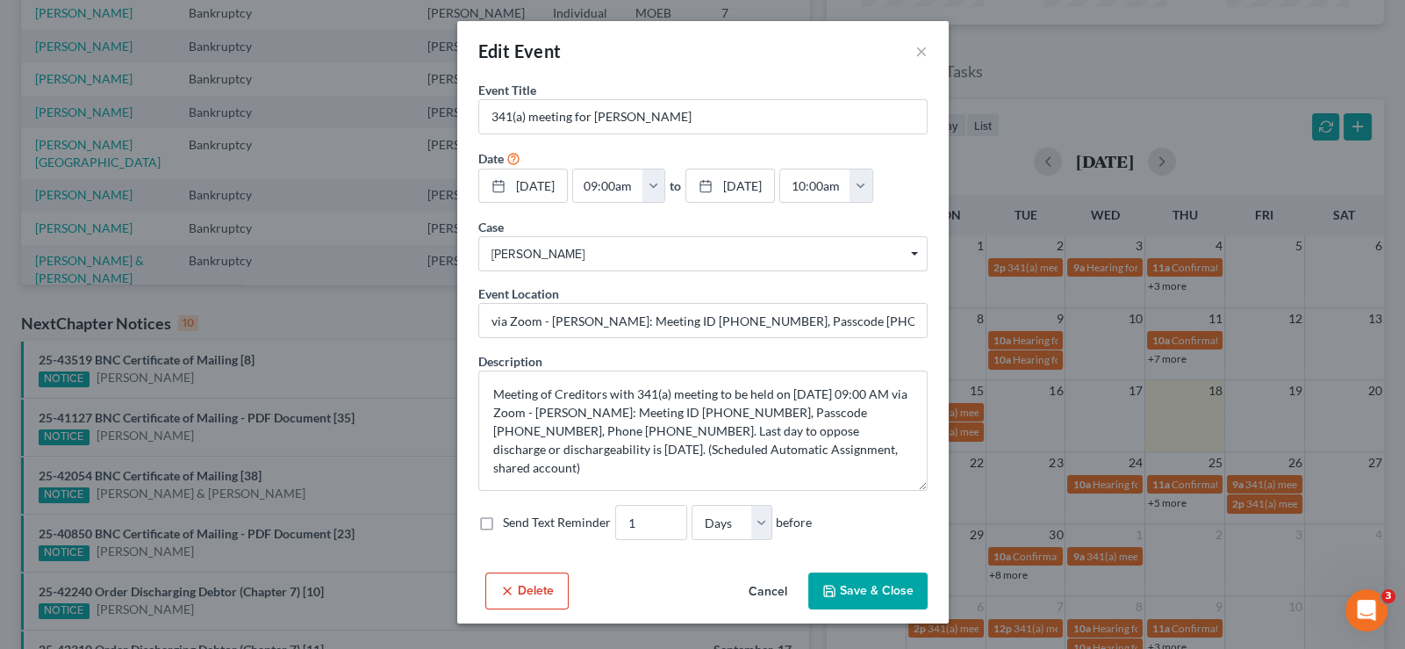
click at [786, 593] on button "Cancel" at bounding box center [768, 591] width 67 height 35
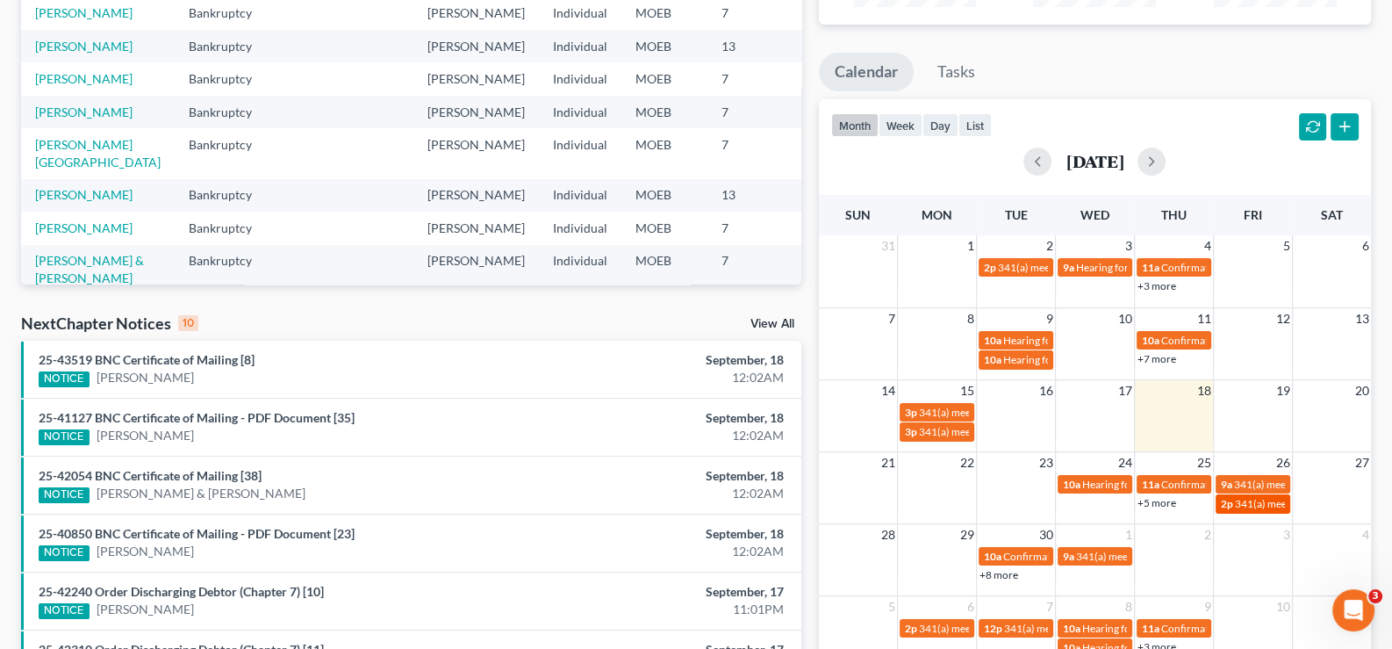
click at [1235, 505] on span "341(a) meeting for Tera Boyland" at bounding box center [1319, 503] width 169 height 13
select select "Days"
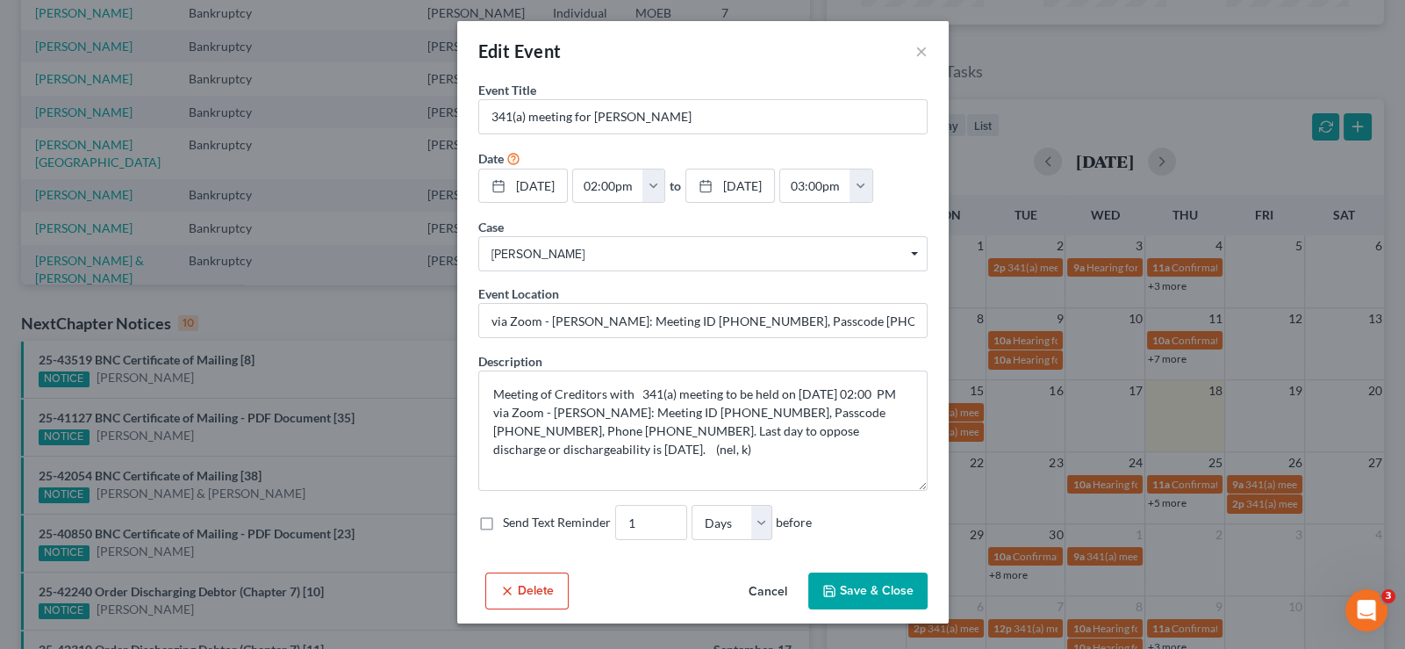
click at [772, 589] on button "Cancel" at bounding box center [768, 591] width 67 height 35
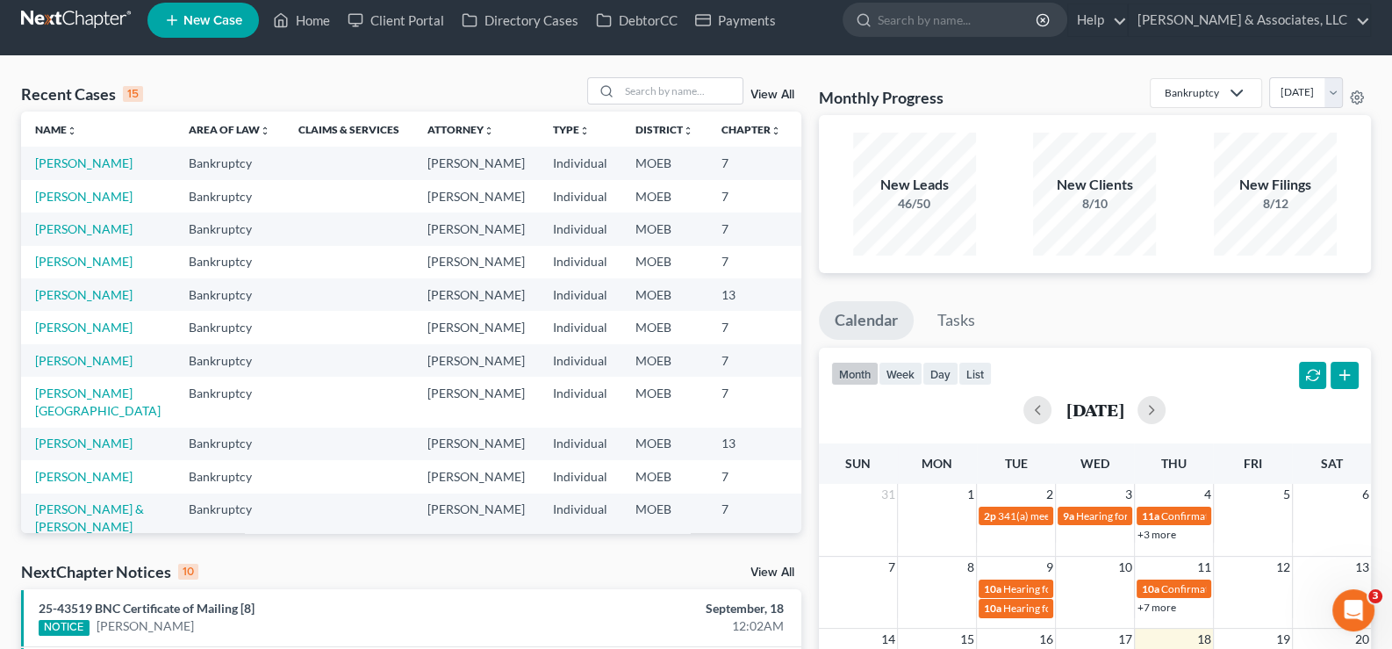
scroll to position [0, 0]
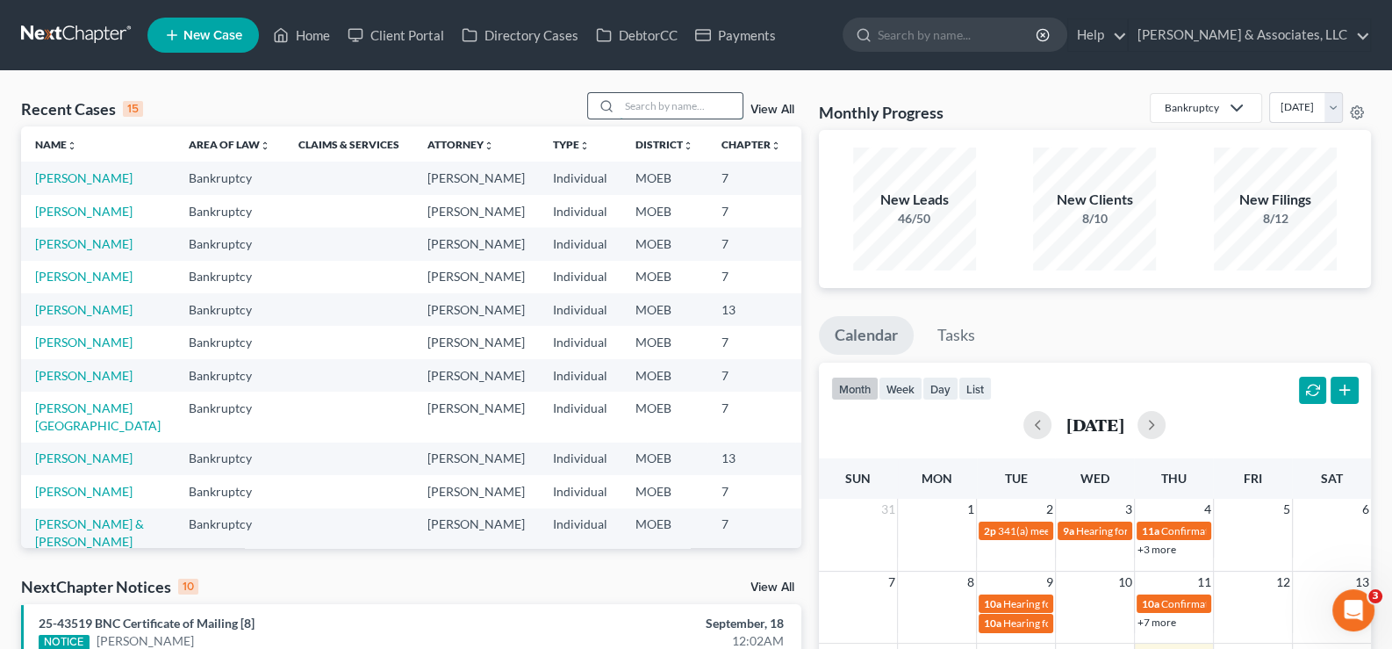
click at [639, 109] on input "search" at bounding box center [681, 105] width 123 height 25
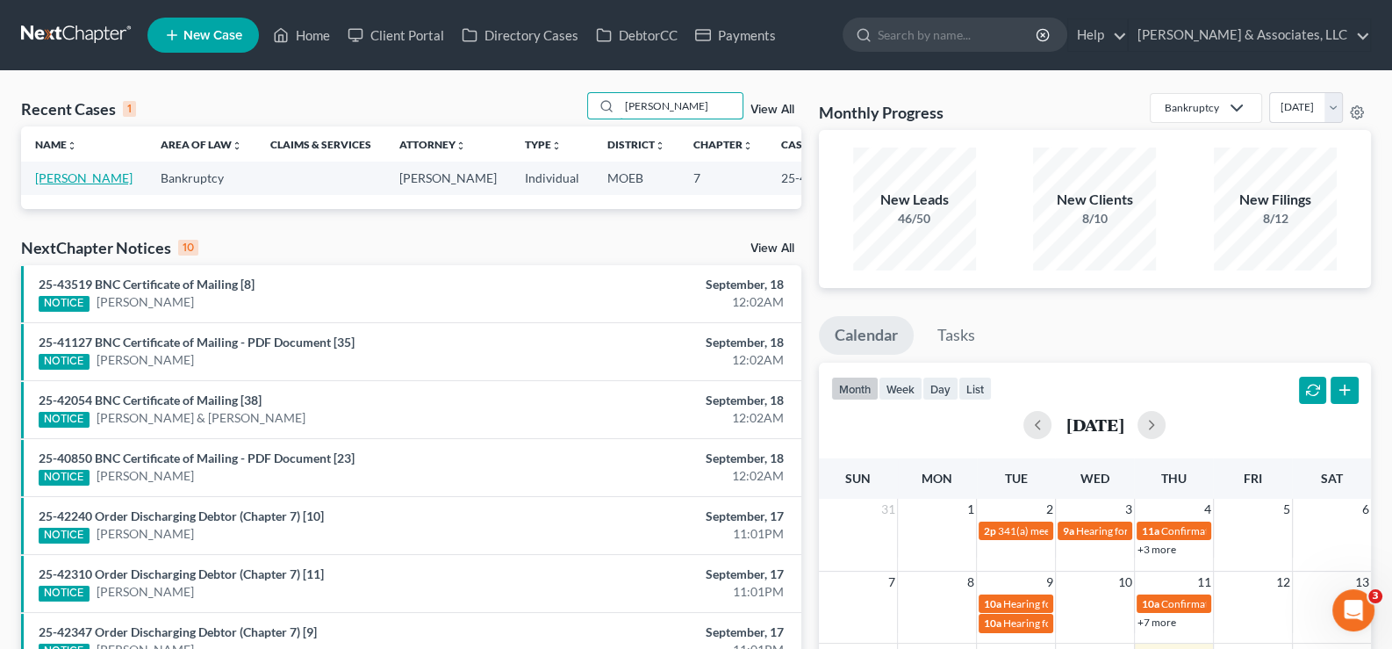
type input "boyland"
click at [66, 183] on link "Boyland, Tera" at bounding box center [83, 177] width 97 height 15
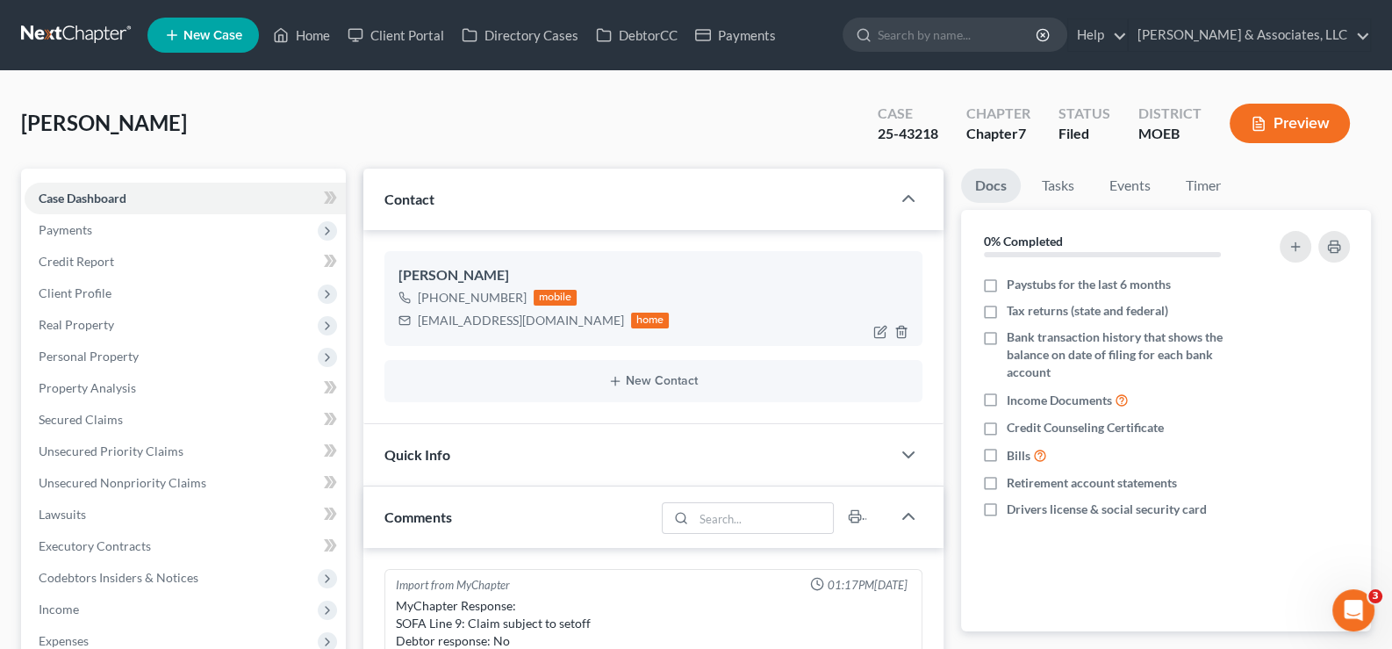
scroll to position [1238, 0]
click at [306, 30] on link "Home" at bounding box center [301, 35] width 75 height 32
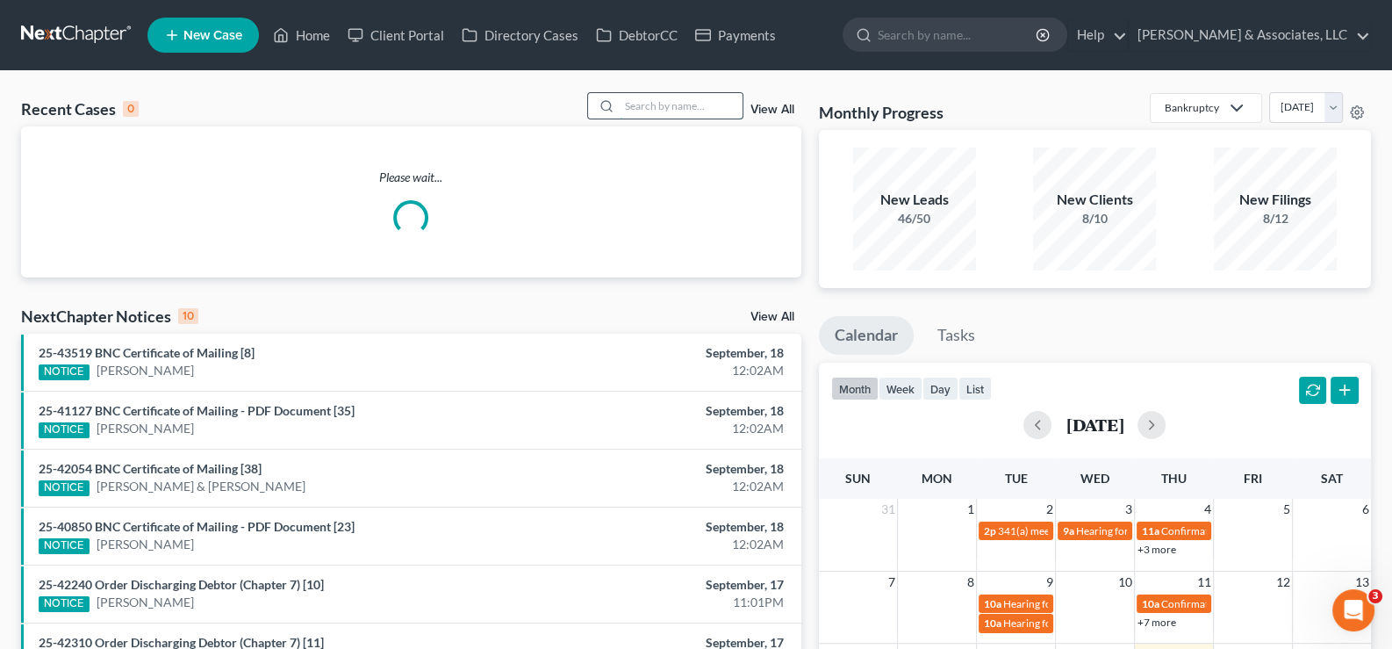
click at [700, 98] on input "search" at bounding box center [681, 105] width 123 height 25
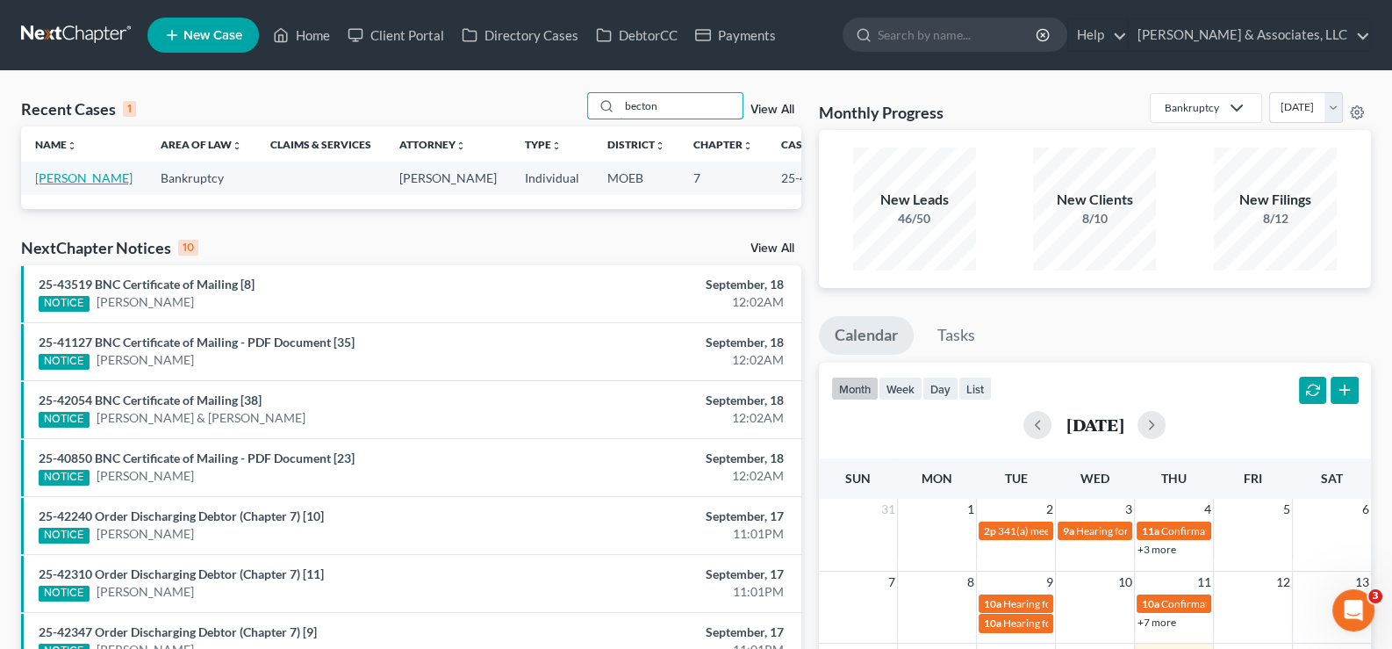
type input "becton"
click at [65, 185] on link "[PERSON_NAME]" at bounding box center [83, 177] width 97 height 15
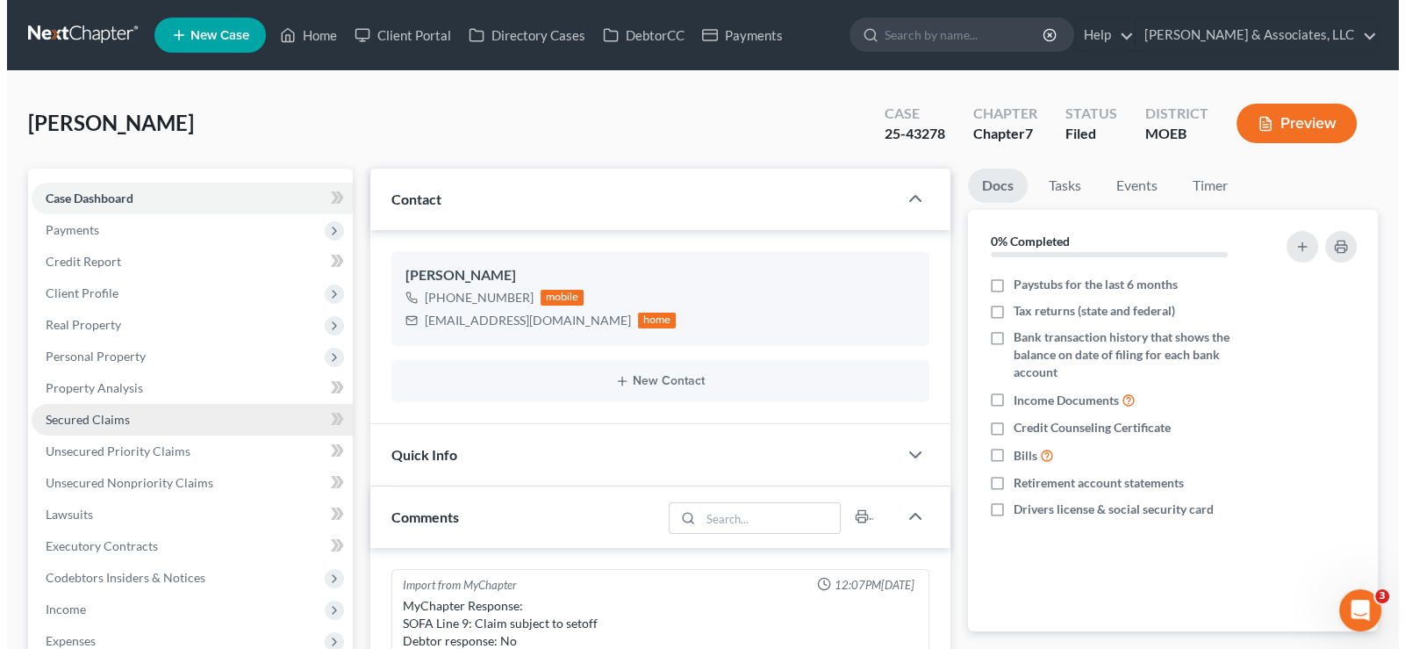
scroll to position [2041, 0]
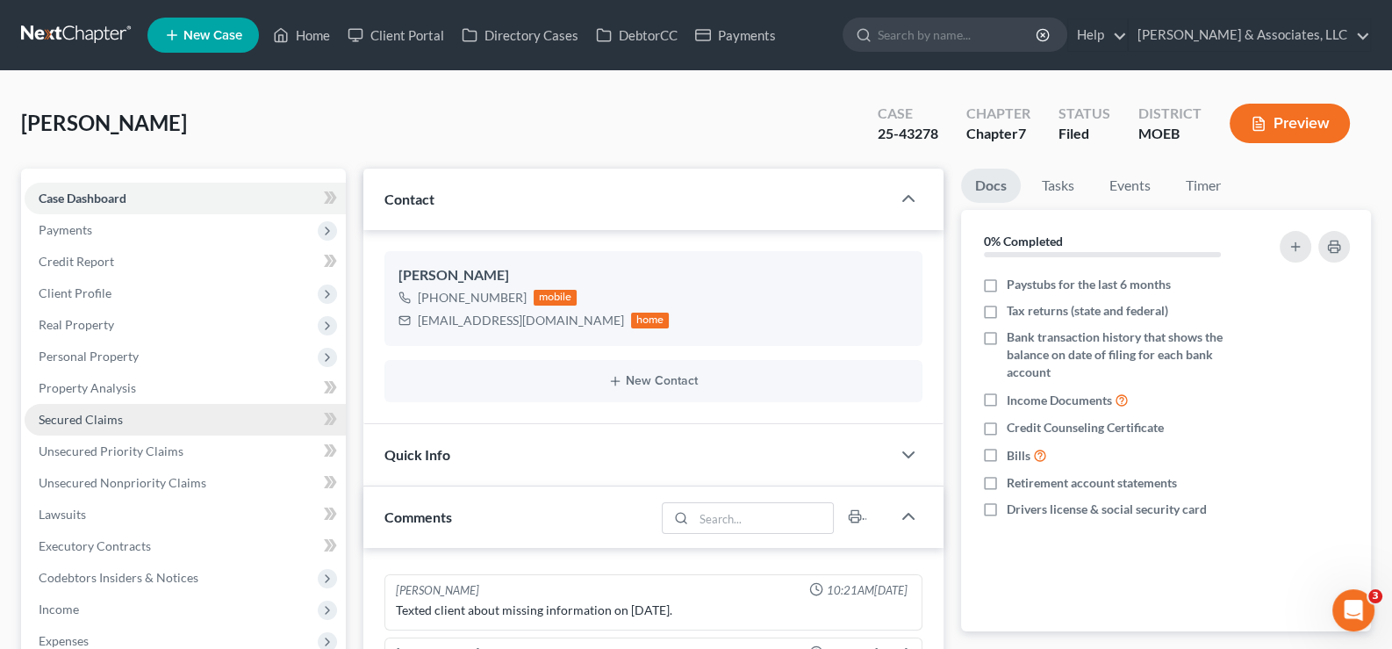
click at [85, 423] on span "Secured Claims" at bounding box center [81, 419] width 84 height 15
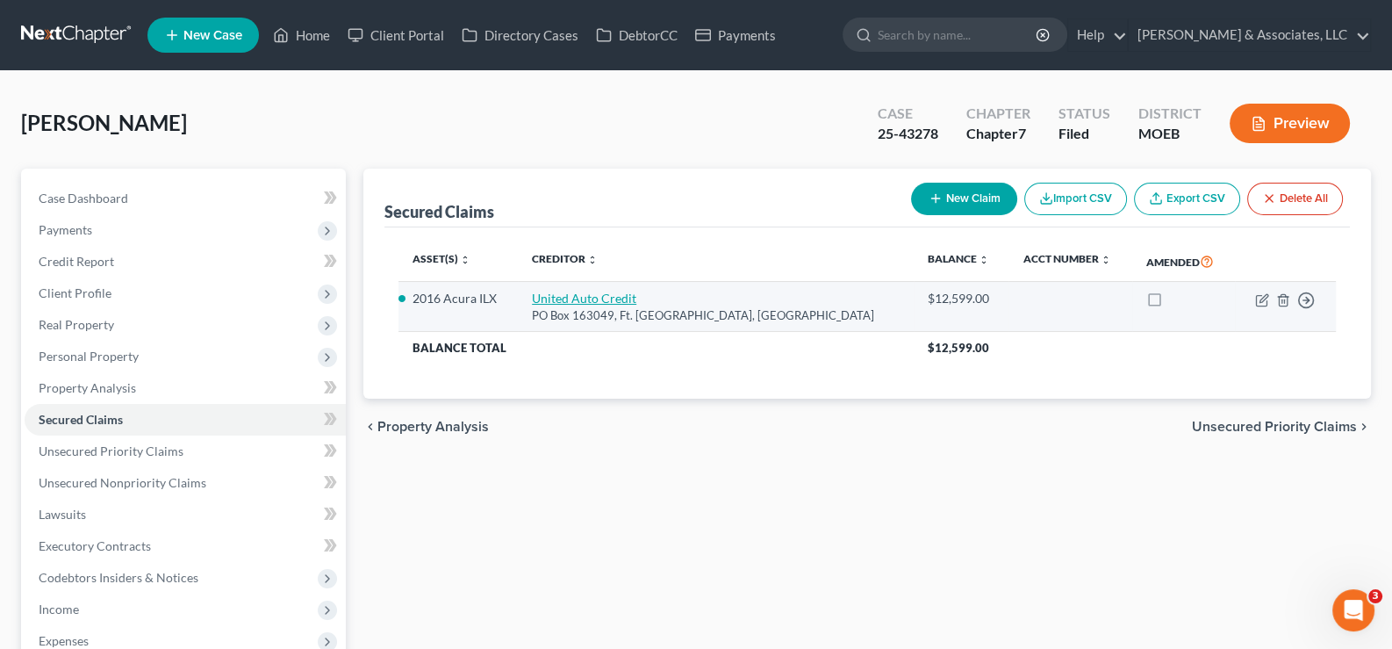
click at [597, 296] on link "United Auto Credit" at bounding box center [584, 298] width 104 height 15
select select "45"
select select "2"
select select "3"
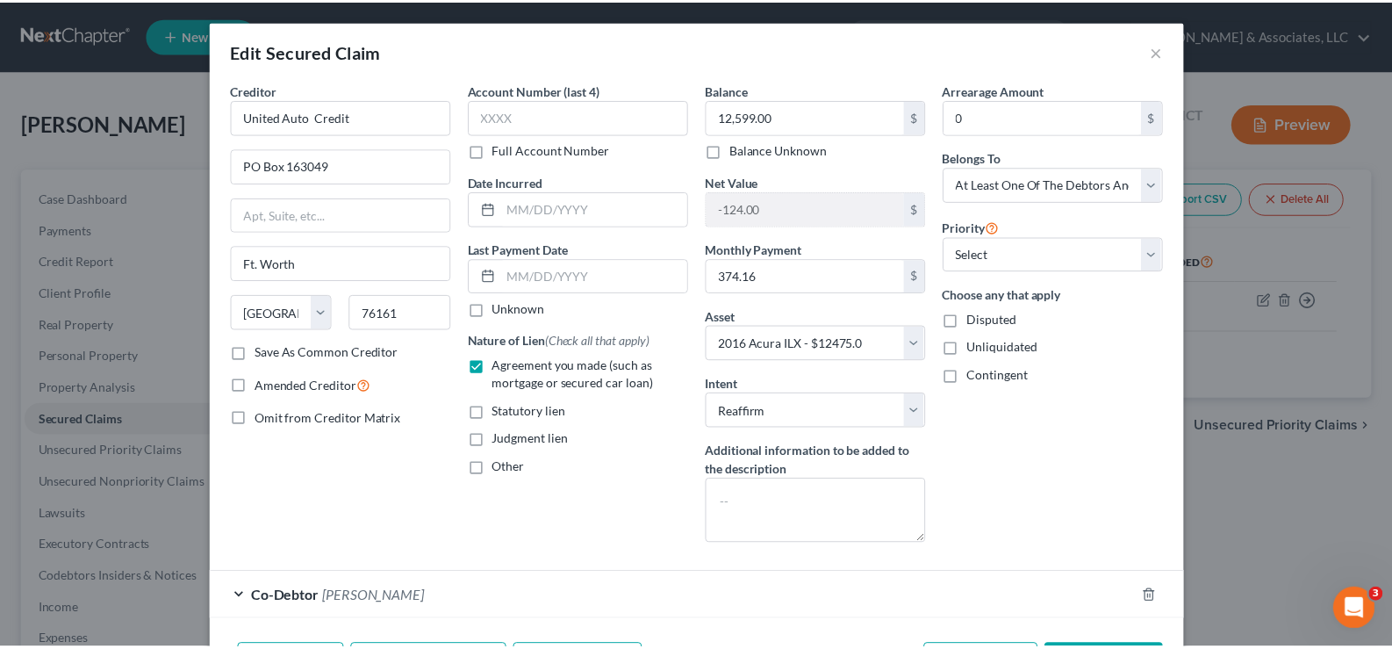
scroll to position [79, 0]
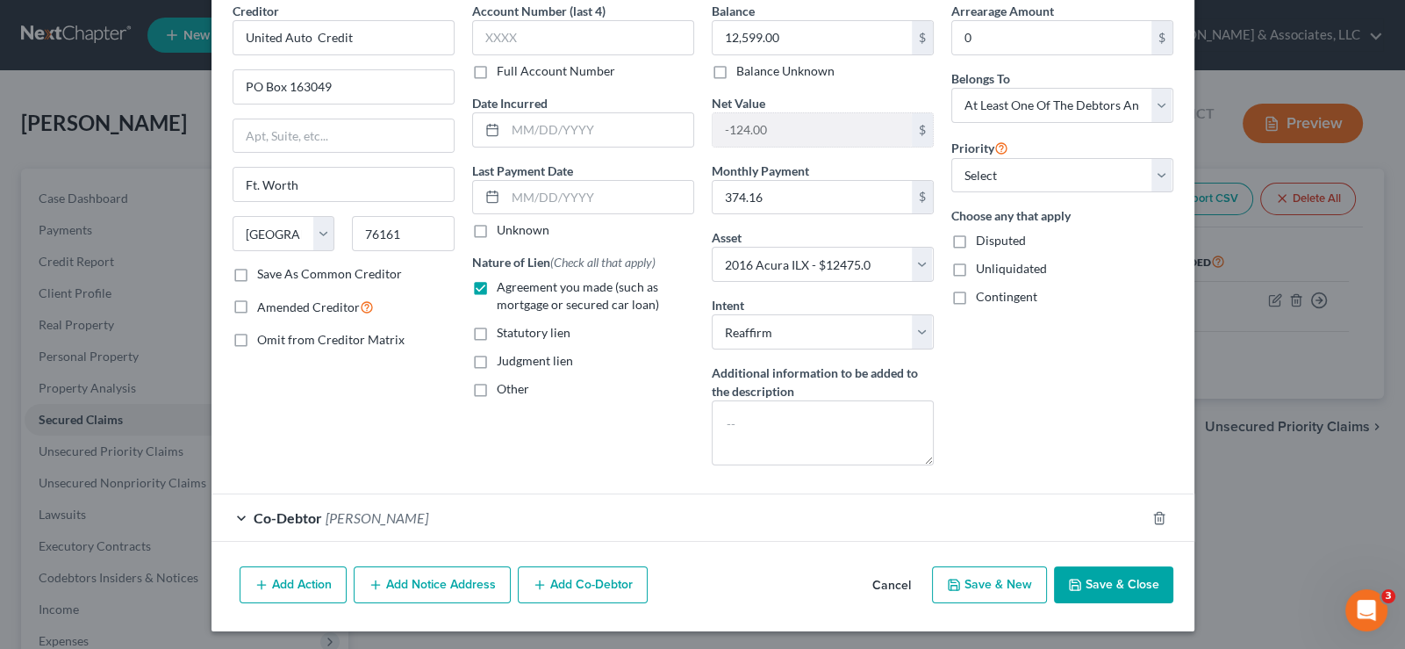
drag, startPoint x: 896, startPoint y: 581, endPoint x: 835, endPoint y: 578, distance: 61.5
click at [896, 581] on button "Cancel" at bounding box center [892, 585] width 67 height 35
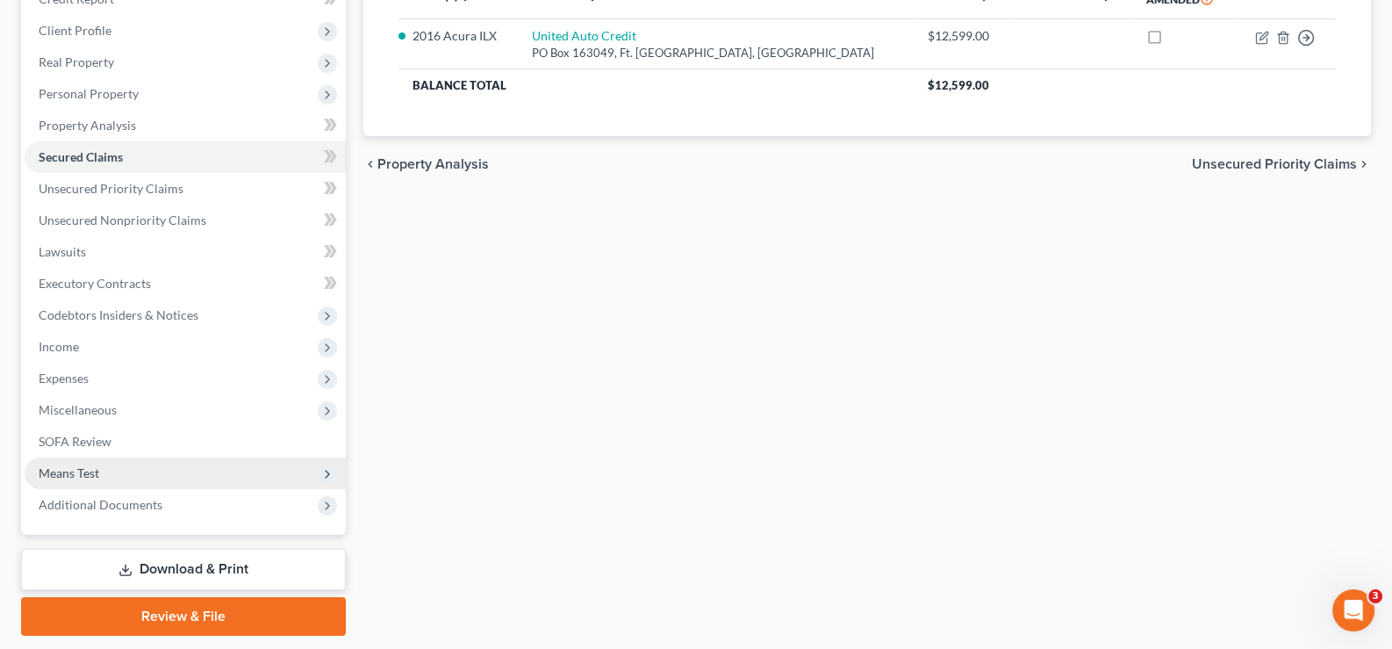
scroll to position [263, 0]
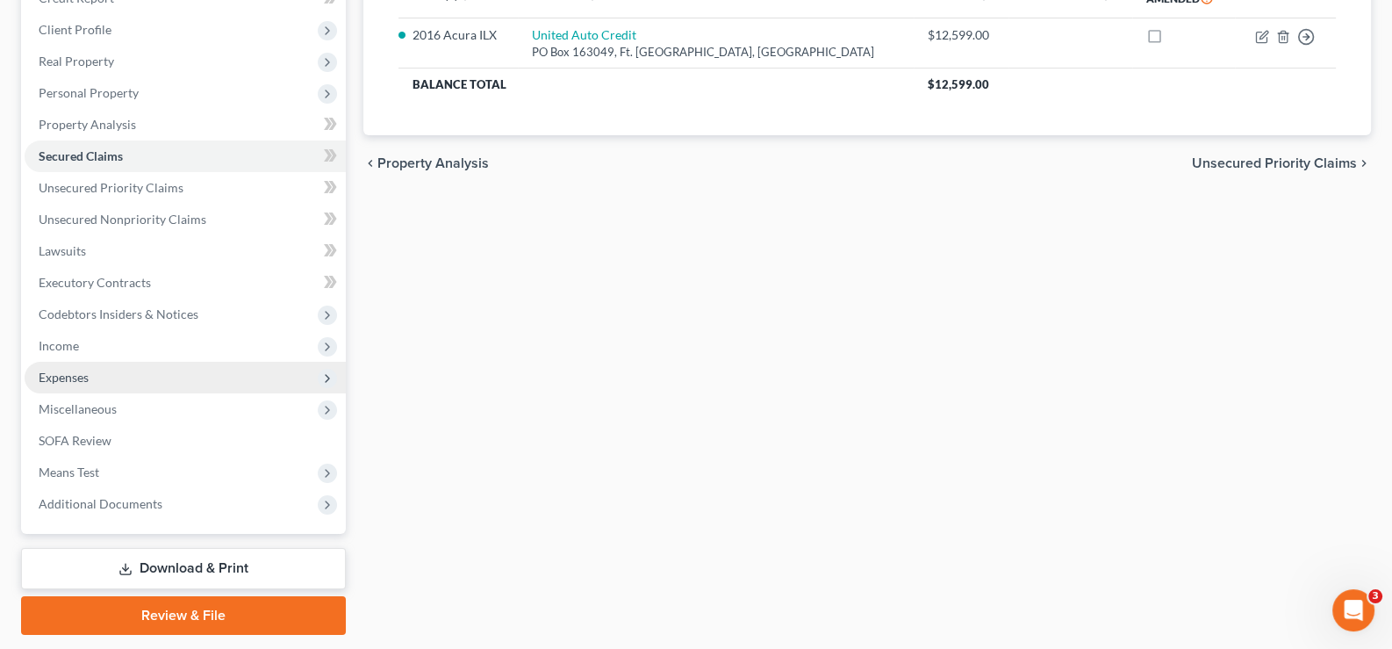
click at [69, 381] on span "Expenses" at bounding box center [64, 377] width 50 height 15
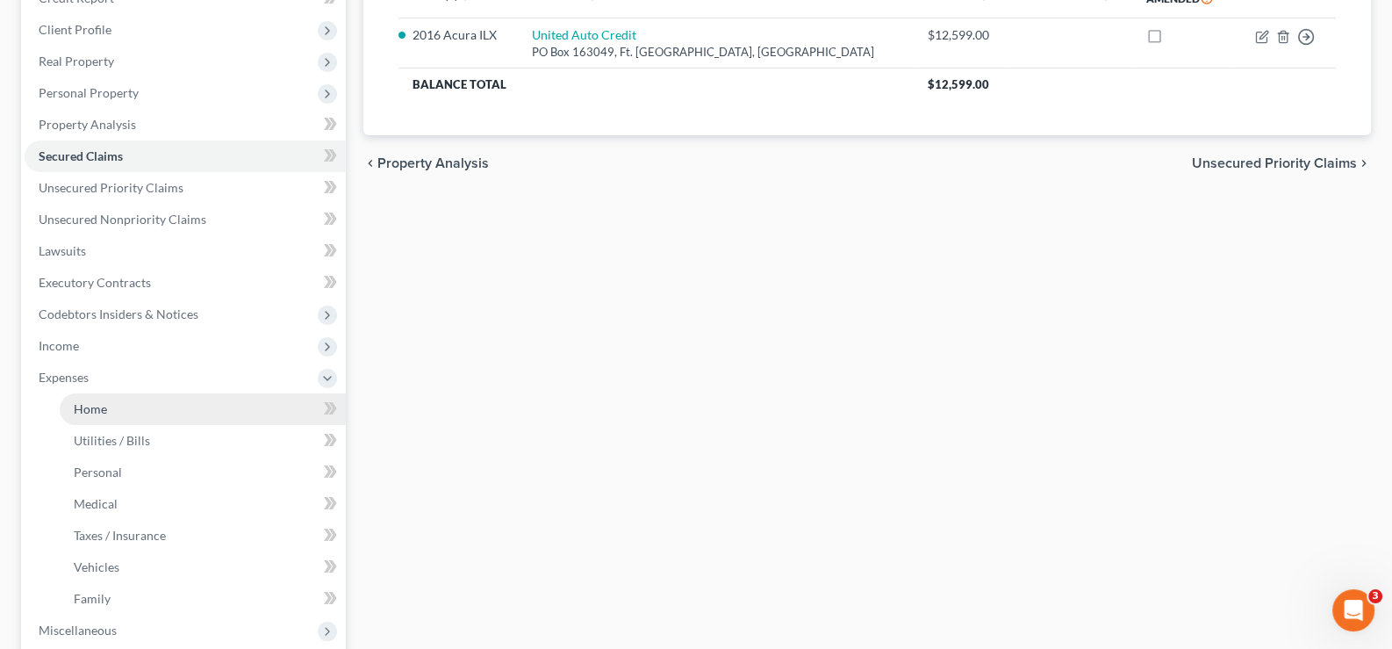
click at [84, 401] on span "Home" at bounding box center [90, 408] width 33 height 15
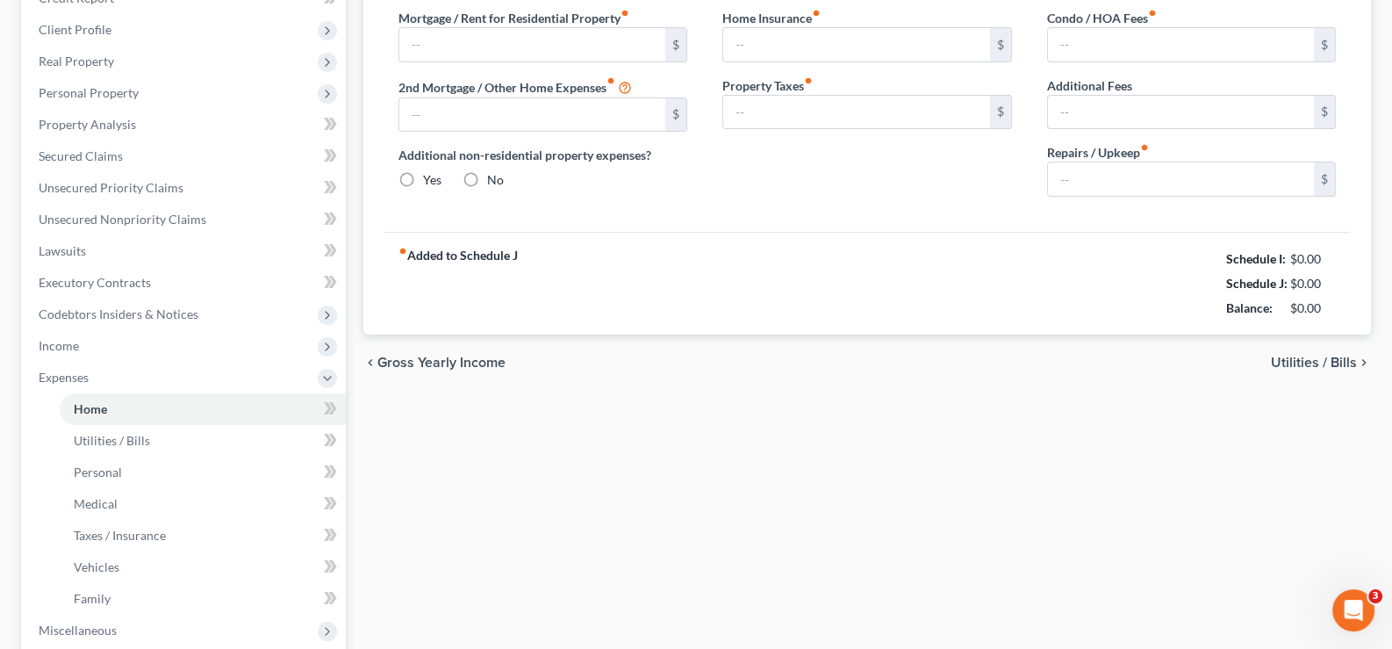
type input "1,388.00"
type input "0.00"
radio input "true"
type input "30.00"
type input "0.00"
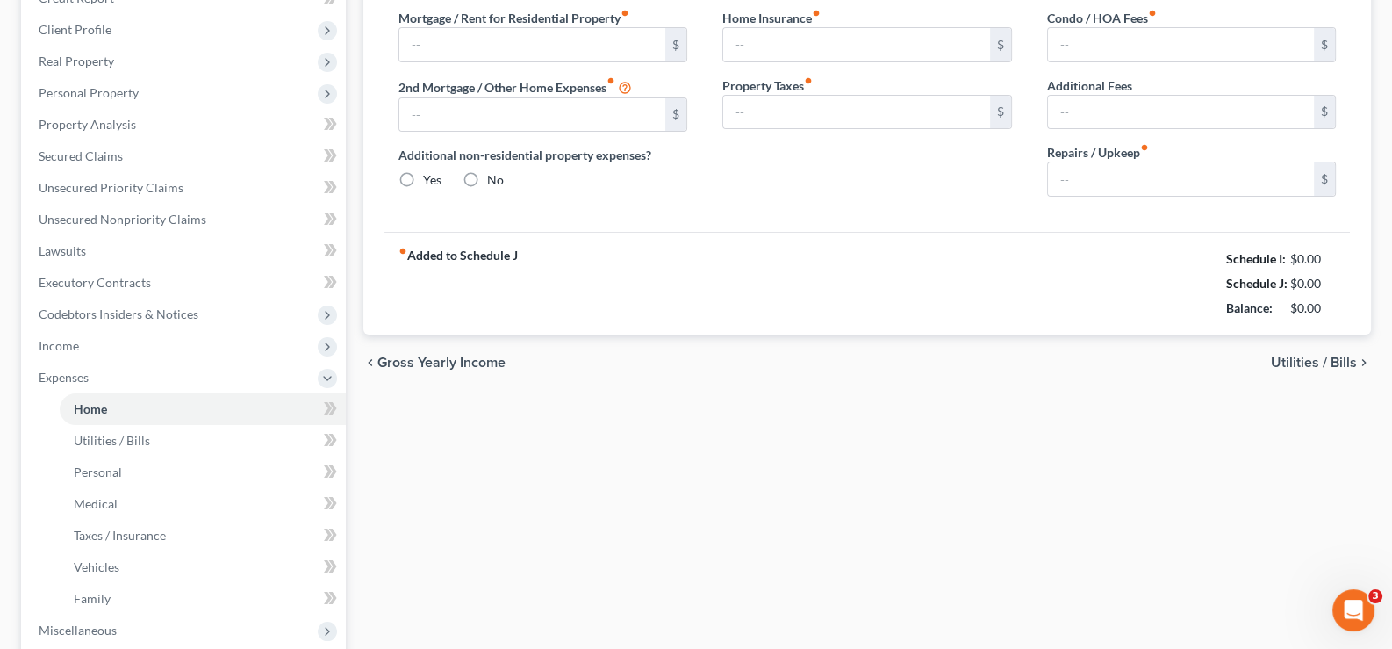
type input "0.00"
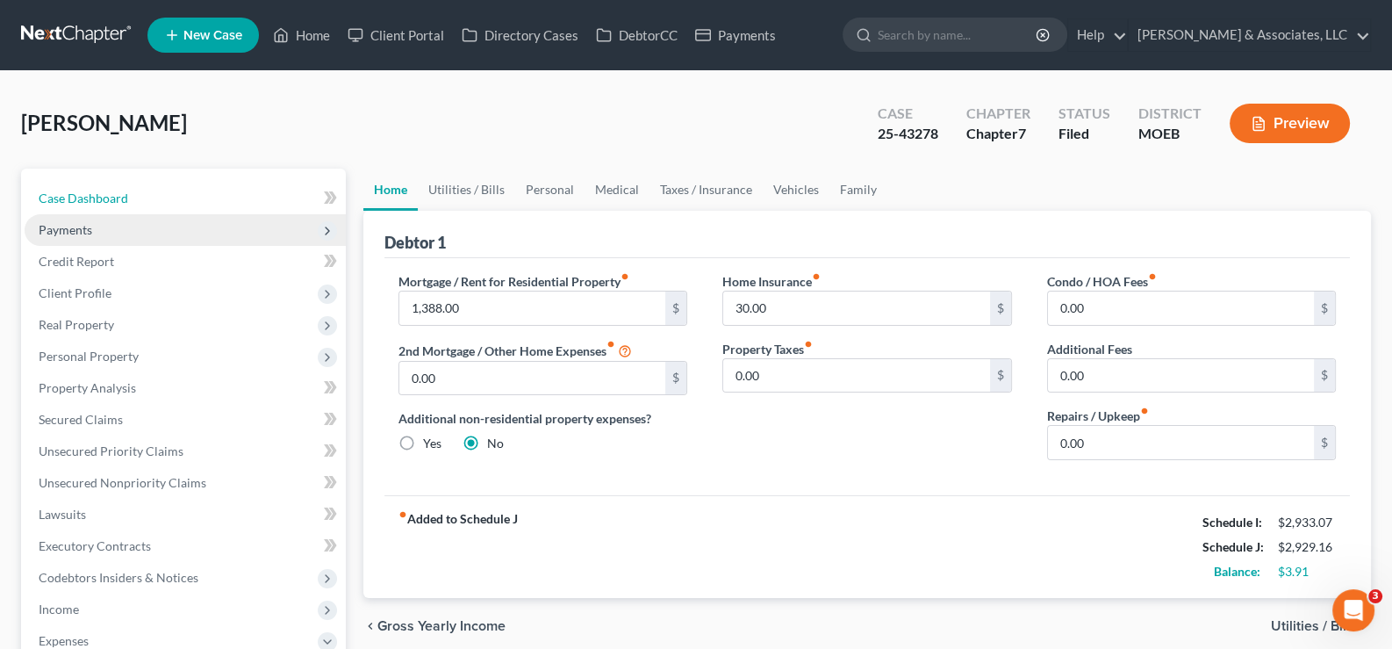
drag, startPoint x: 96, startPoint y: 200, endPoint x: 193, endPoint y: 240, distance: 105.1
click at [96, 200] on span "Case Dashboard" at bounding box center [84, 197] width 90 height 15
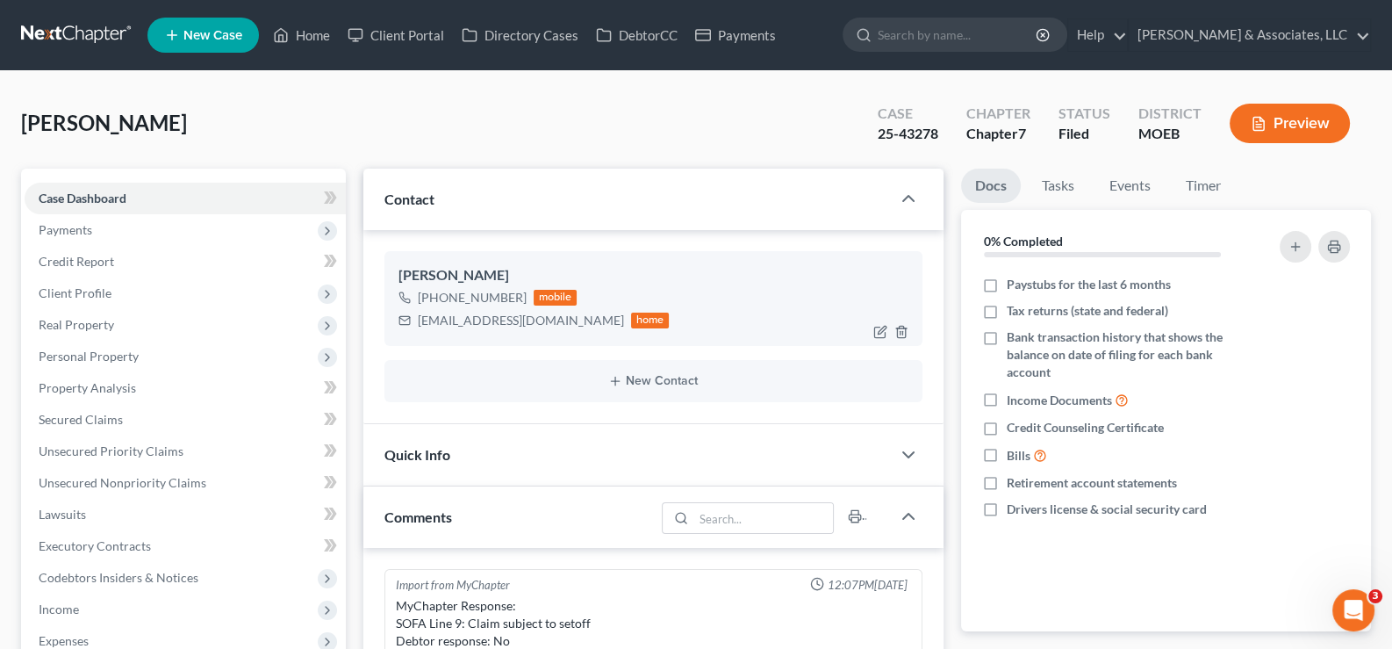
scroll to position [2041, 0]
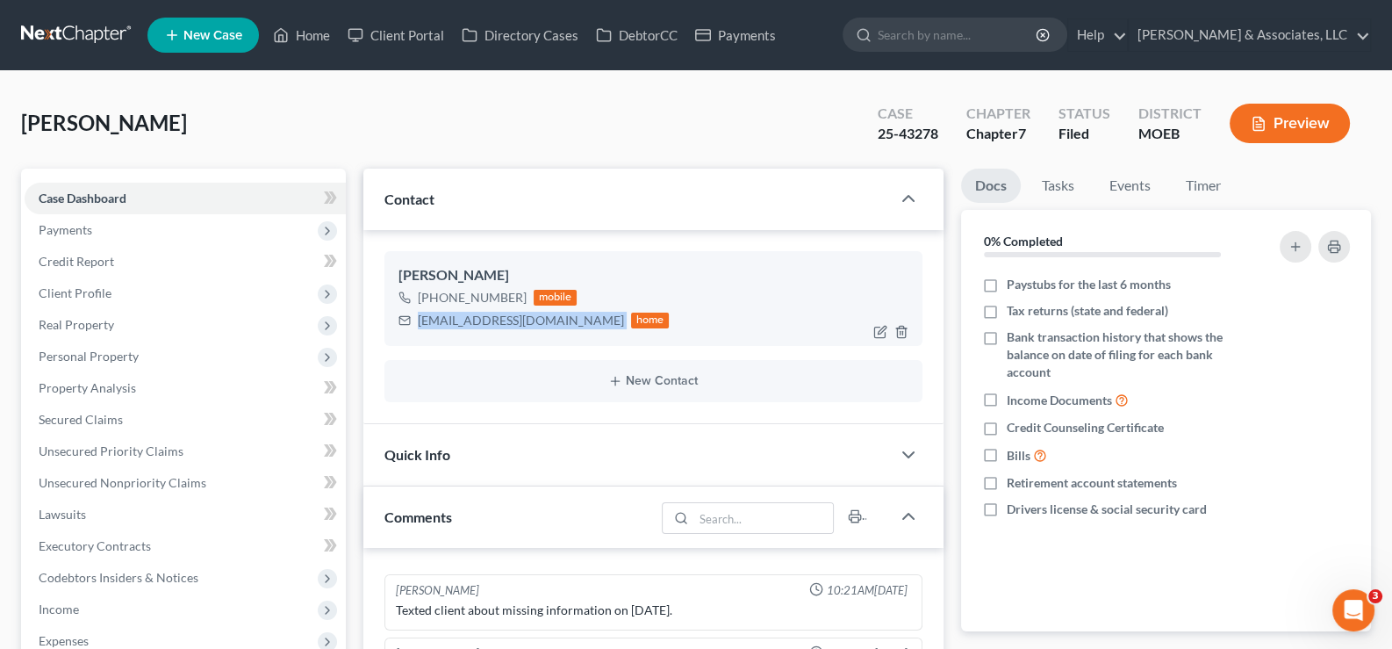
drag, startPoint x: 567, startPoint y: 323, endPoint x: 413, endPoint y: 332, distance: 154.7
click at [413, 332] on div "Ashley Becton +1 (314) 339-3984 mobile ashleynbecton@icloud.com home" at bounding box center [653, 298] width 539 height 95
copy div "[EMAIL_ADDRESS][DOMAIN_NAME]"
